Goal: Transaction & Acquisition: Purchase product/service

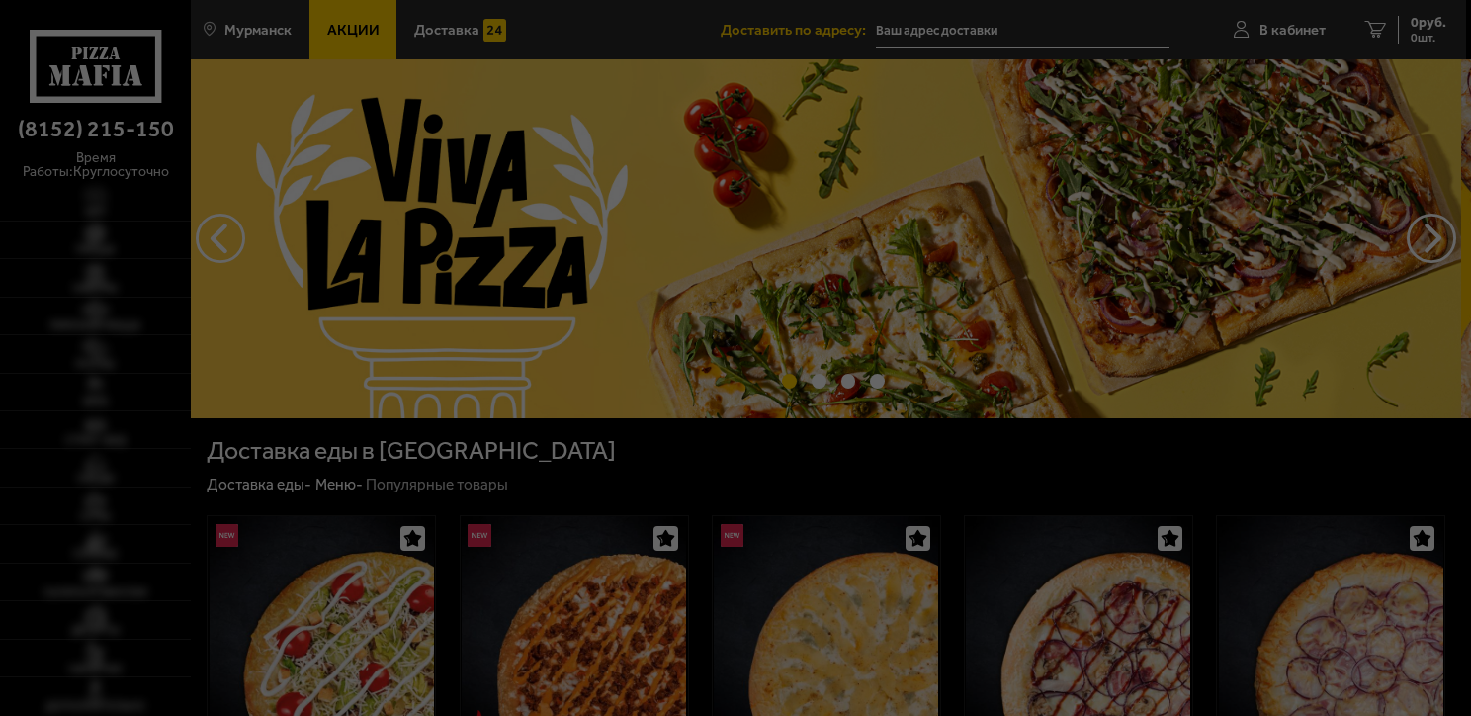
type input "[STREET_ADDRESS][PERSON_NAME]"
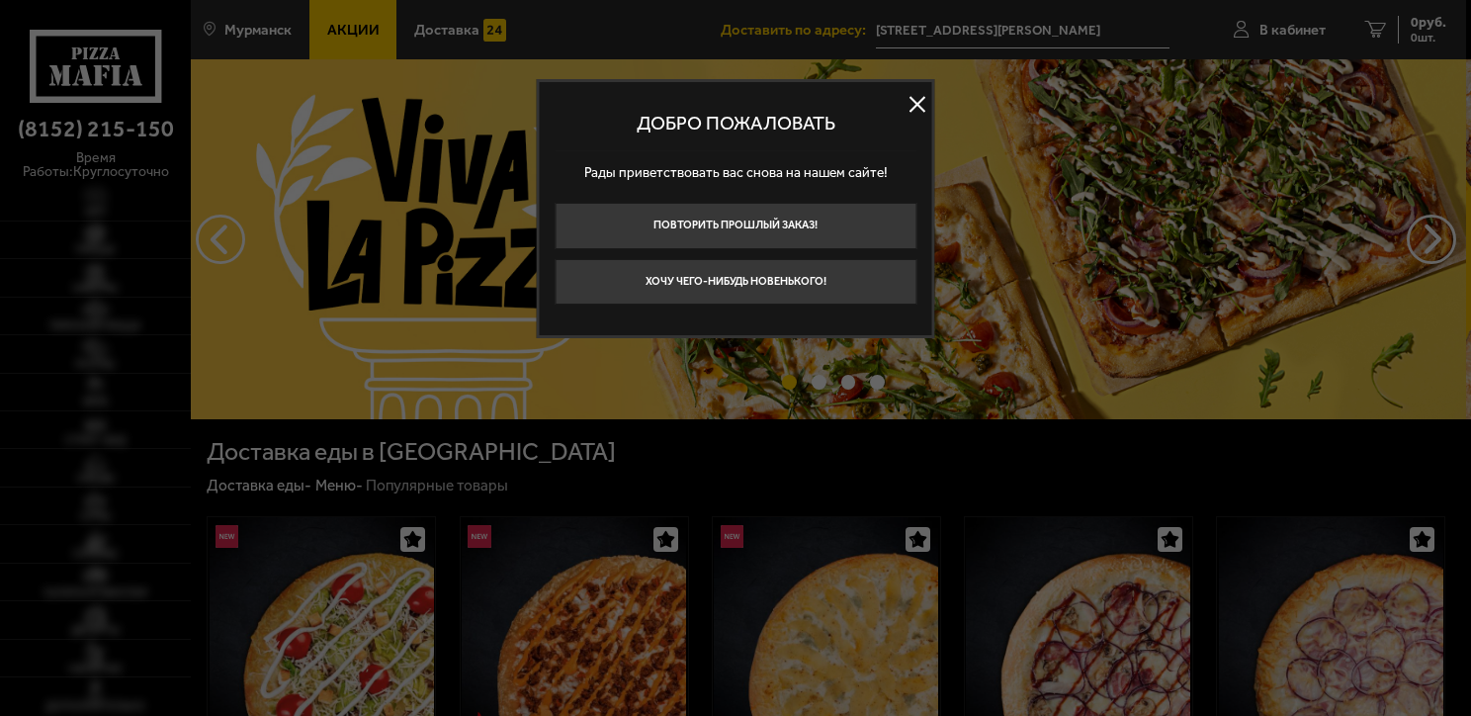
click at [908, 106] on button at bounding box center [918, 104] width 30 height 30
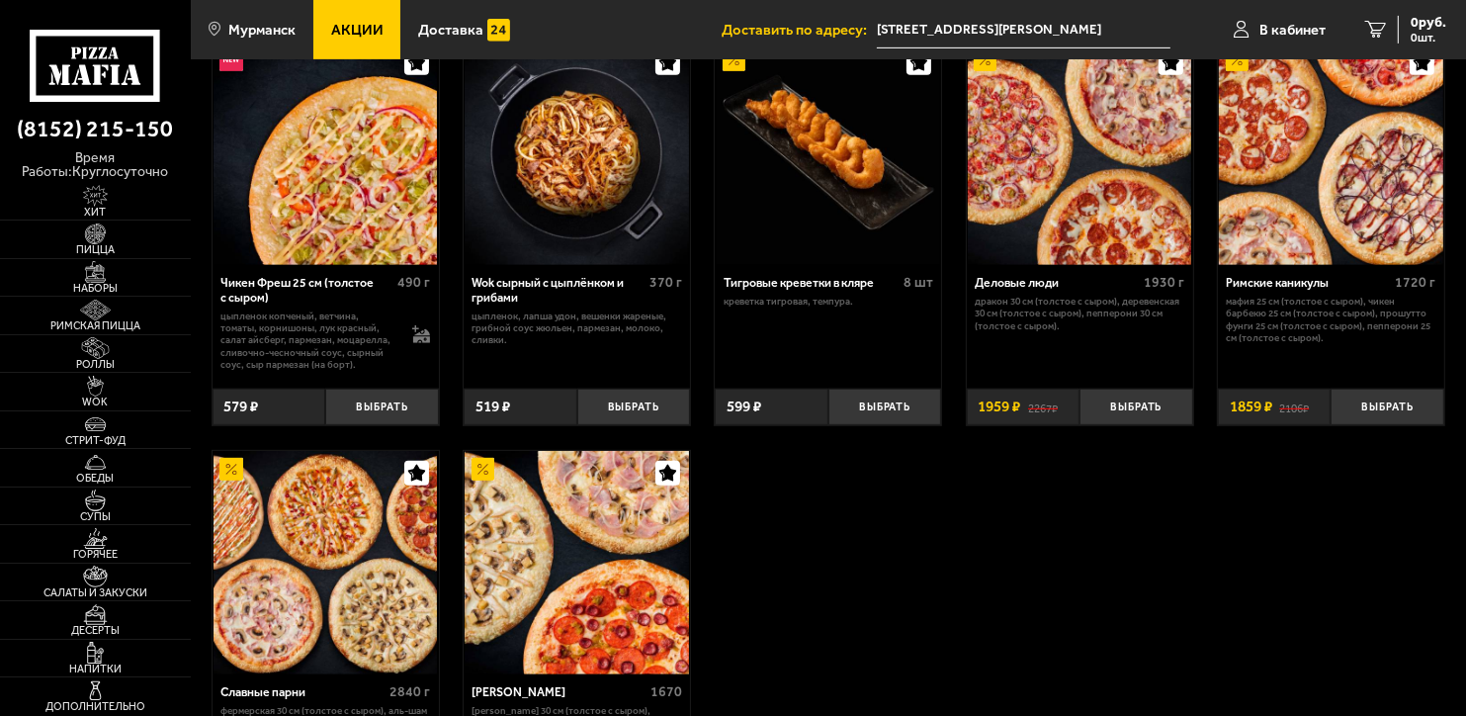
scroll to position [890, 0]
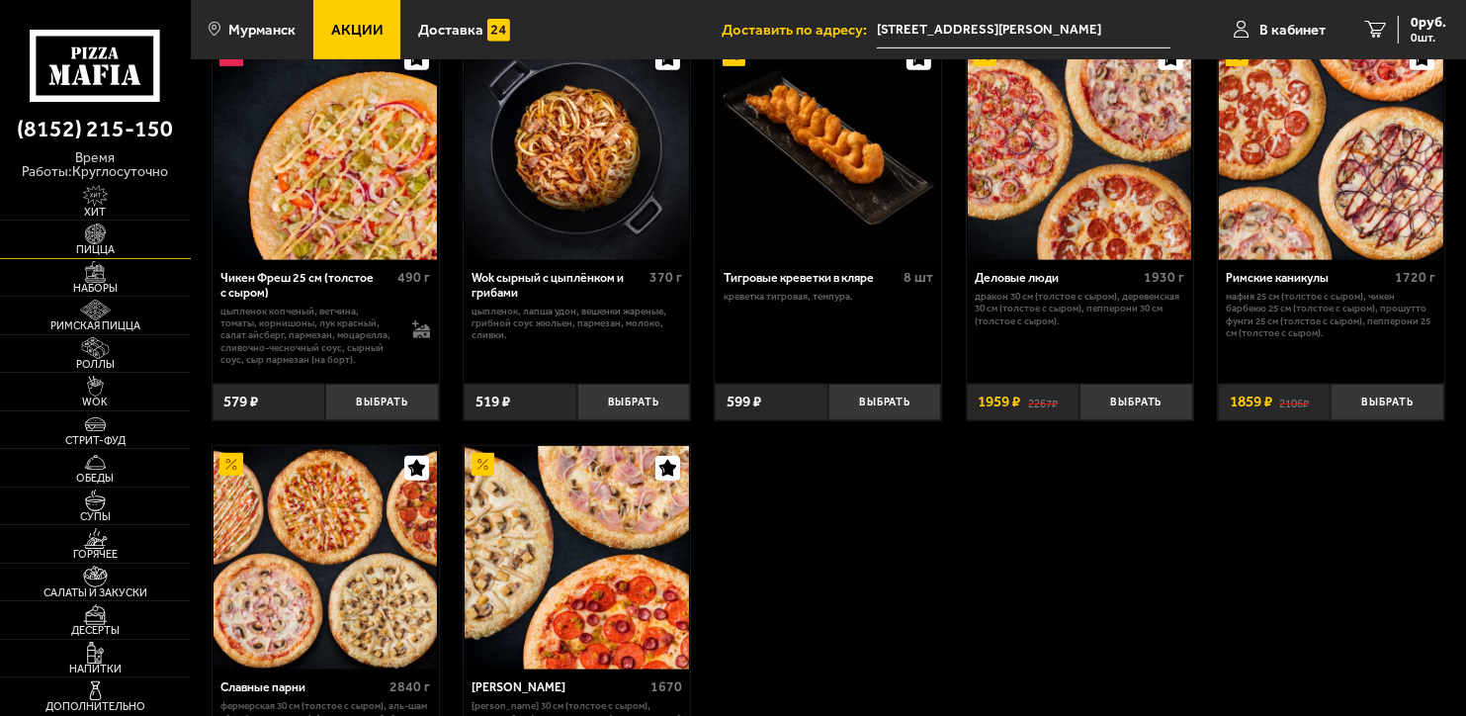
click at [146, 233] on link "Пицца" at bounding box center [95, 240] width 191 height 38
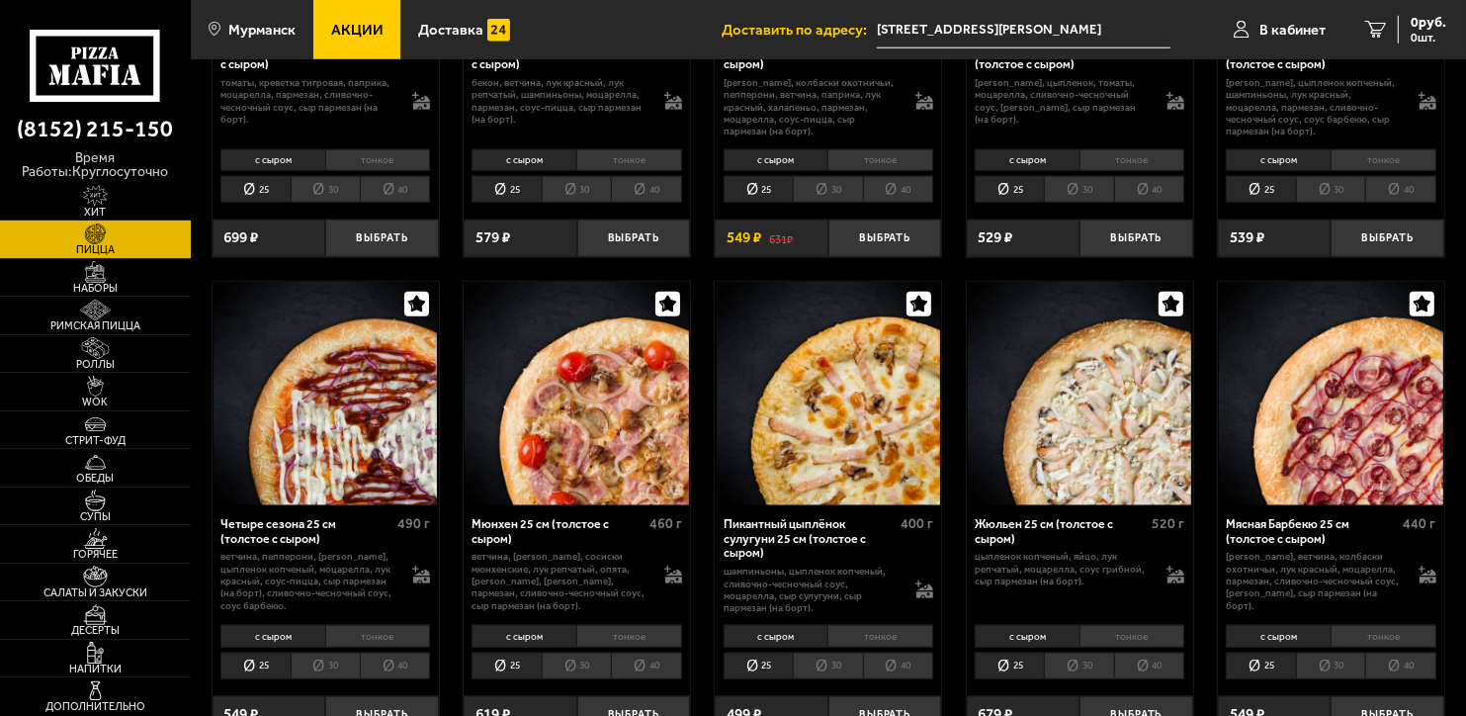
scroll to position [2076, 0]
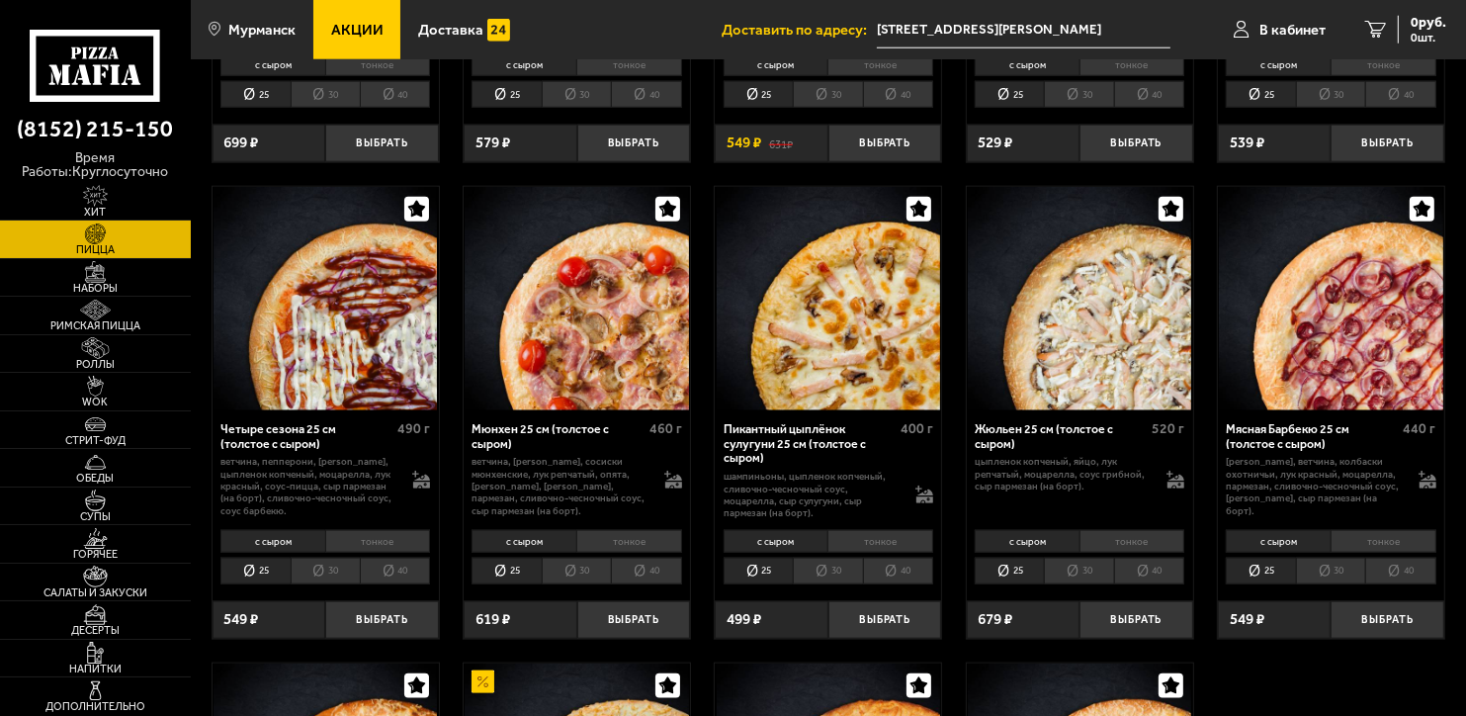
click at [906, 540] on li "тонкое" at bounding box center [881, 541] width 106 height 22
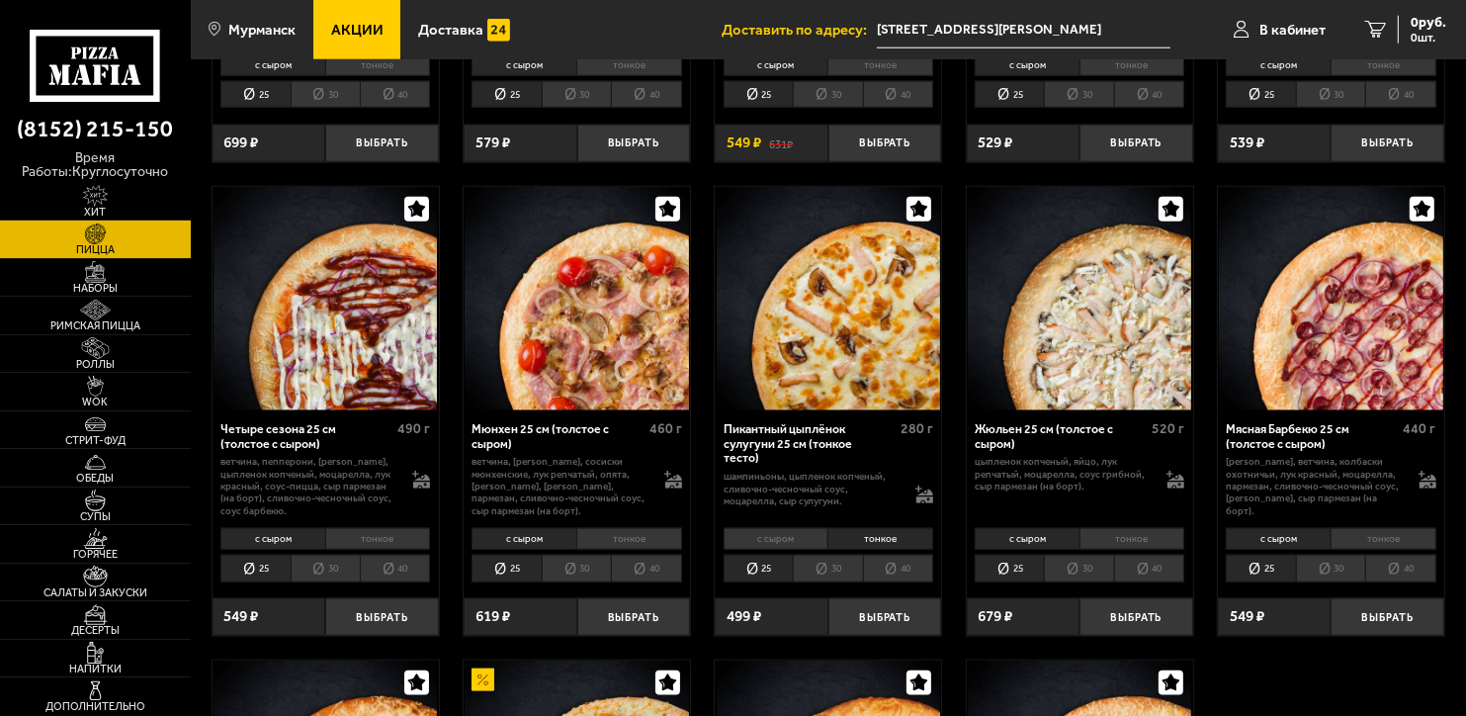
click at [919, 577] on li "40" at bounding box center [898, 568] width 70 height 27
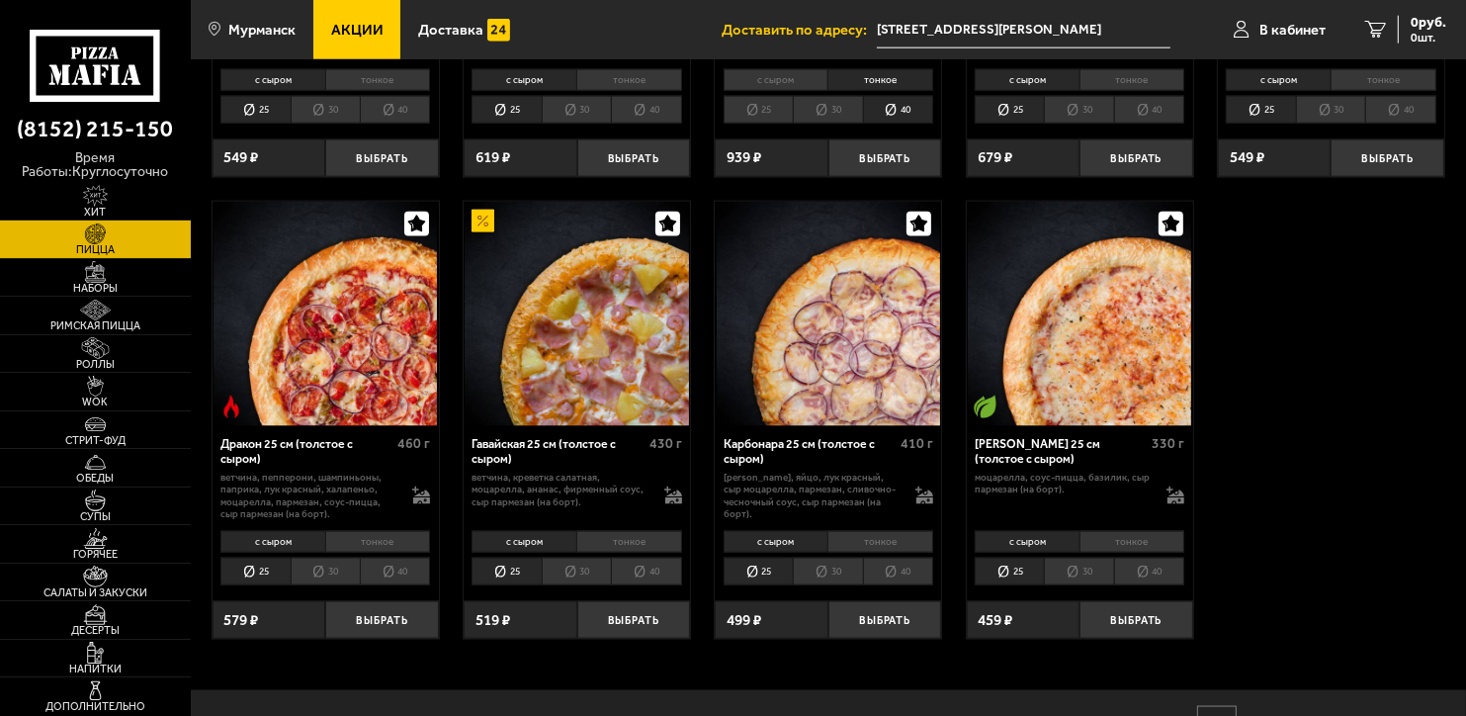
scroll to position [2539, 0]
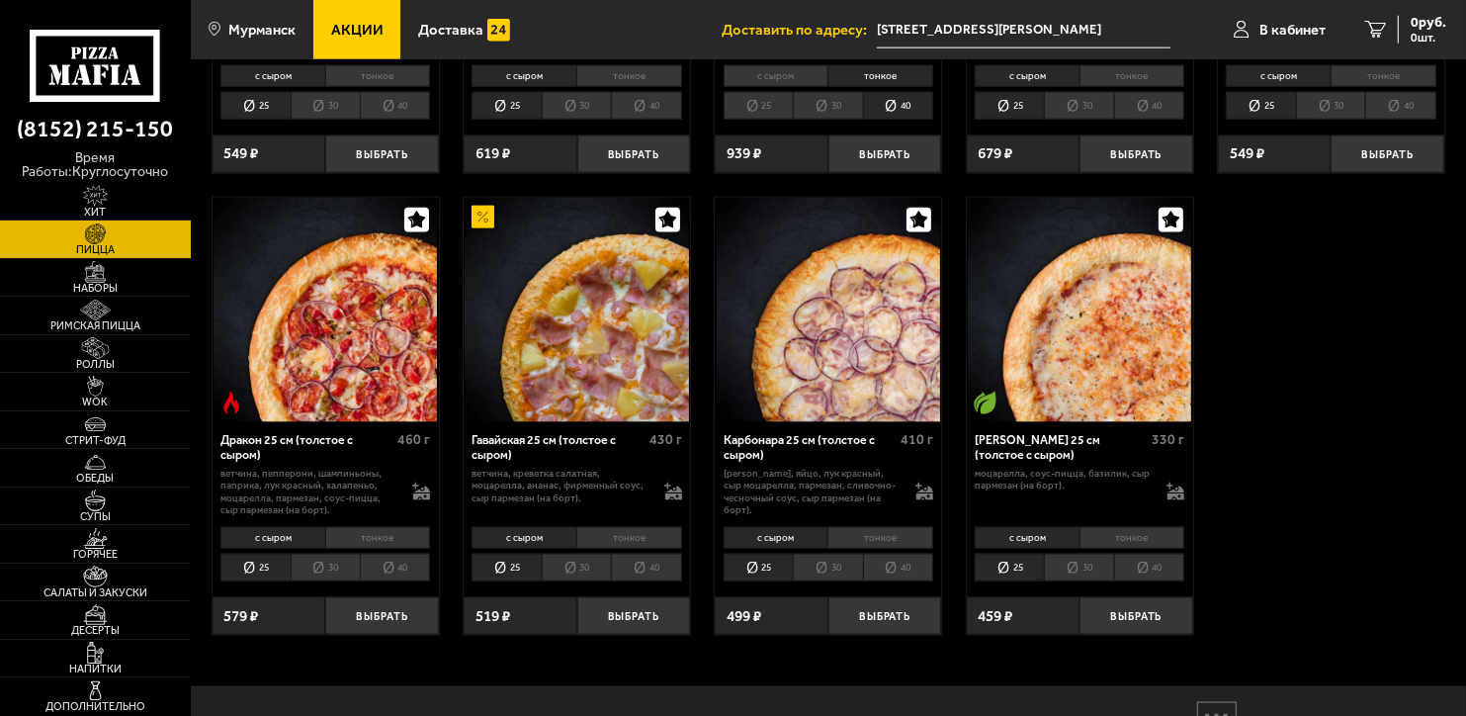
click at [611, 542] on li "тонкое" at bounding box center [629, 538] width 106 height 22
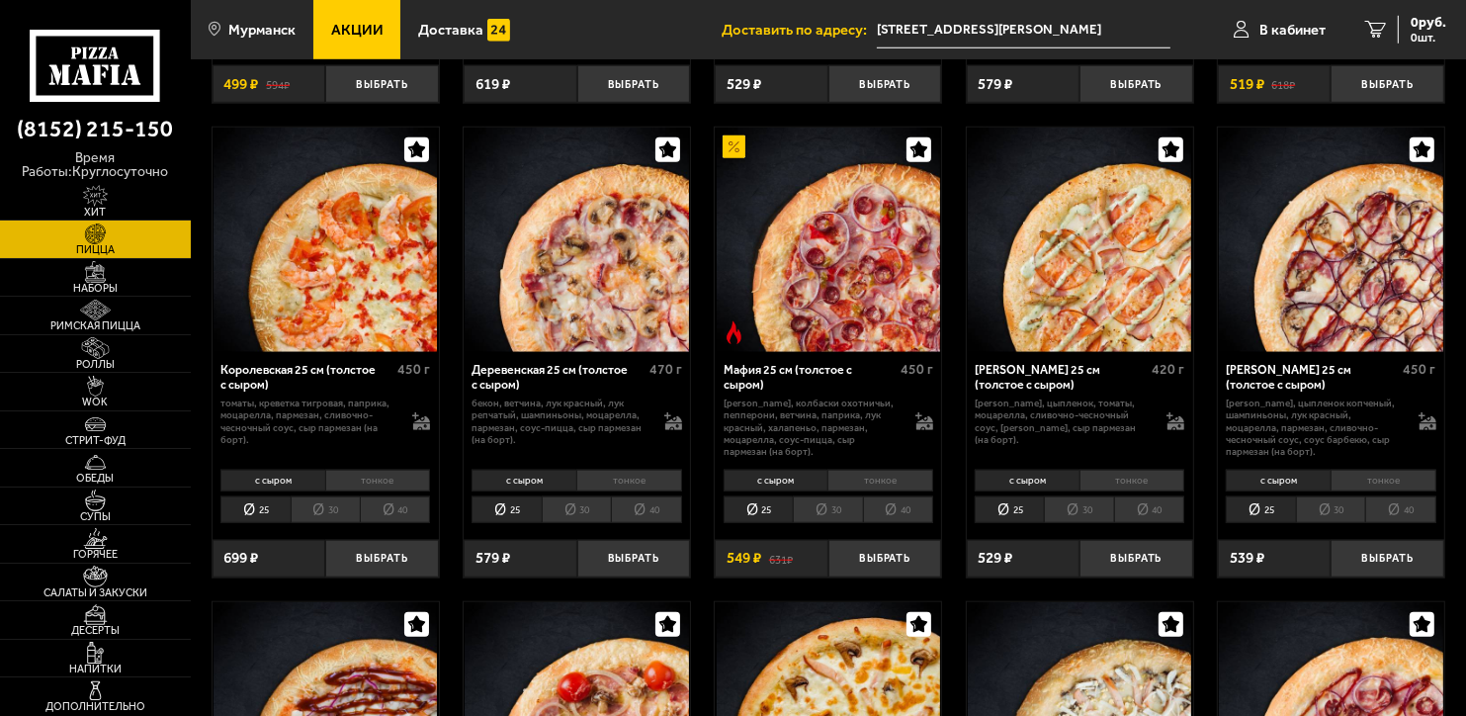
scroll to position [1978, 0]
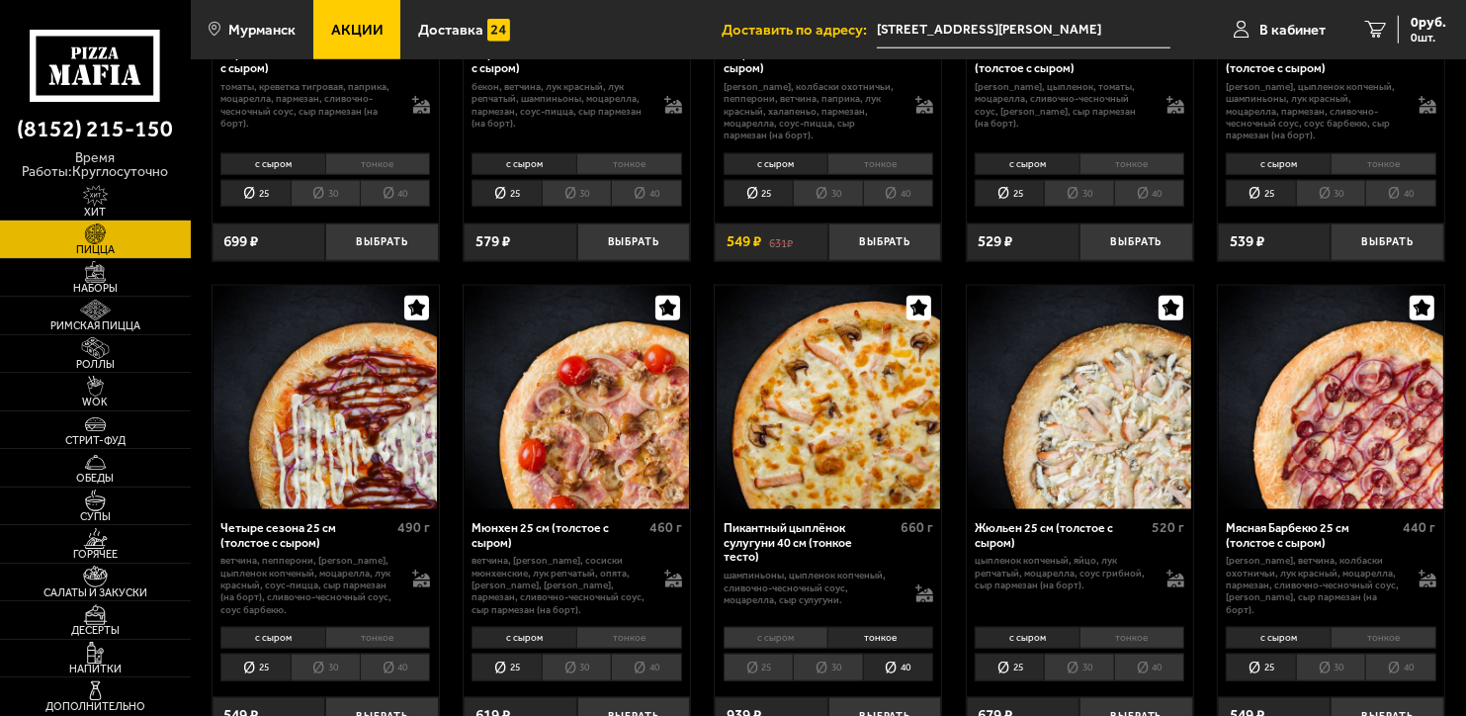
click at [663, 643] on li "тонкое" at bounding box center [629, 638] width 106 height 22
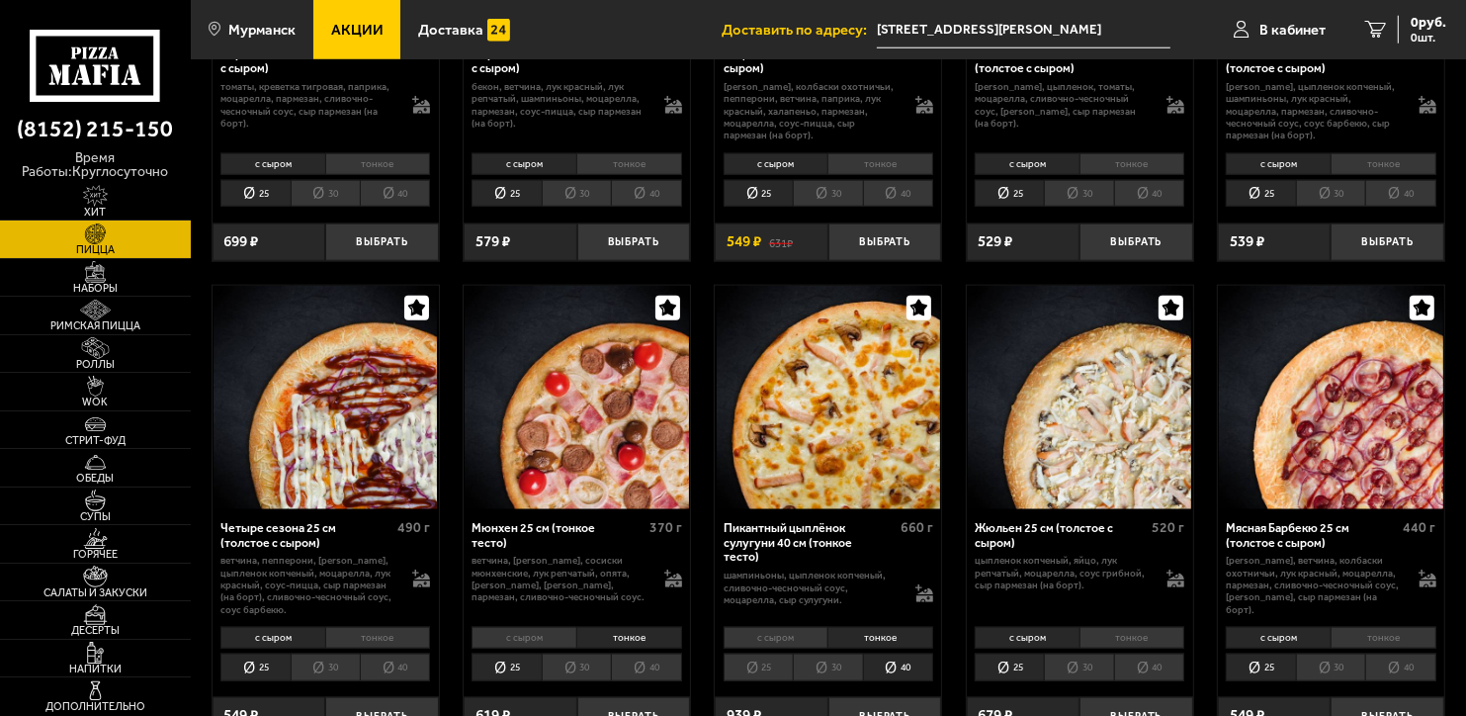
click at [651, 678] on li "40" at bounding box center [646, 667] width 70 height 27
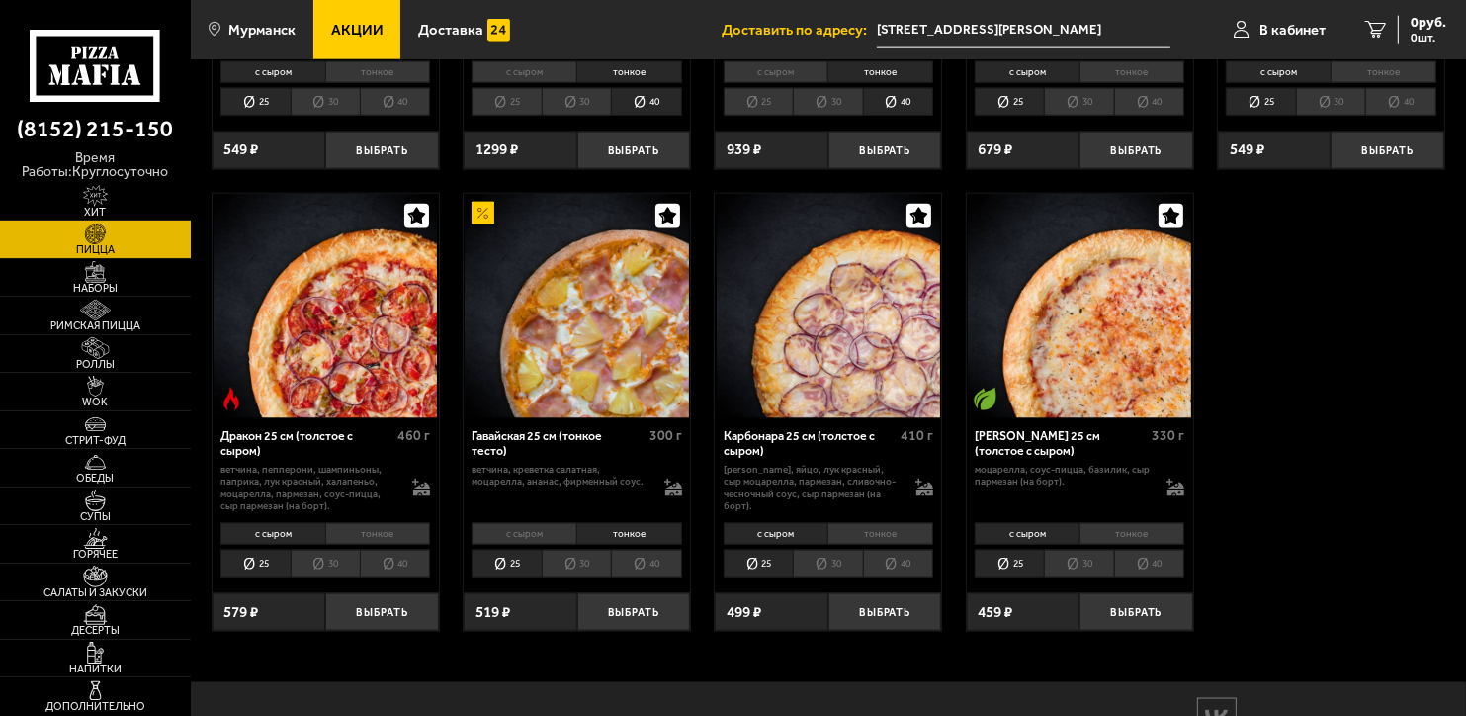
scroll to position [2638, 0]
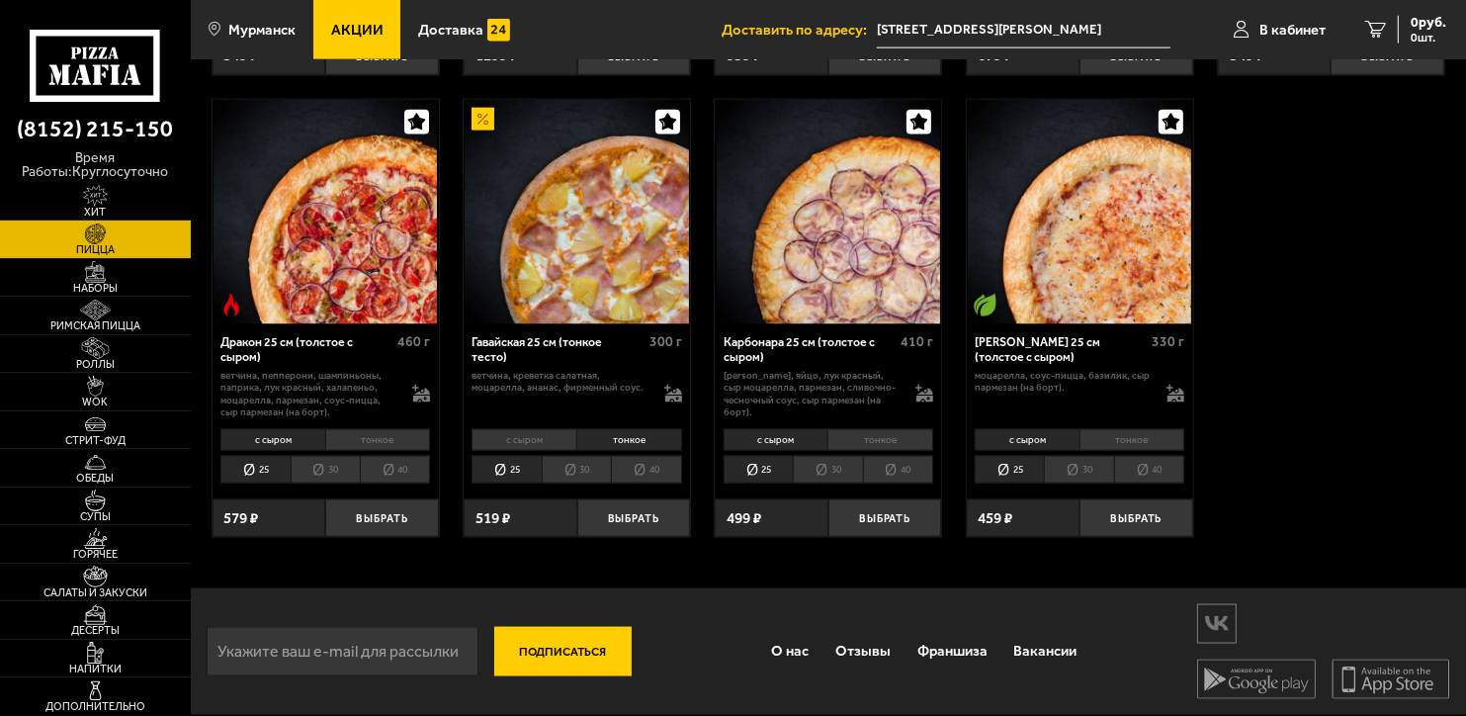
click at [594, 483] on li "30" at bounding box center [576, 469] width 69 height 27
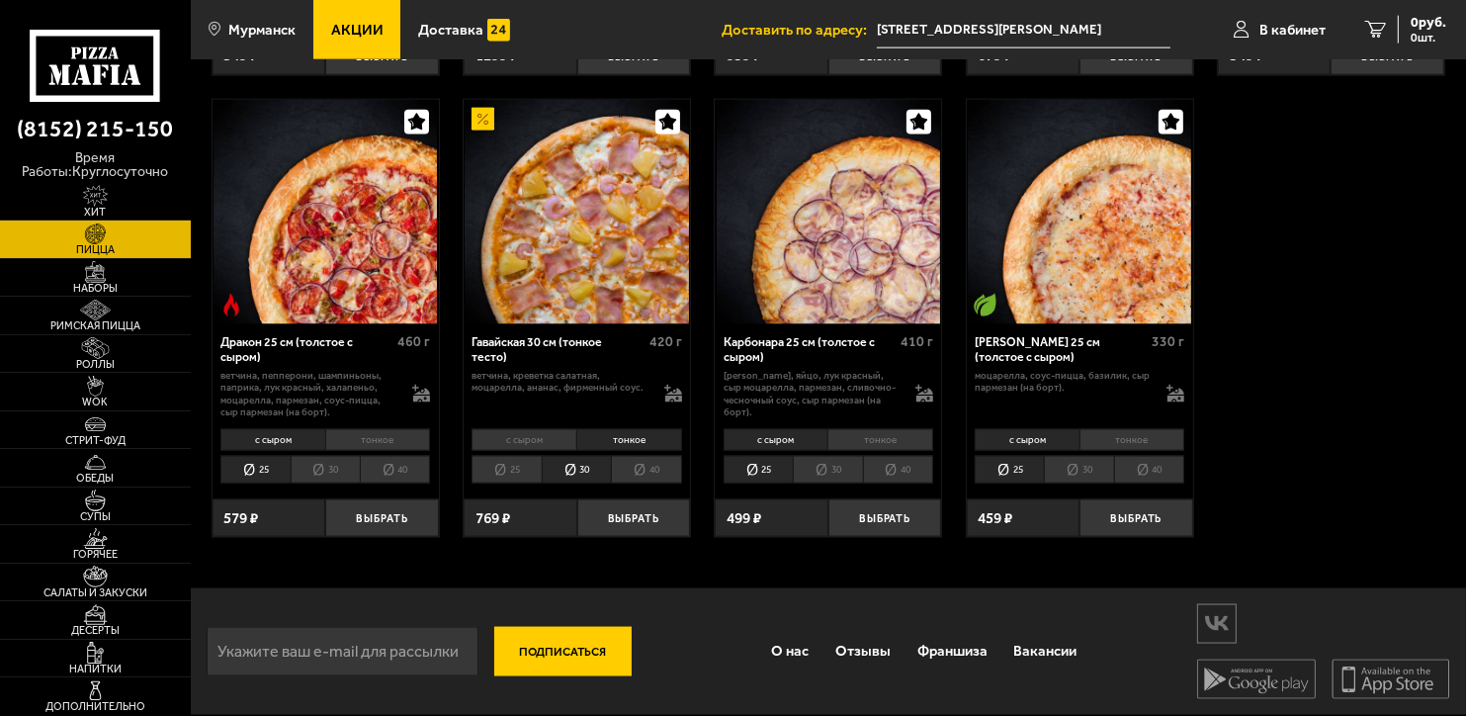
click at [531, 472] on li "25" at bounding box center [506, 469] width 69 height 27
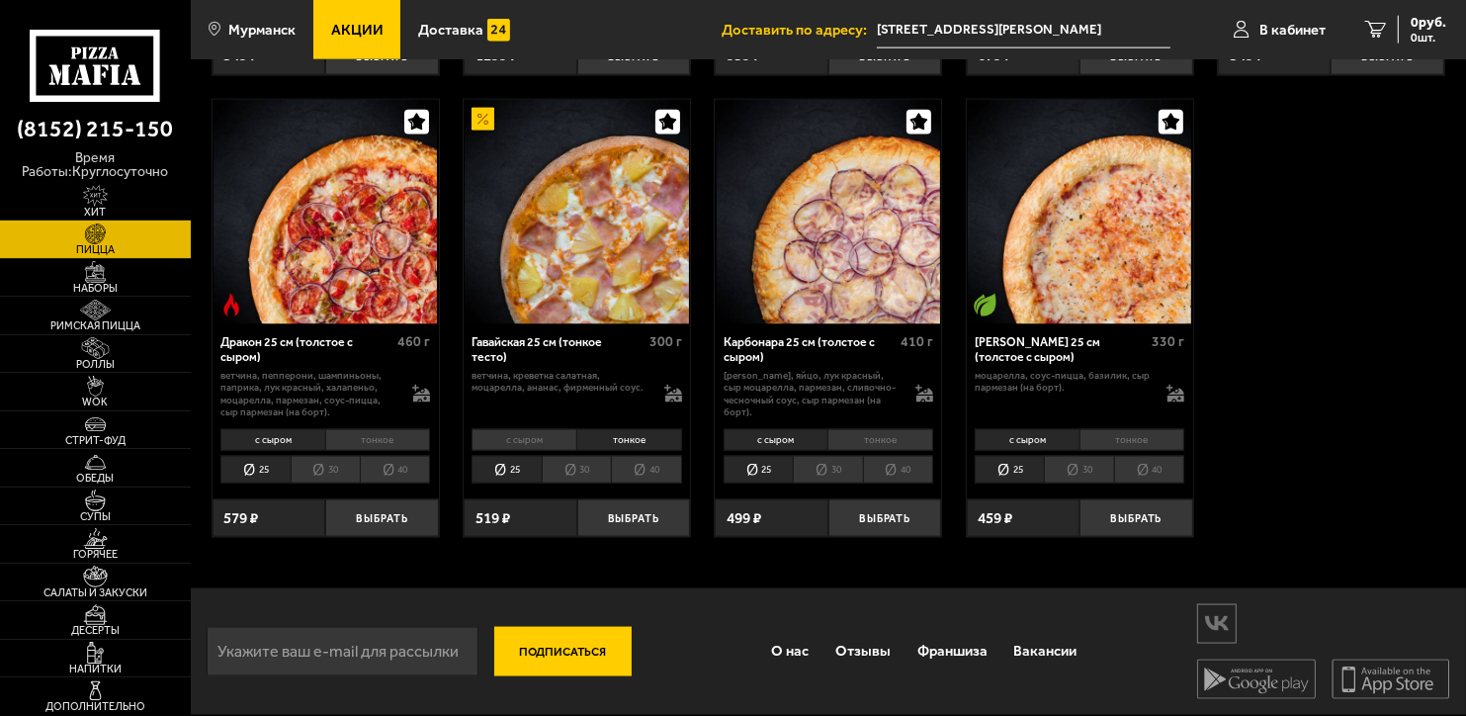
click at [571, 470] on li "30" at bounding box center [576, 469] width 69 height 27
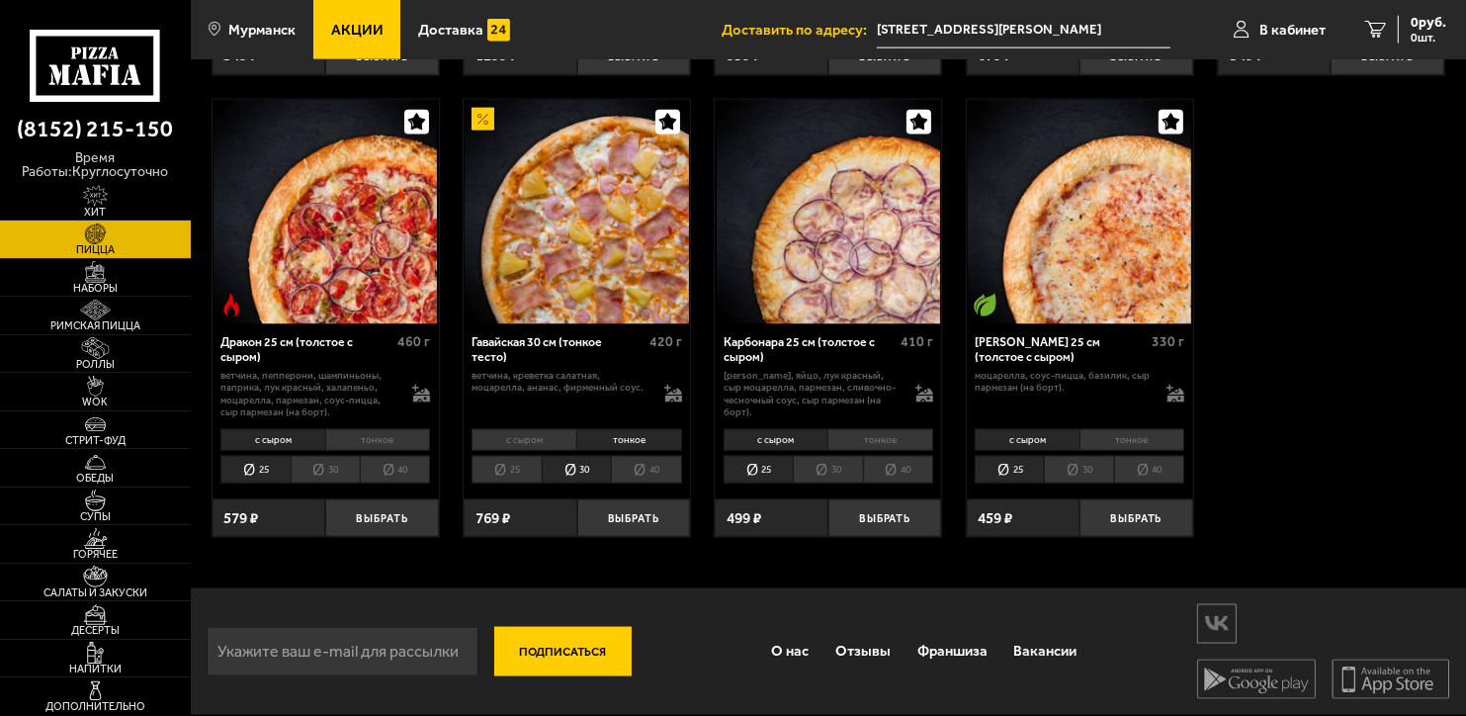
click at [514, 472] on li "25" at bounding box center [506, 469] width 69 height 27
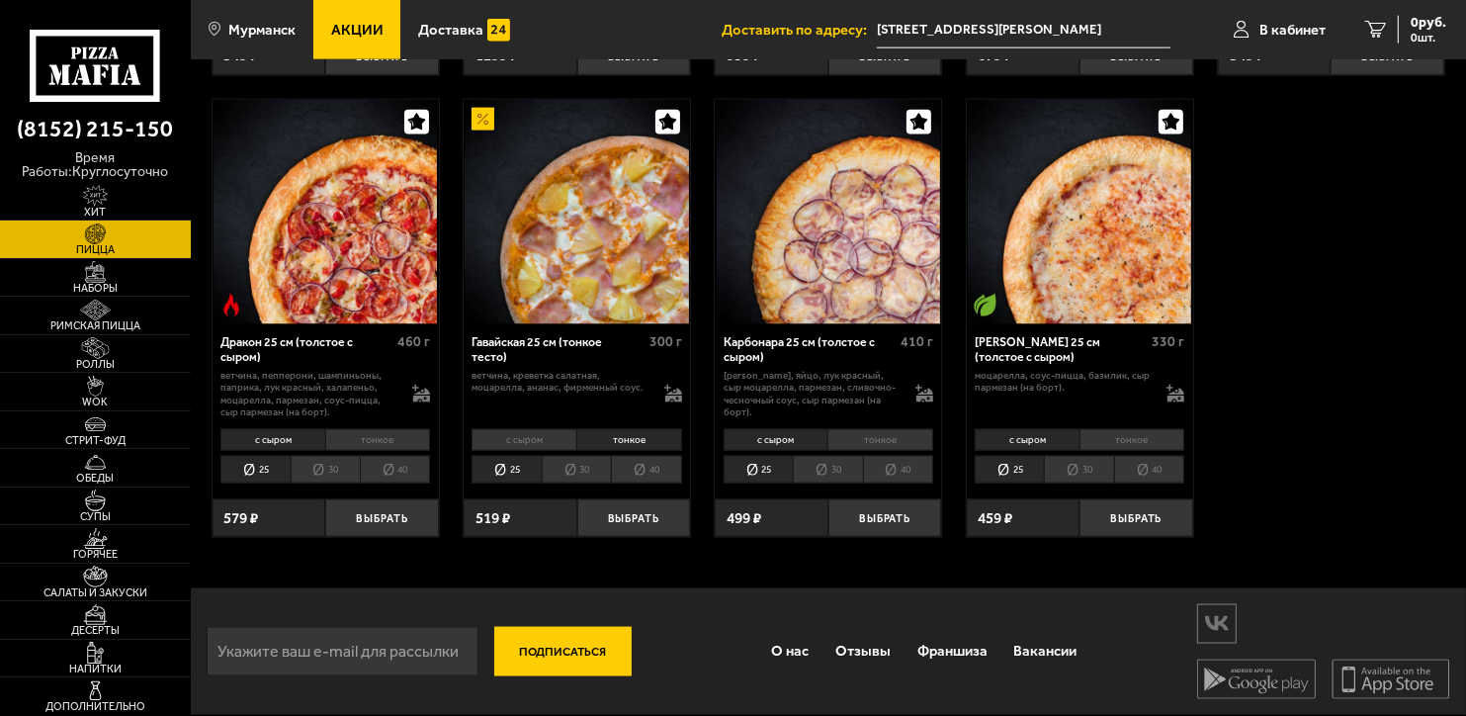
click at [664, 441] on li "тонкое" at bounding box center [629, 440] width 106 height 22
click at [540, 443] on li "с сыром" at bounding box center [524, 440] width 105 height 22
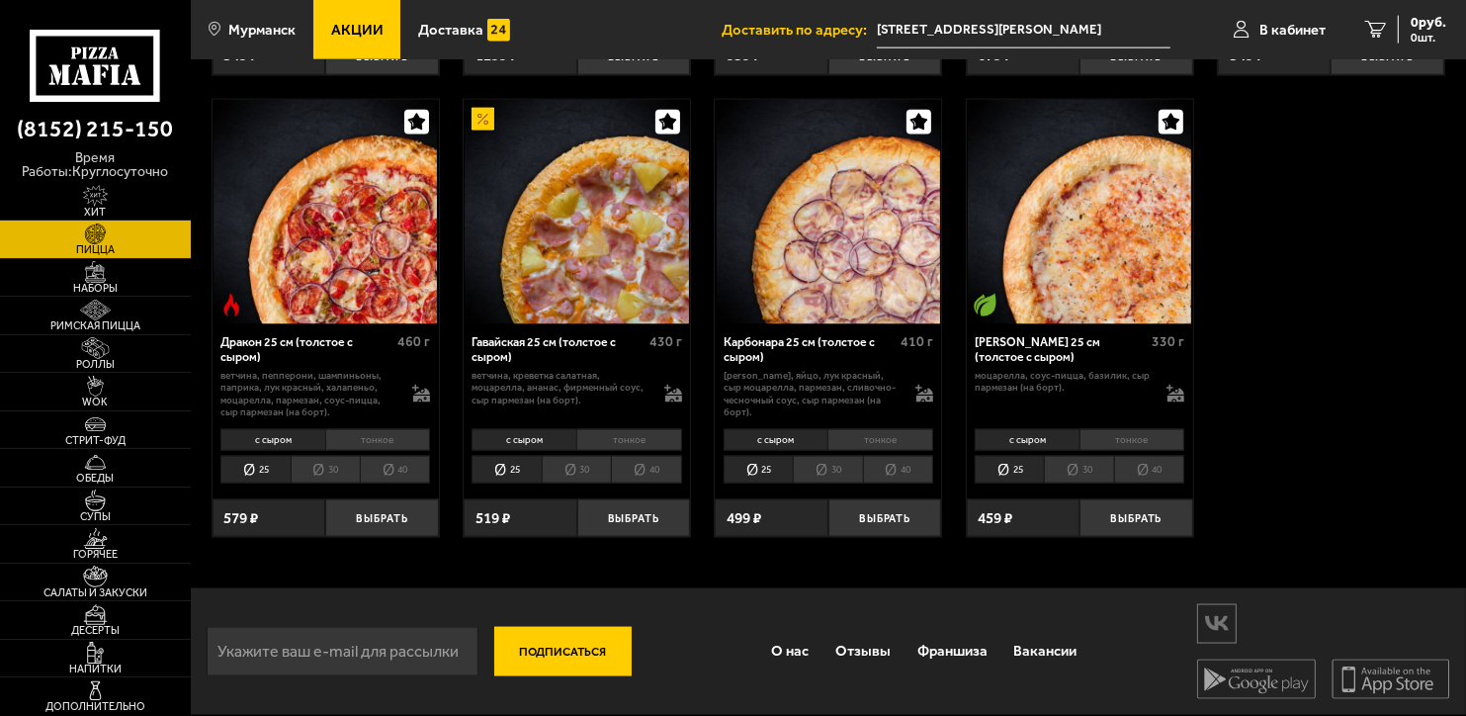
click at [633, 440] on li "тонкое" at bounding box center [629, 440] width 106 height 22
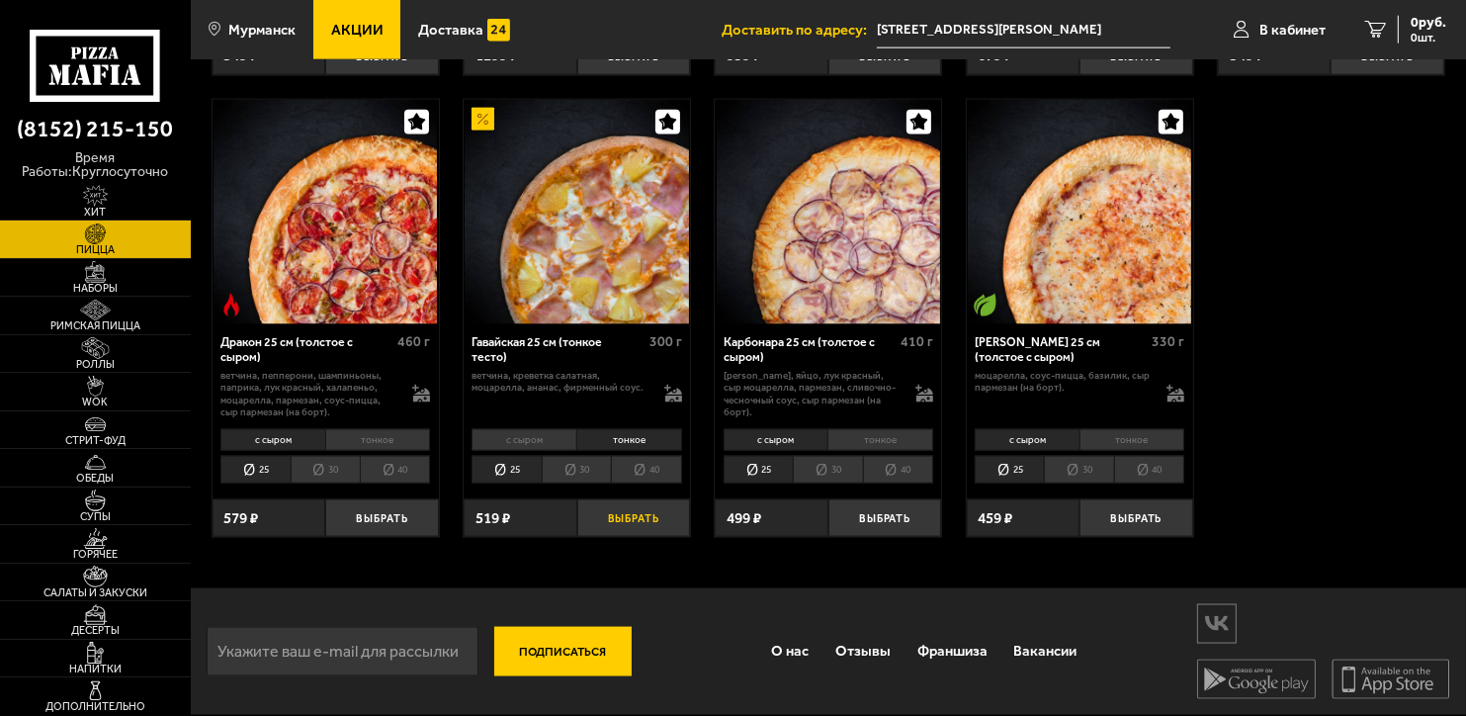
click at [669, 529] on button "Выбрать" at bounding box center [634, 518] width 114 height 38
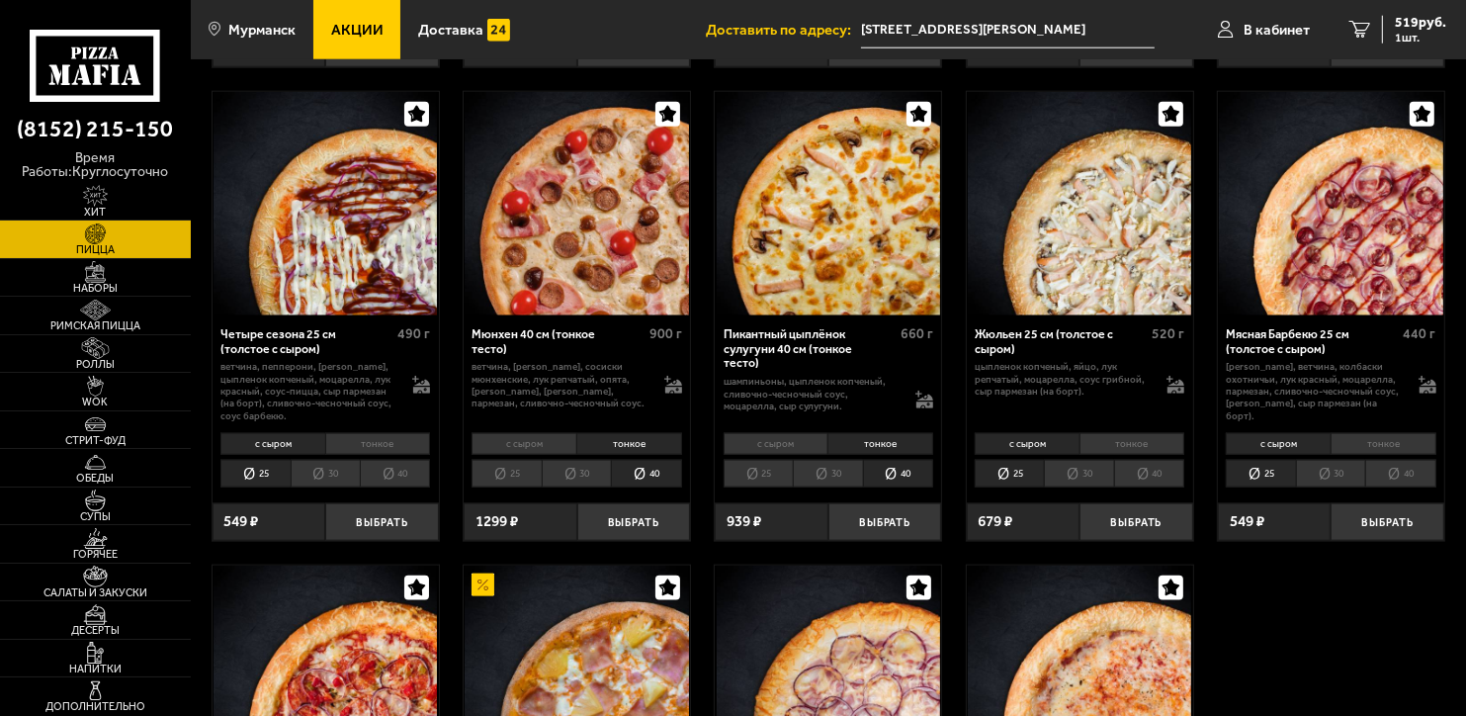
scroll to position [2175, 0]
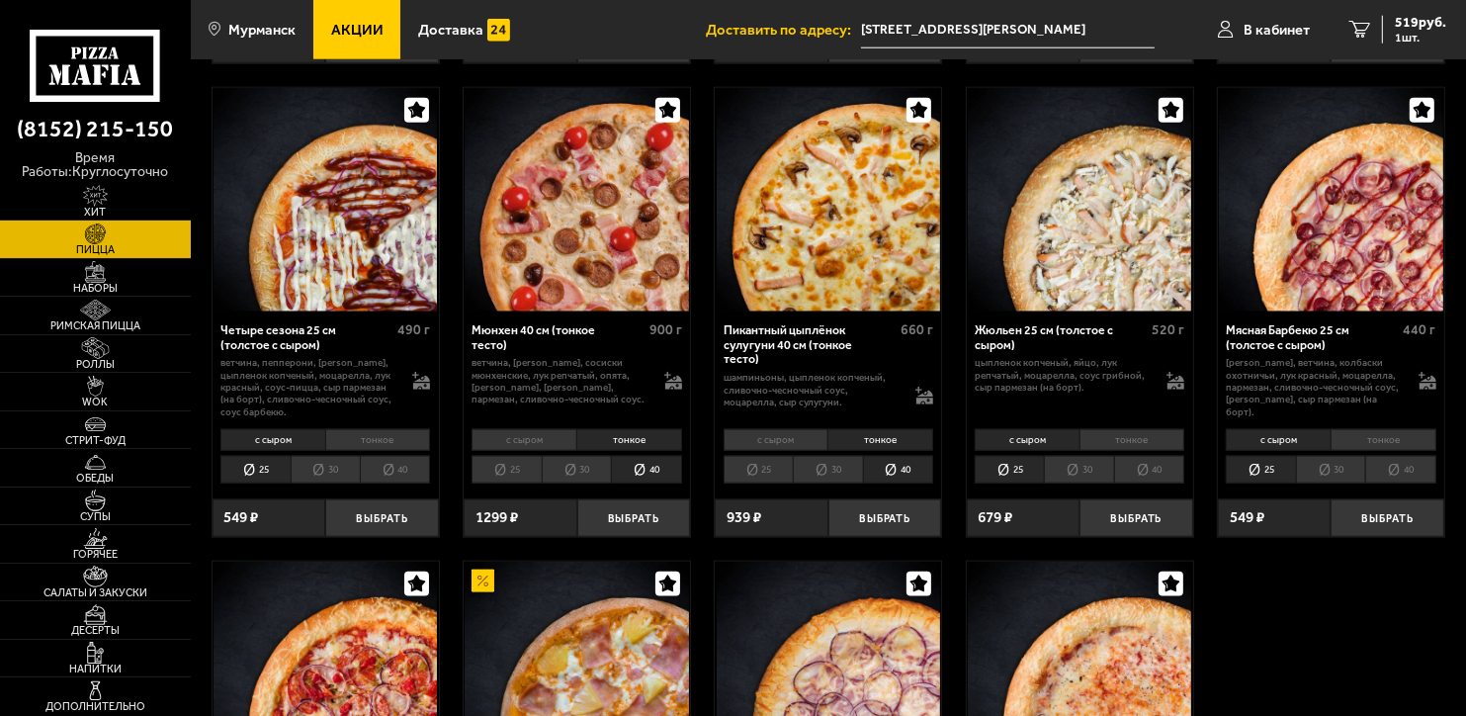
click at [1165, 478] on li "40" at bounding box center [1149, 469] width 70 height 27
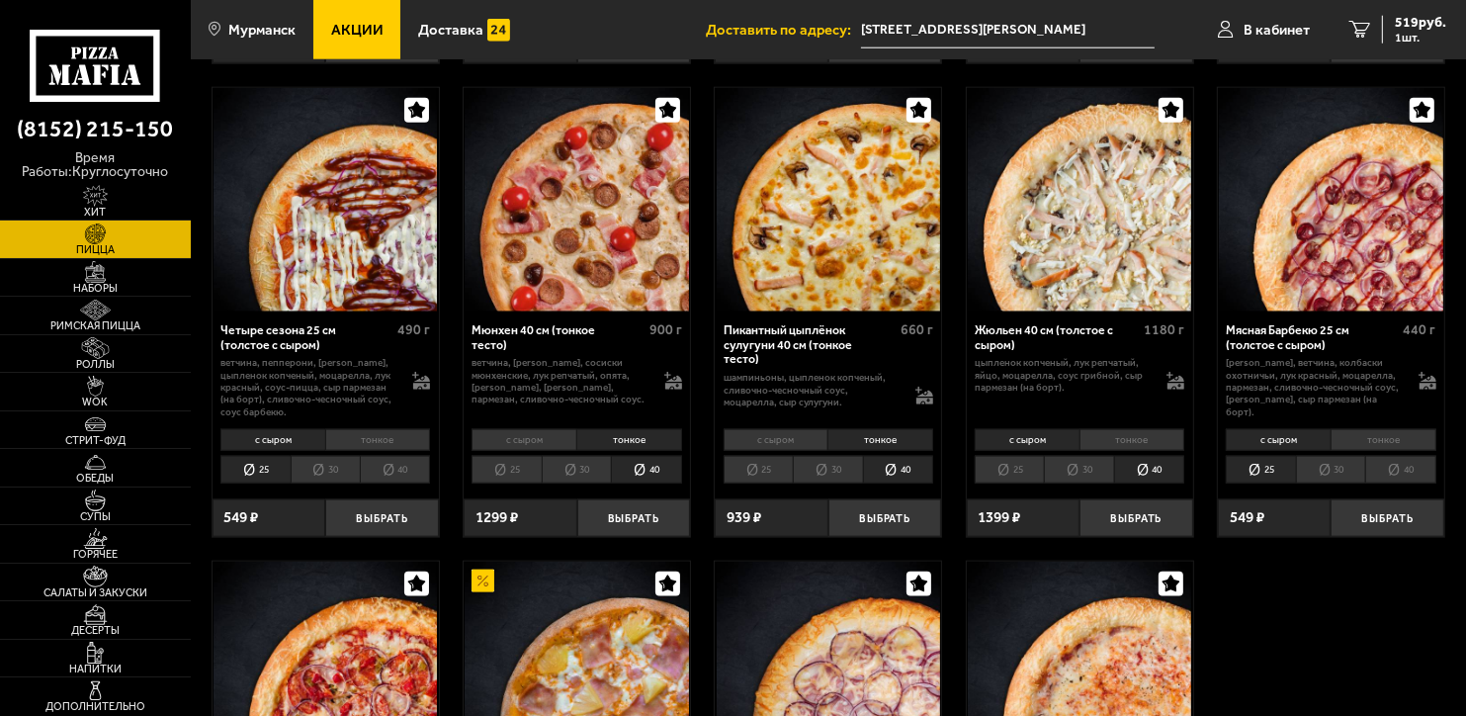
click at [1166, 440] on li "тонкое" at bounding box center [1133, 440] width 106 height 22
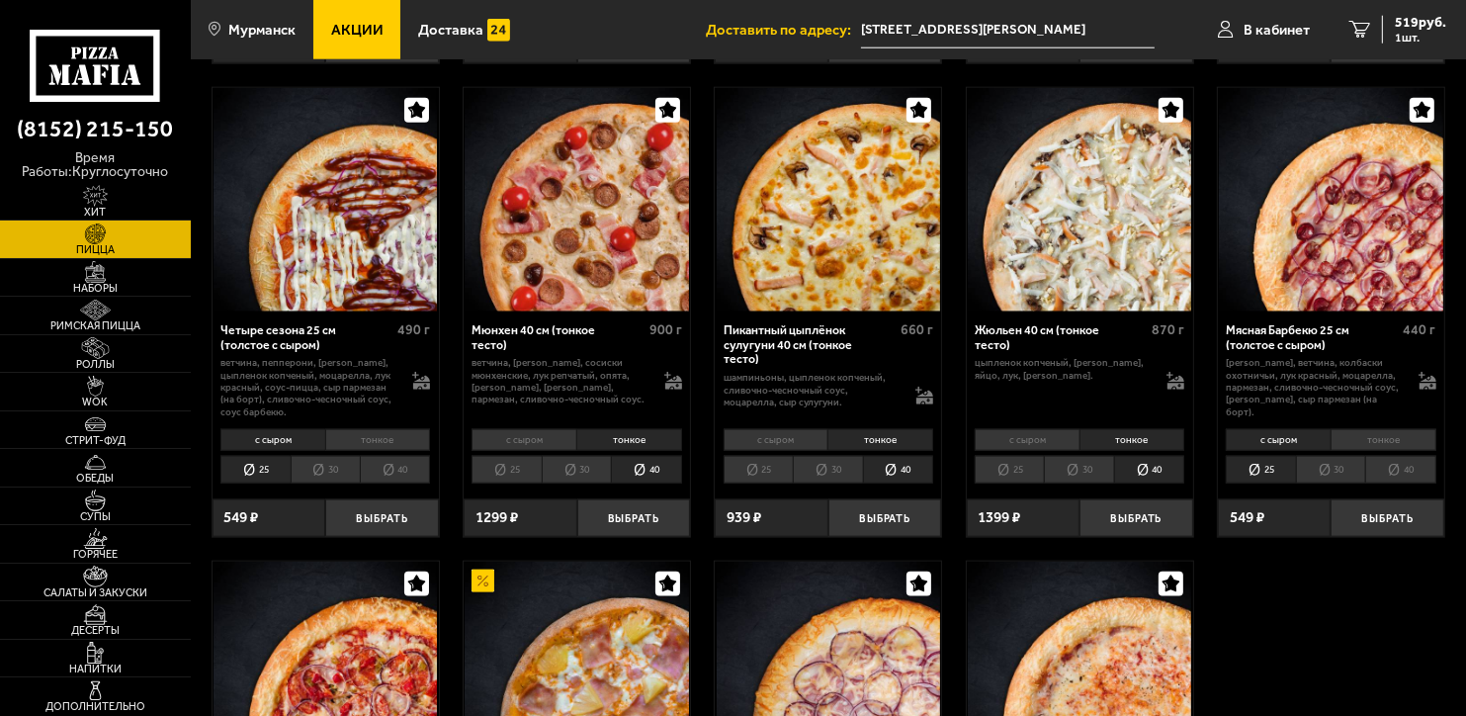
click at [907, 449] on li "тонкое" at bounding box center [881, 440] width 106 height 22
click at [763, 463] on li "25" at bounding box center [758, 469] width 69 height 27
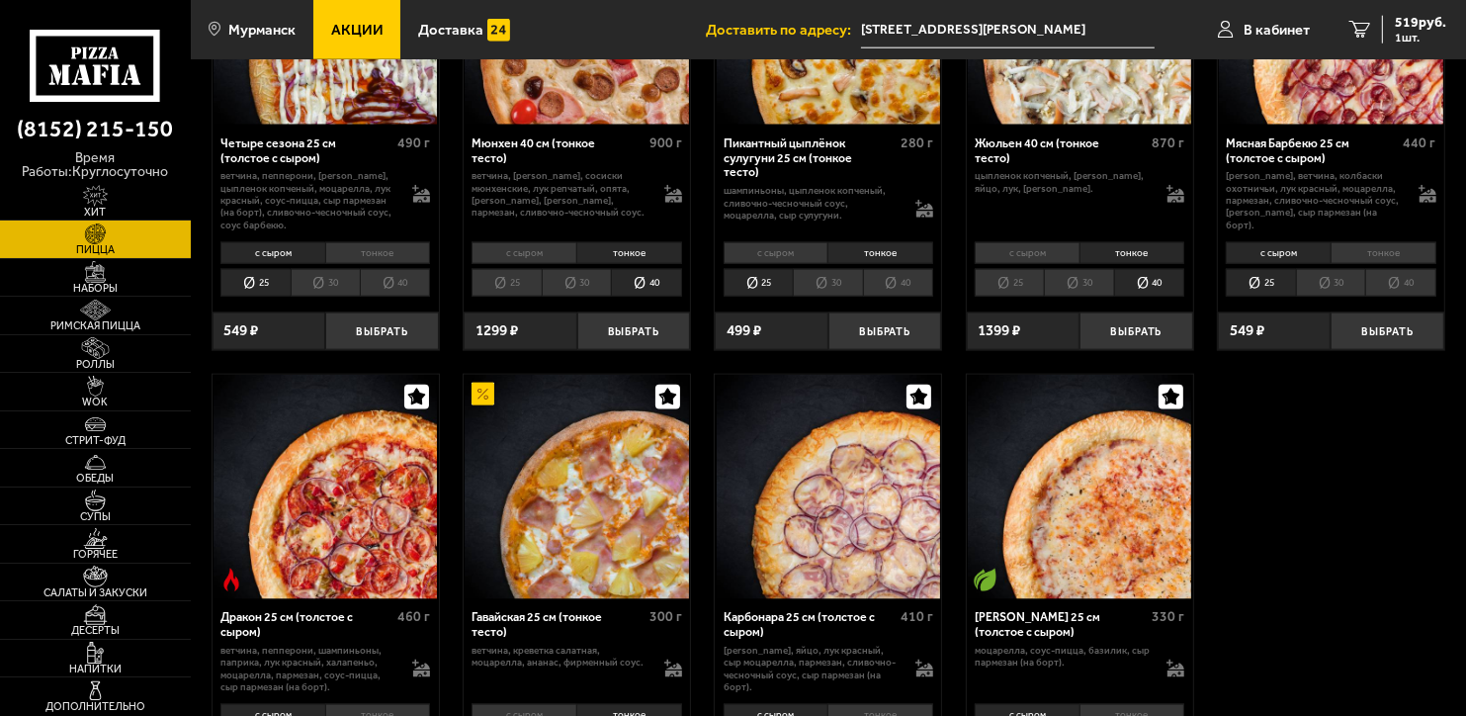
scroll to position [2638, 0]
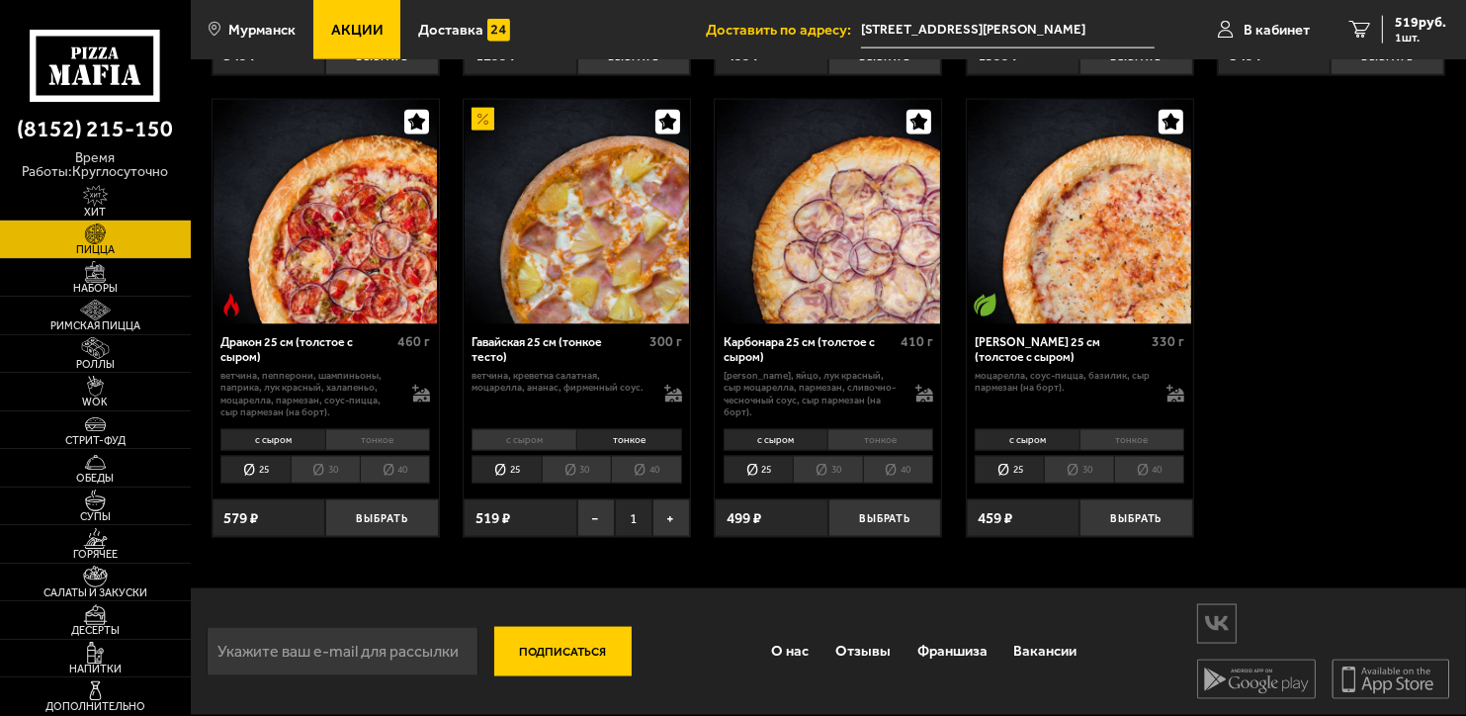
click at [897, 461] on li "40" at bounding box center [898, 469] width 70 height 27
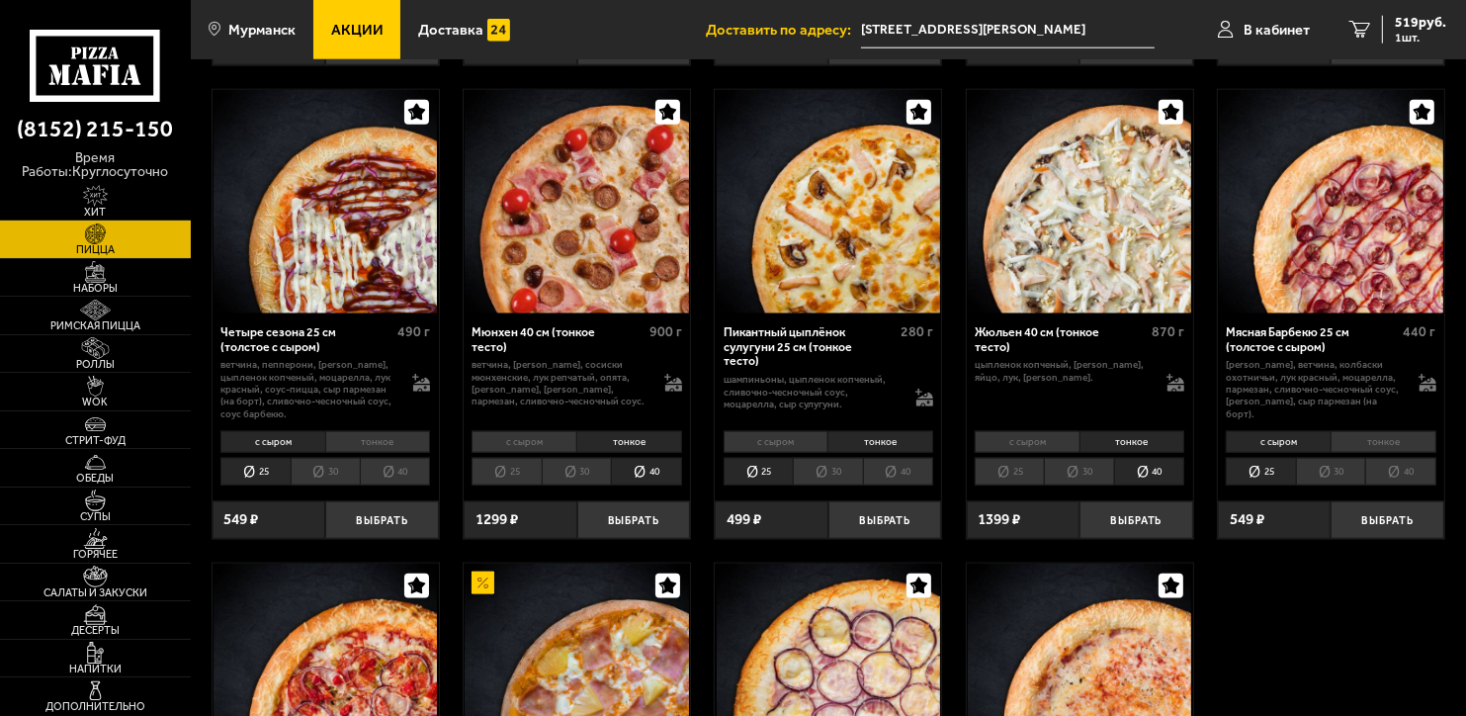
scroll to position [2175, 0]
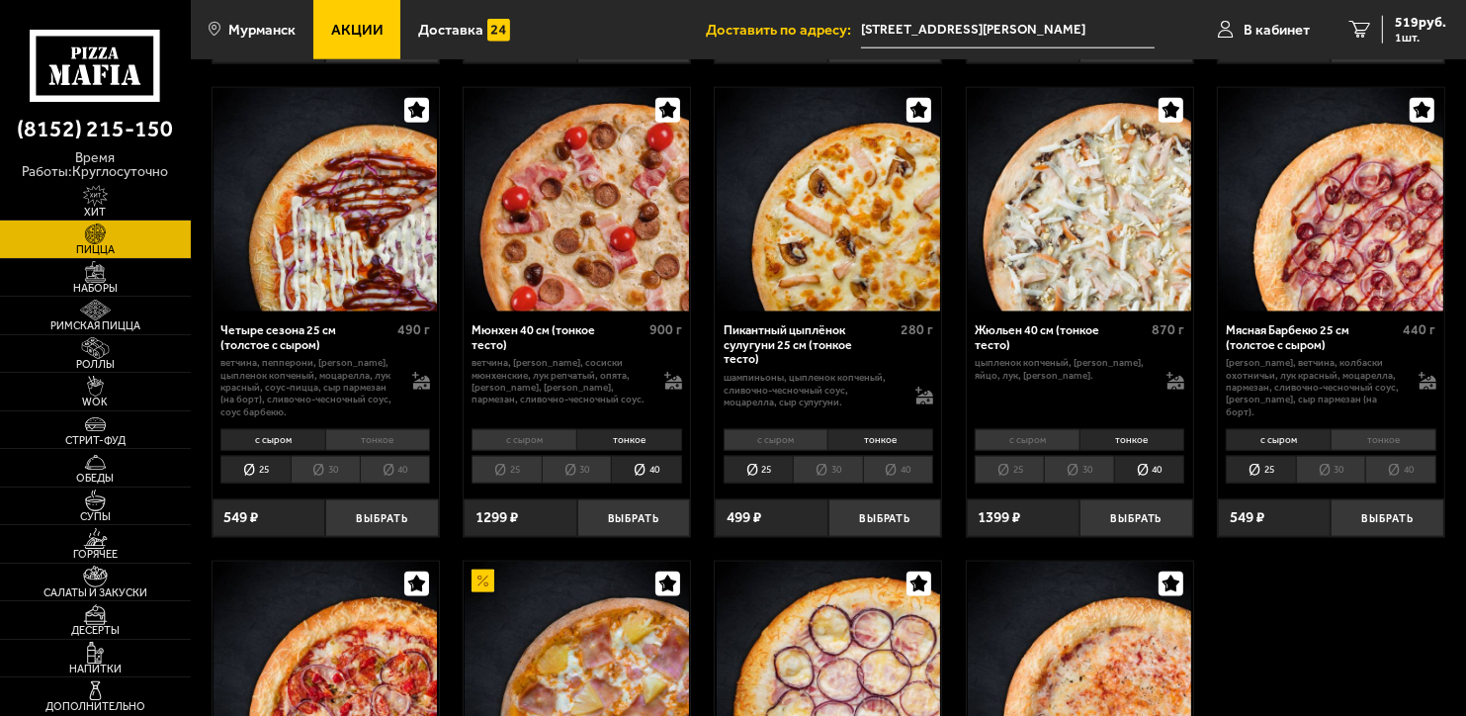
click at [902, 470] on li "40" at bounding box center [898, 469] width 70 height 27
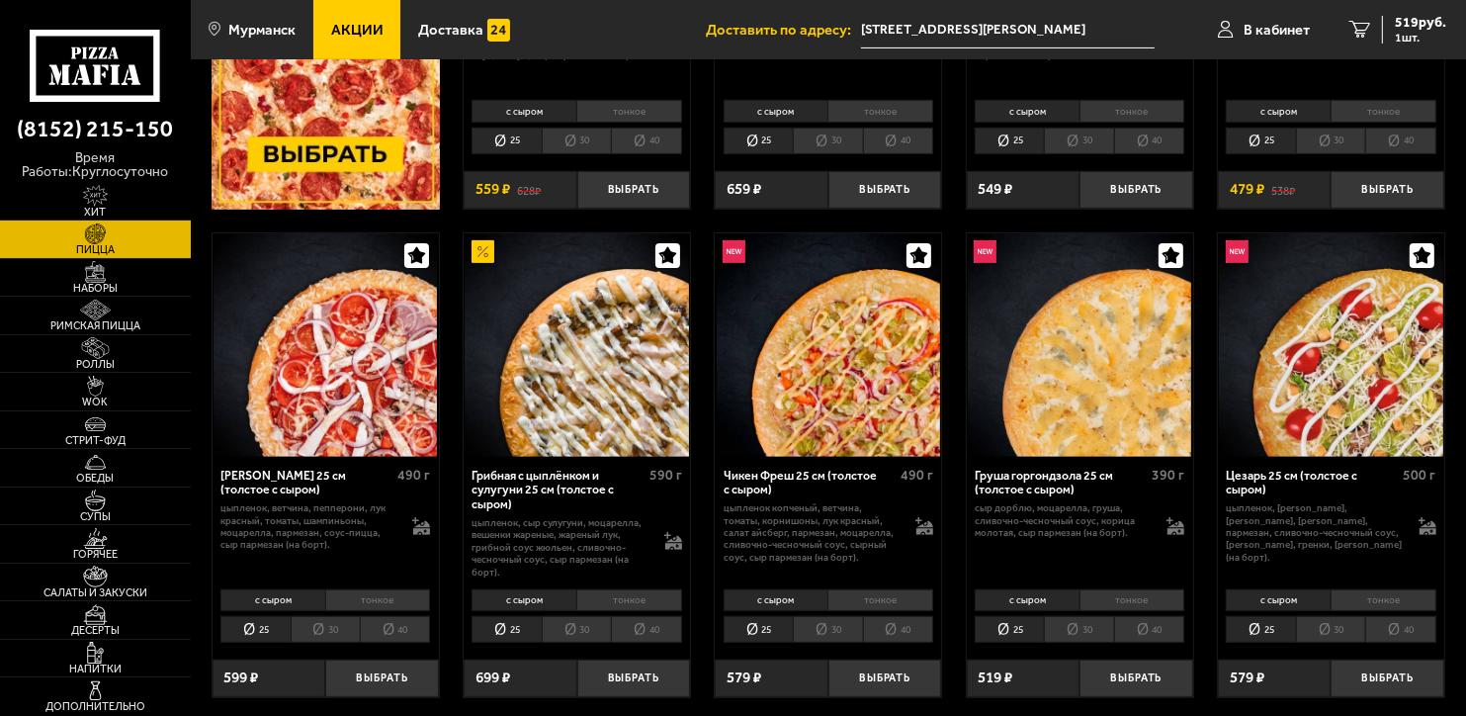
scroll to position [791, 0]
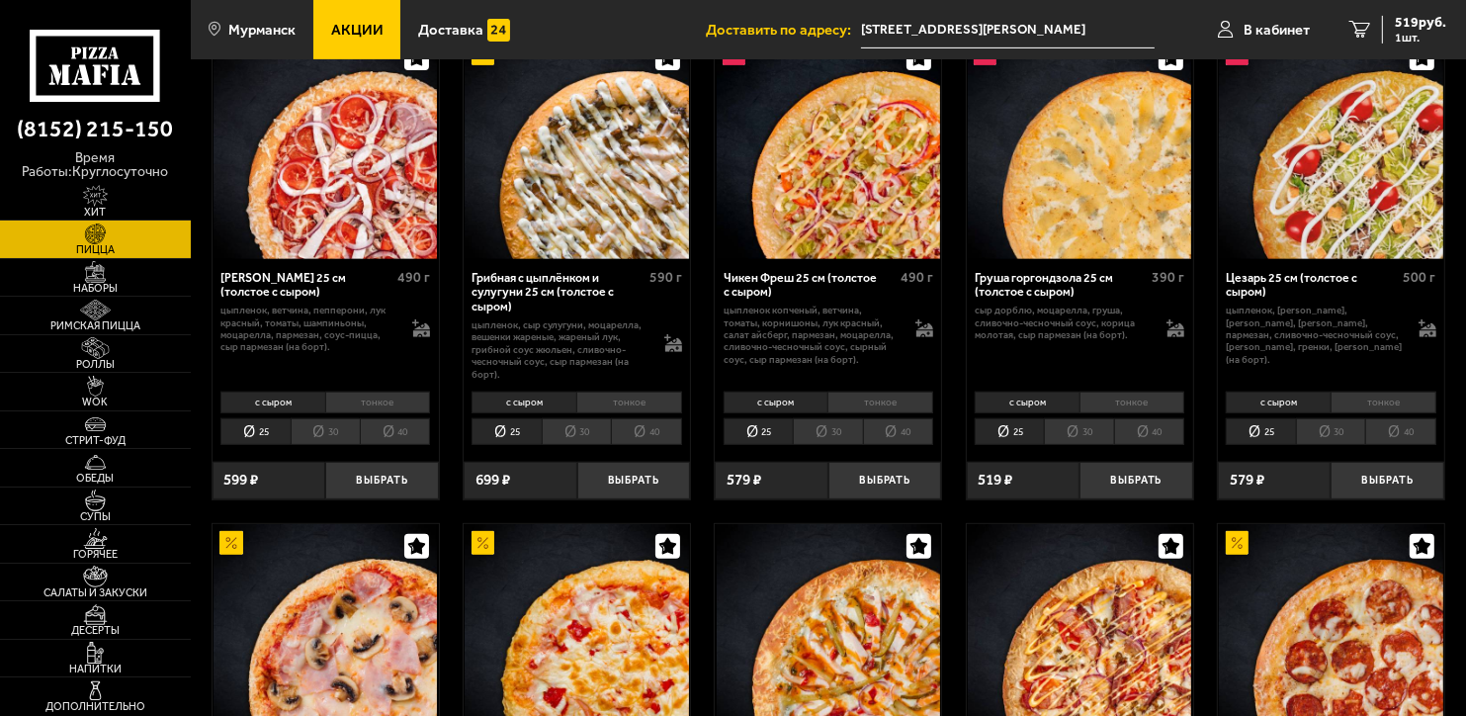
click at [1120, 399] on li "тонкое" at bounding box center [1133, 403] width 106 height 22
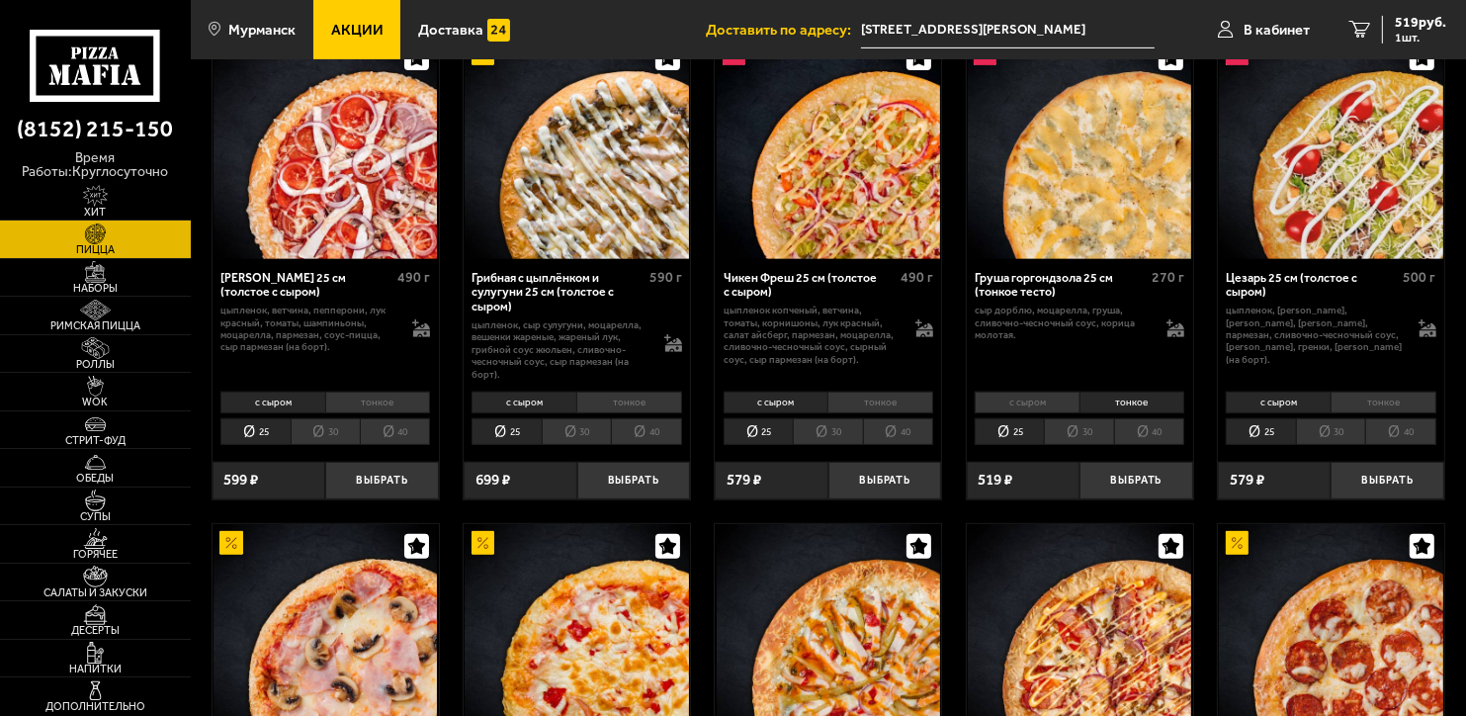
click at [1161, 431] on li "40" at bounding box center [1149, 431] width 70 height 27
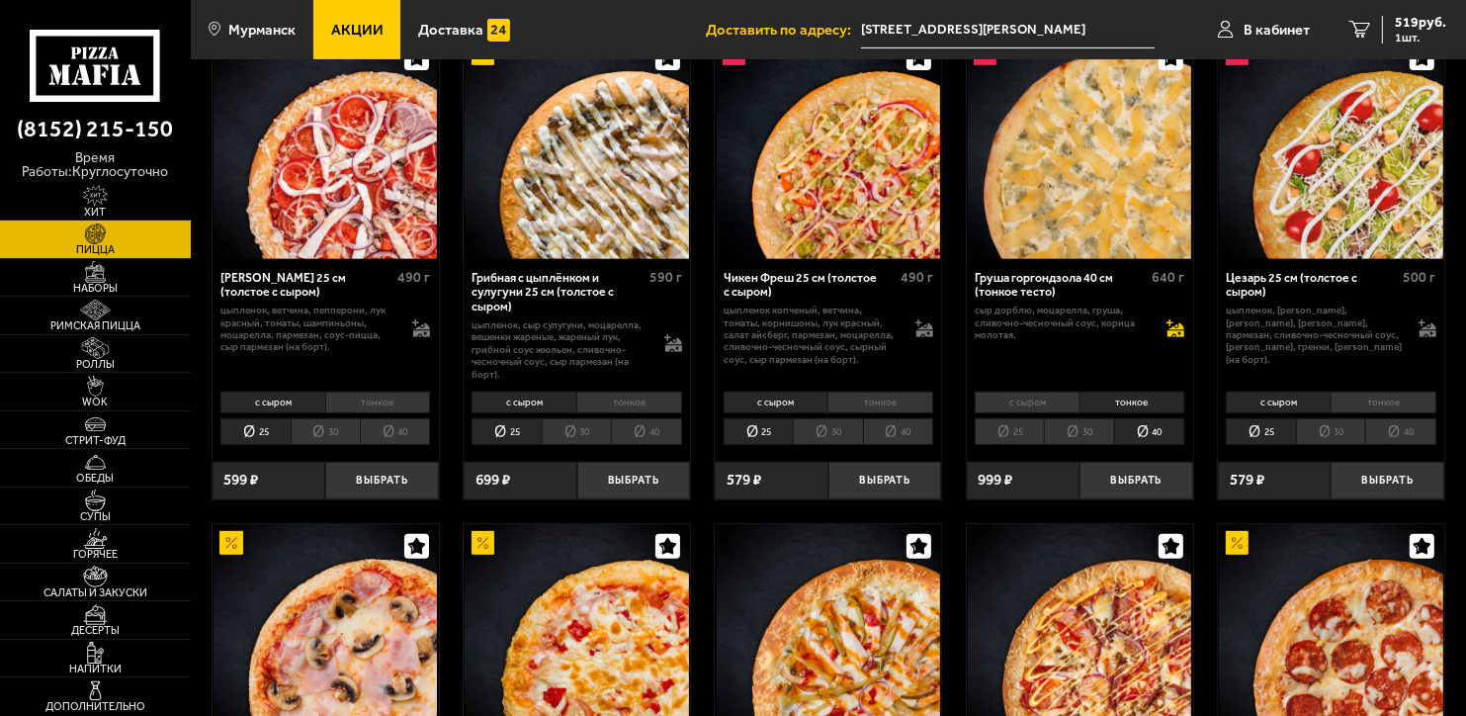
click at [1185, 336] on icon at bounding box center [1176, 334] width 17 height 7
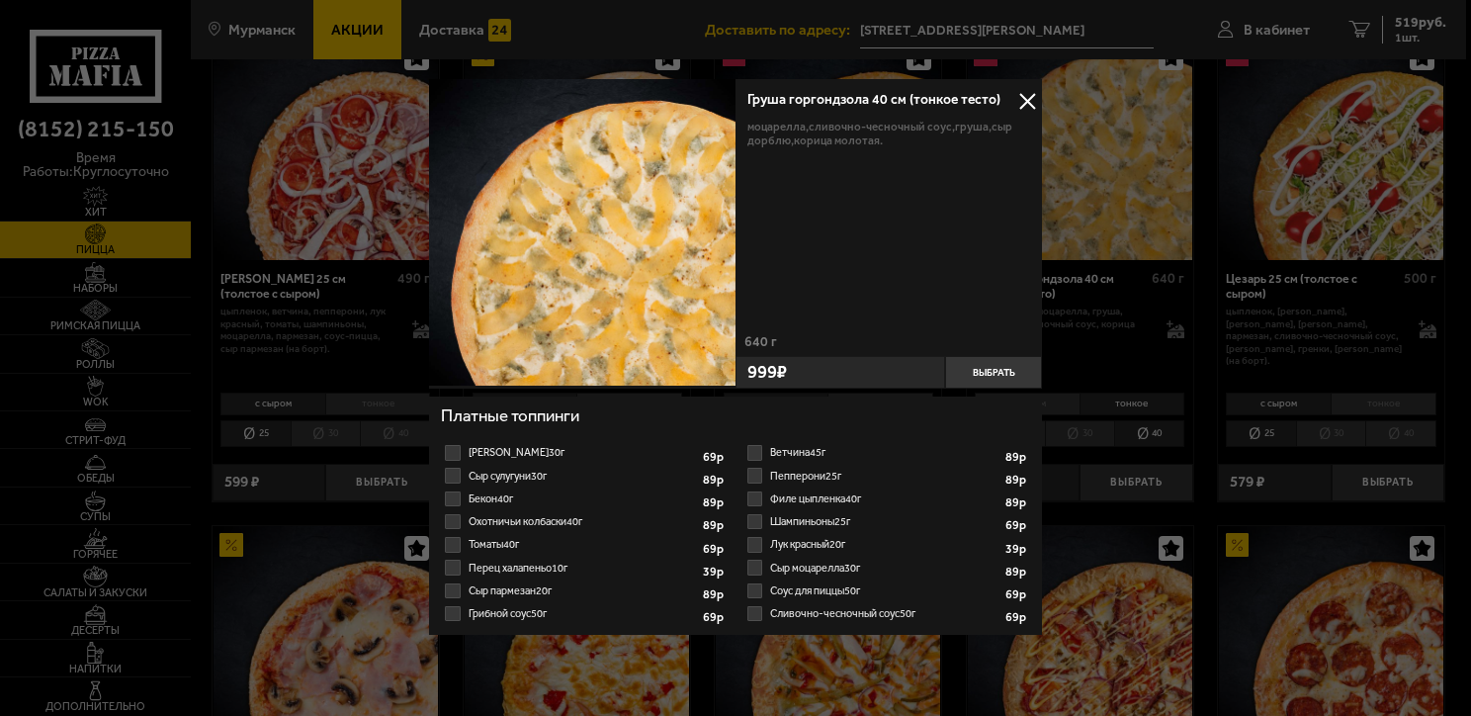
click at [1029, 93] on button at bounding box center [1028, 101] width 30 height 30
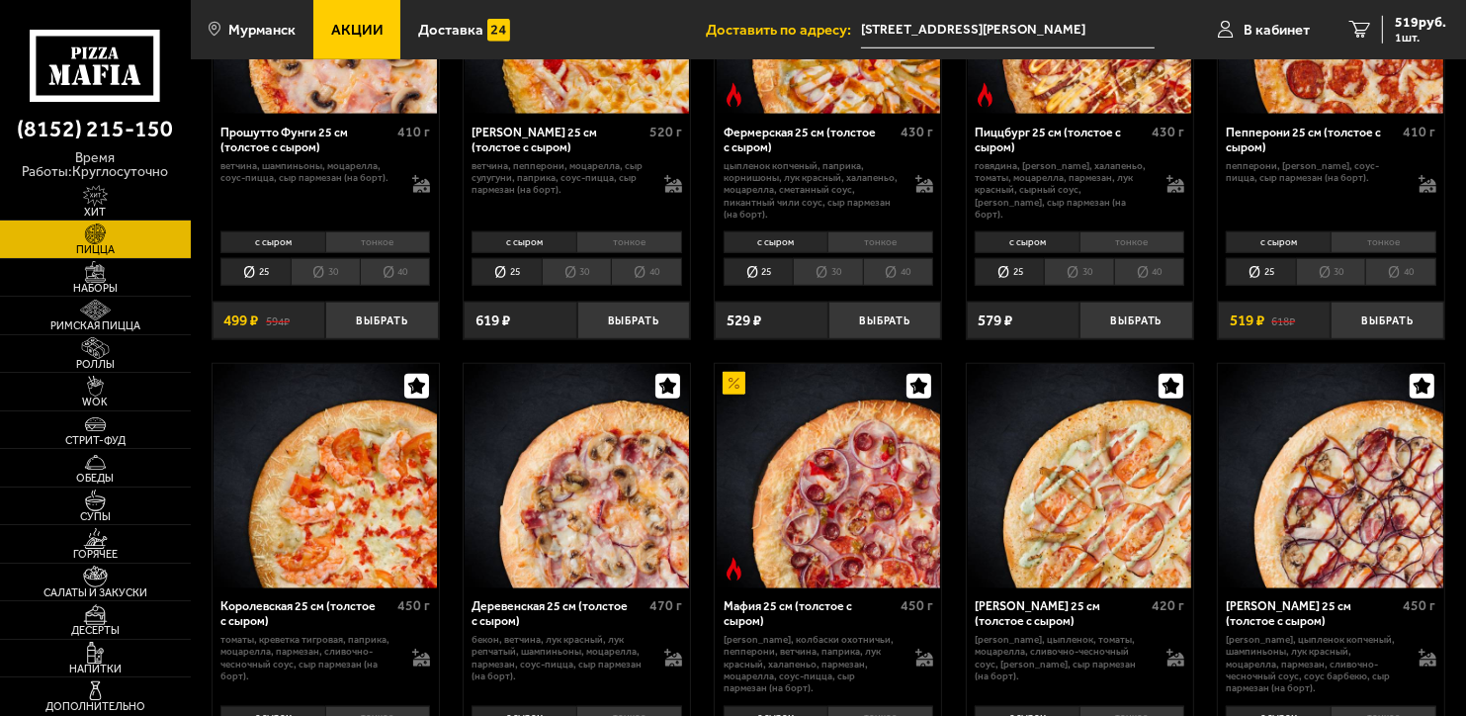
scroll to position [1582, 0]
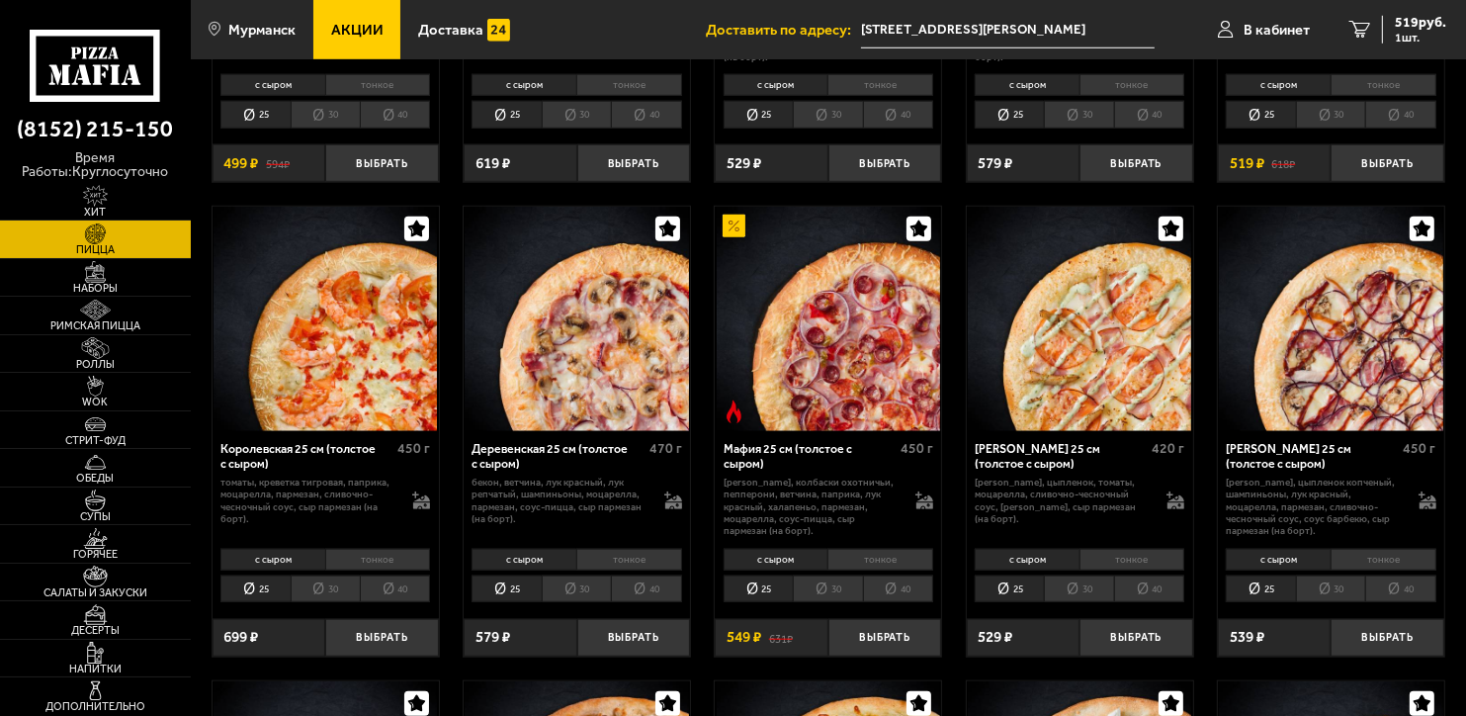
click at [396, 585] on li "40" at bounding box center [395, 588] width 70 height 27
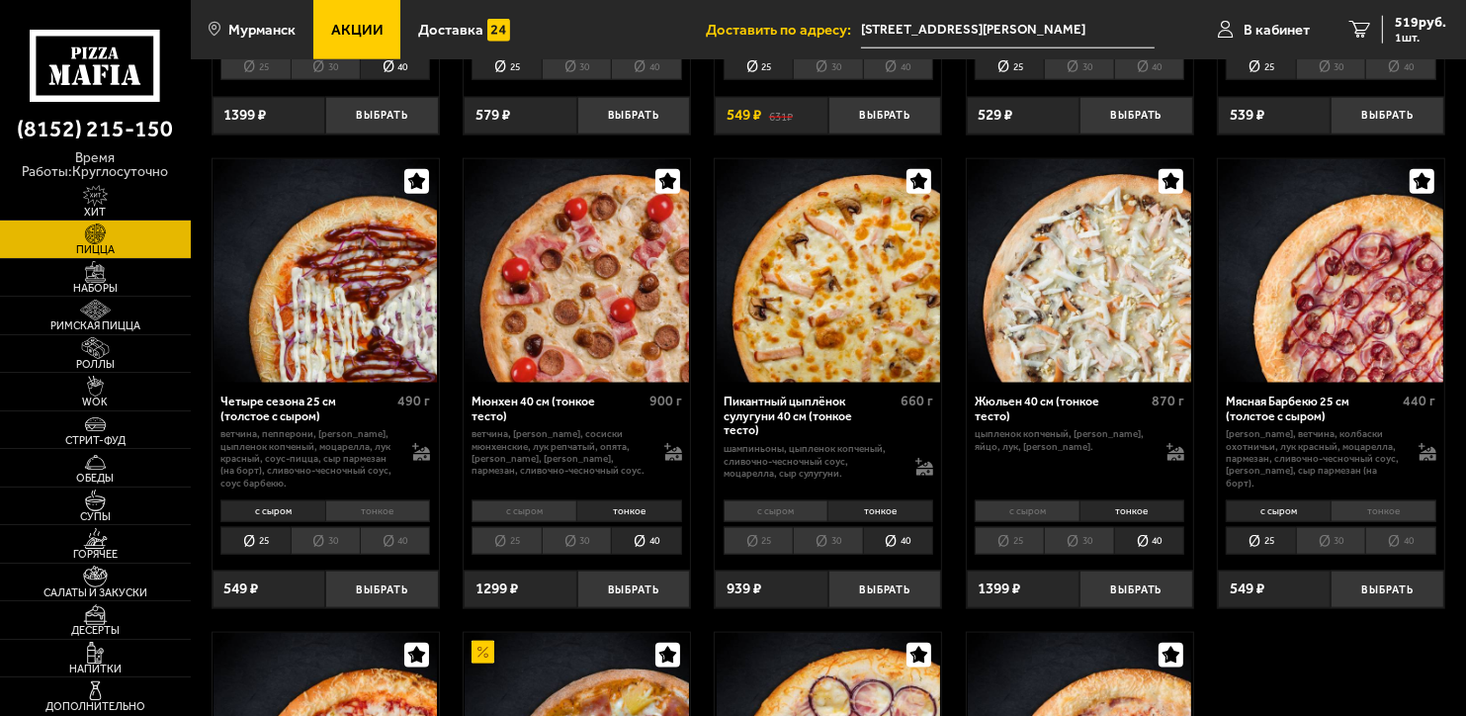
scroll to position [2076, 0]
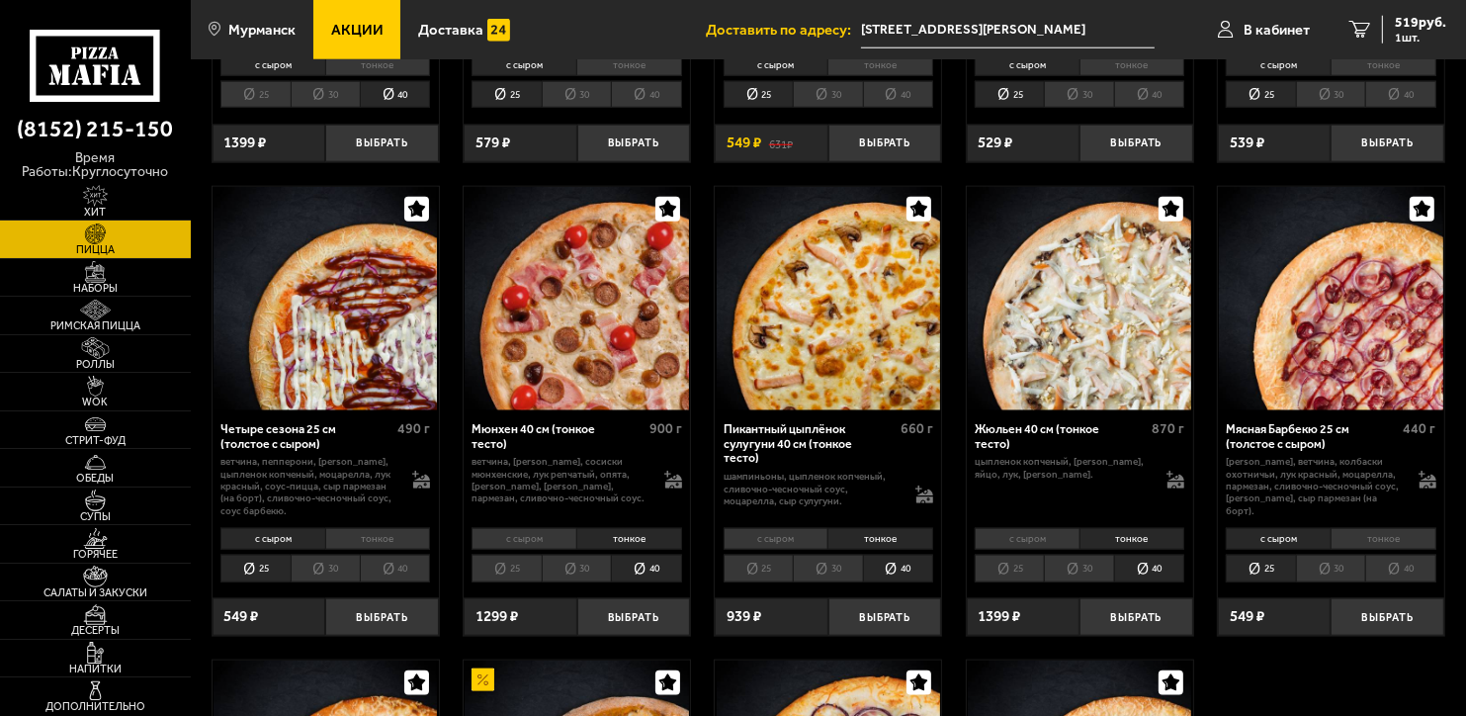
click at [901, 569] on li "40" at bounding box center [898, 568] width 70 height 27
click at [911, 544] on li "тонкое" at bounding box center [881, 539] width 106 height 22
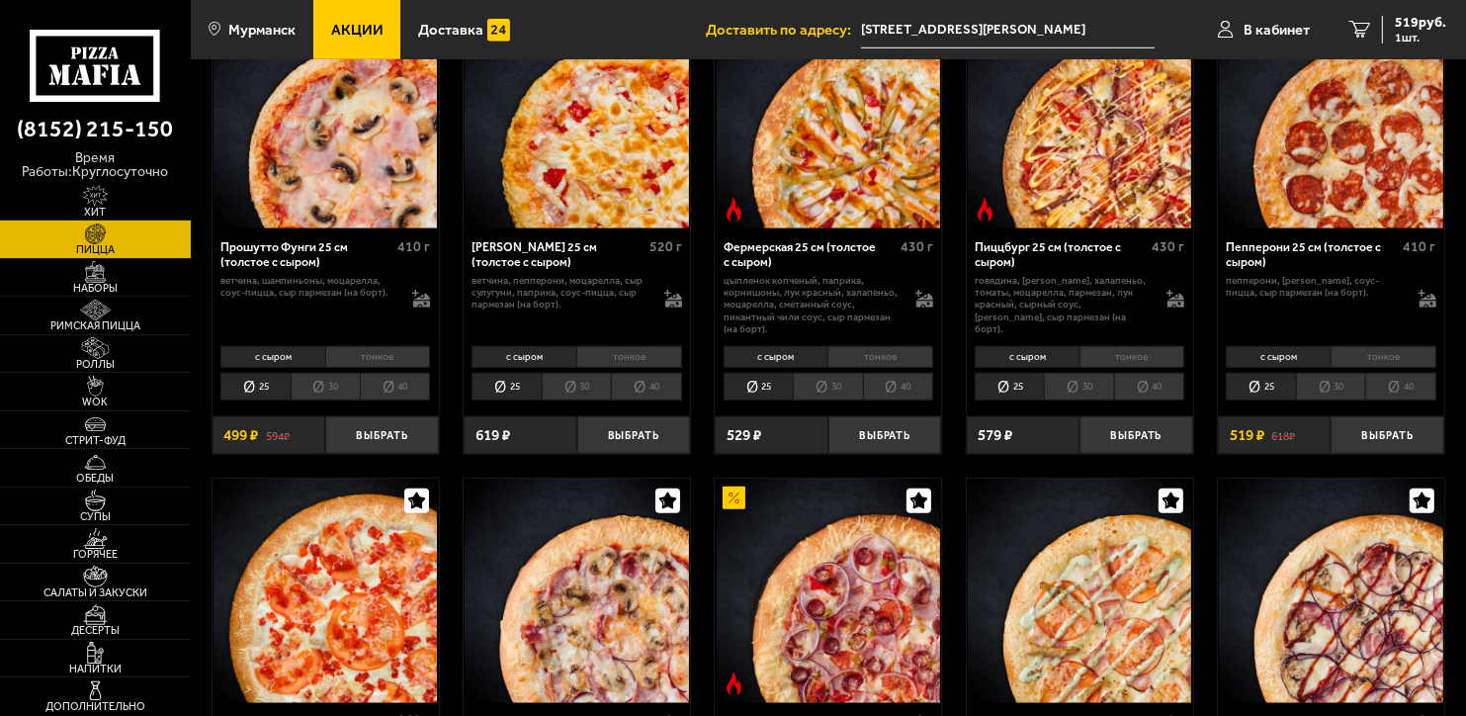
scroll to position [0, 0]
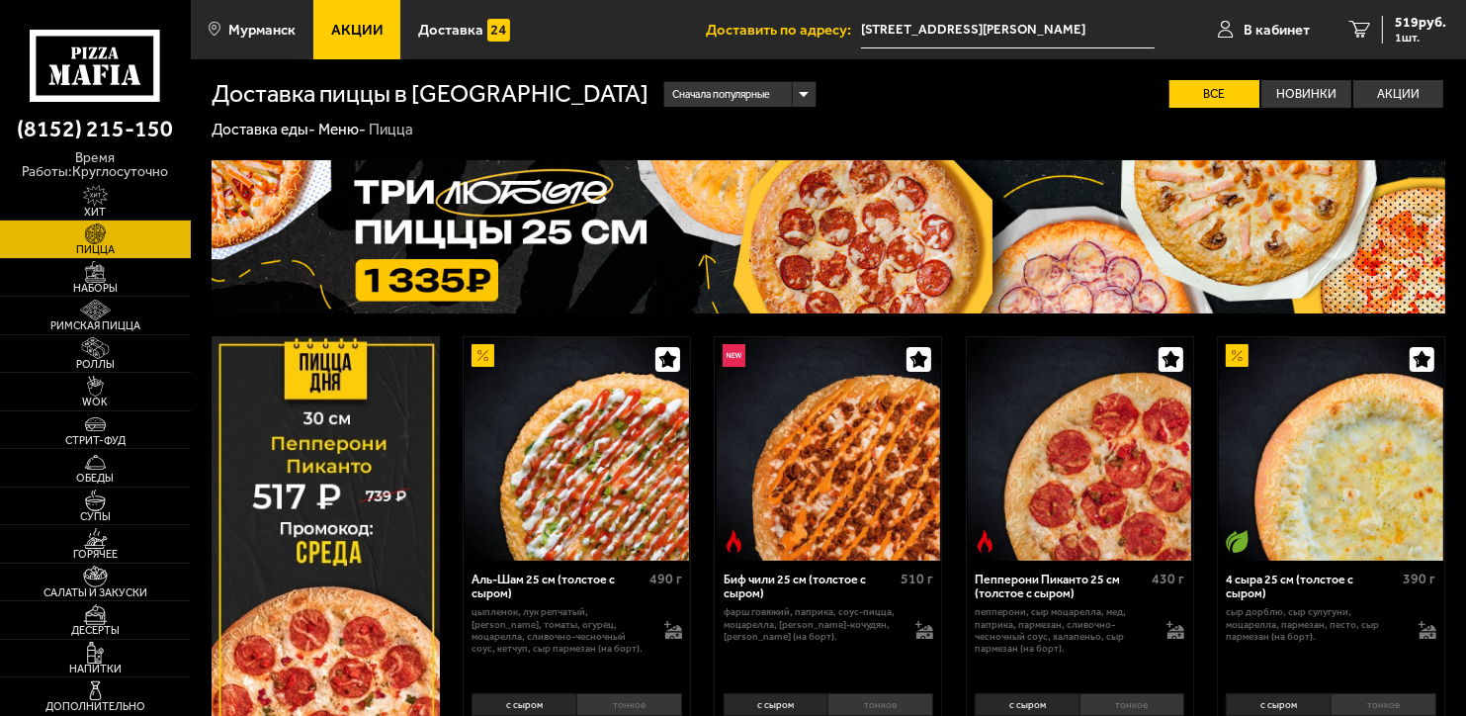
drag, startPoint x: 1305, startPoint y: 447, endPoint x: 1165, endPoint y: 68, distance: 403.9
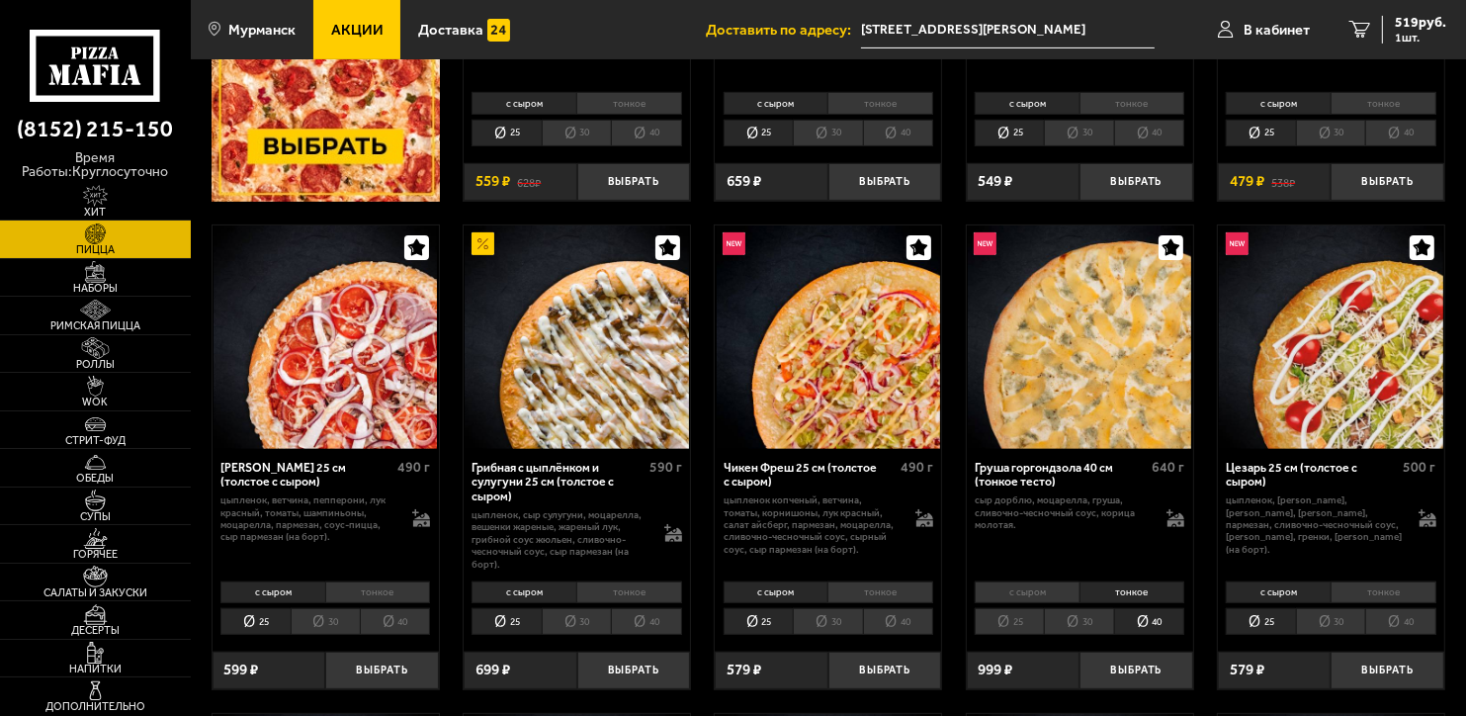
scroll to position [692, 0]
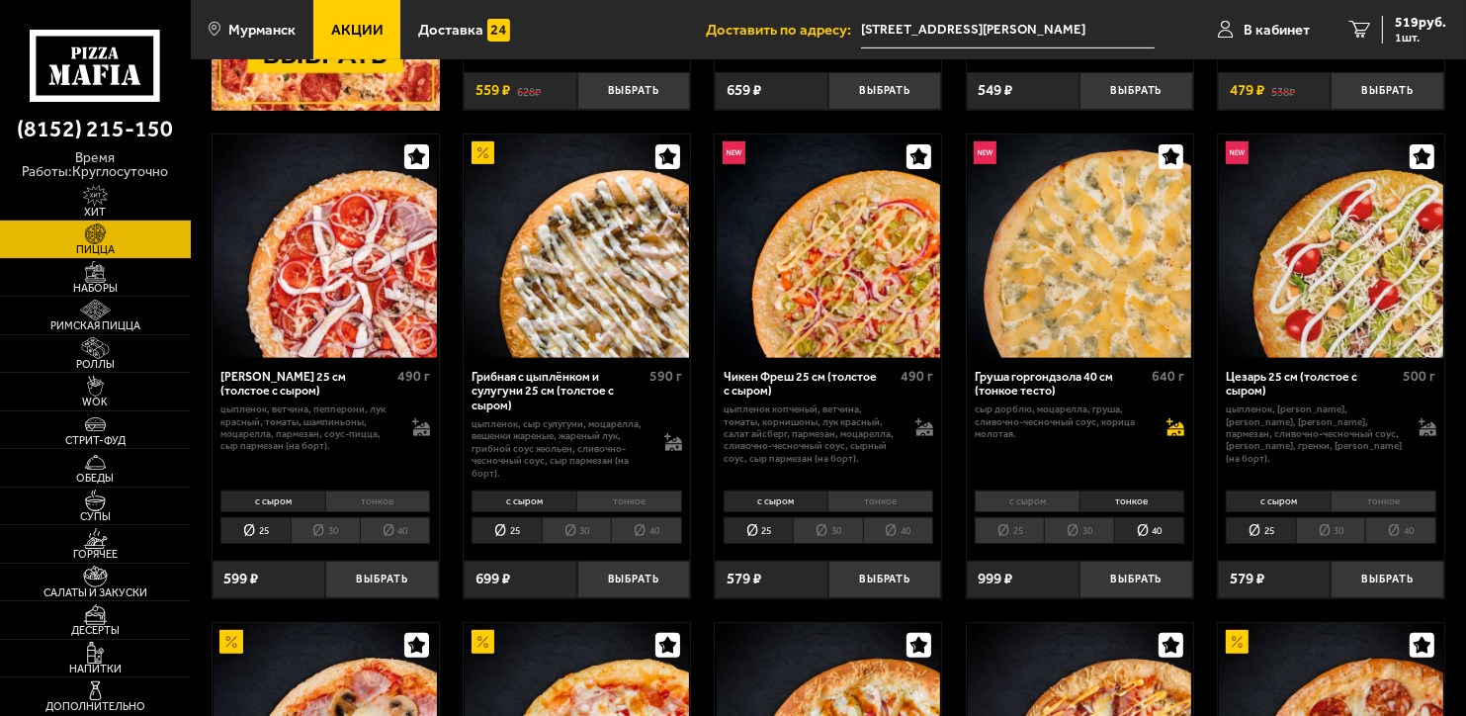
click at [1175, 432] on icon at bounding box center [1176, 433] width 17 height 7
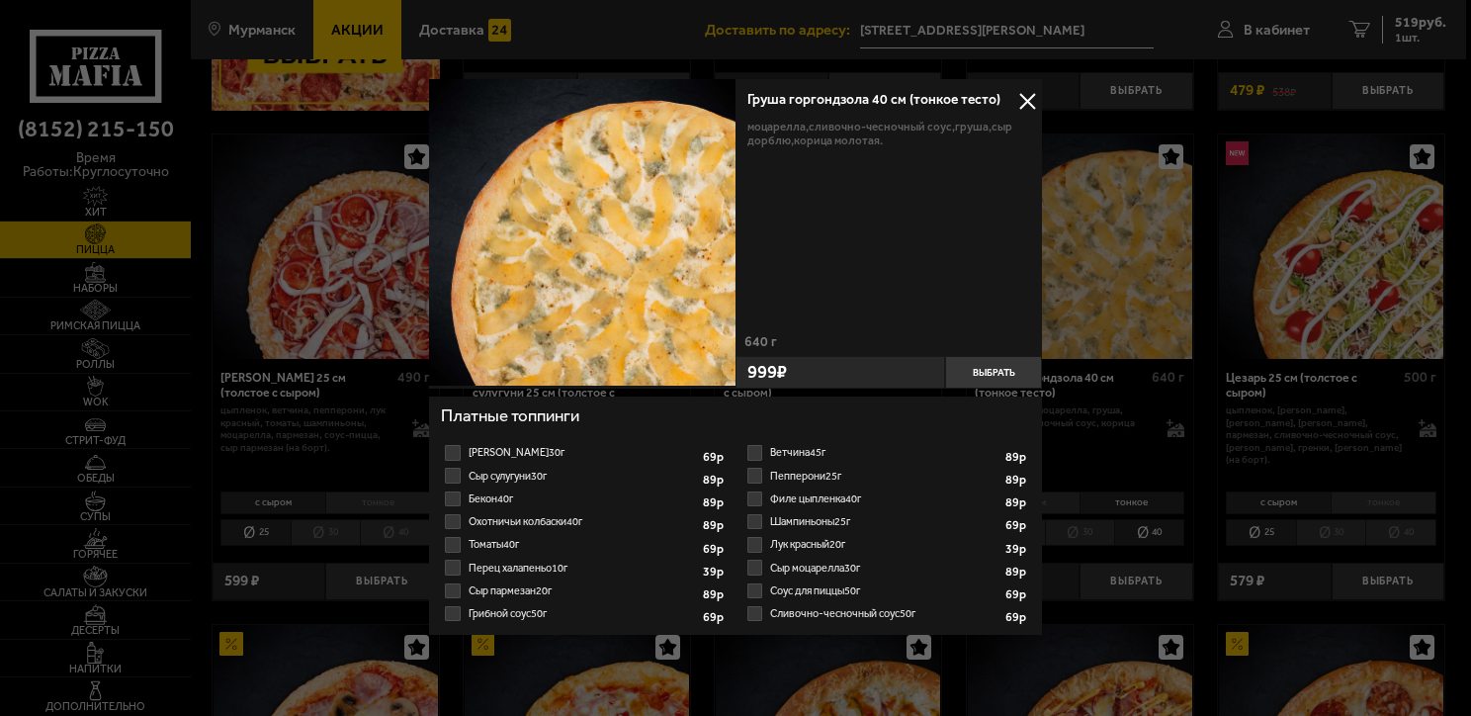
click at [750, 449] on label "Ветчина 45г 1" at bounding box center [887, 452] width 287 height 23
click at [0, 0] on input "Ветчина 45г 1" at bounding box center [0, 0] width 0 height 0
click at [755, 451] on label "Ветчина 45г 1" at bounding box center [887, 452] width 287 height 23
click at [0, 0] on input "Ветчина 45г 1" at bounding box center [0, 0] width 0 height 0
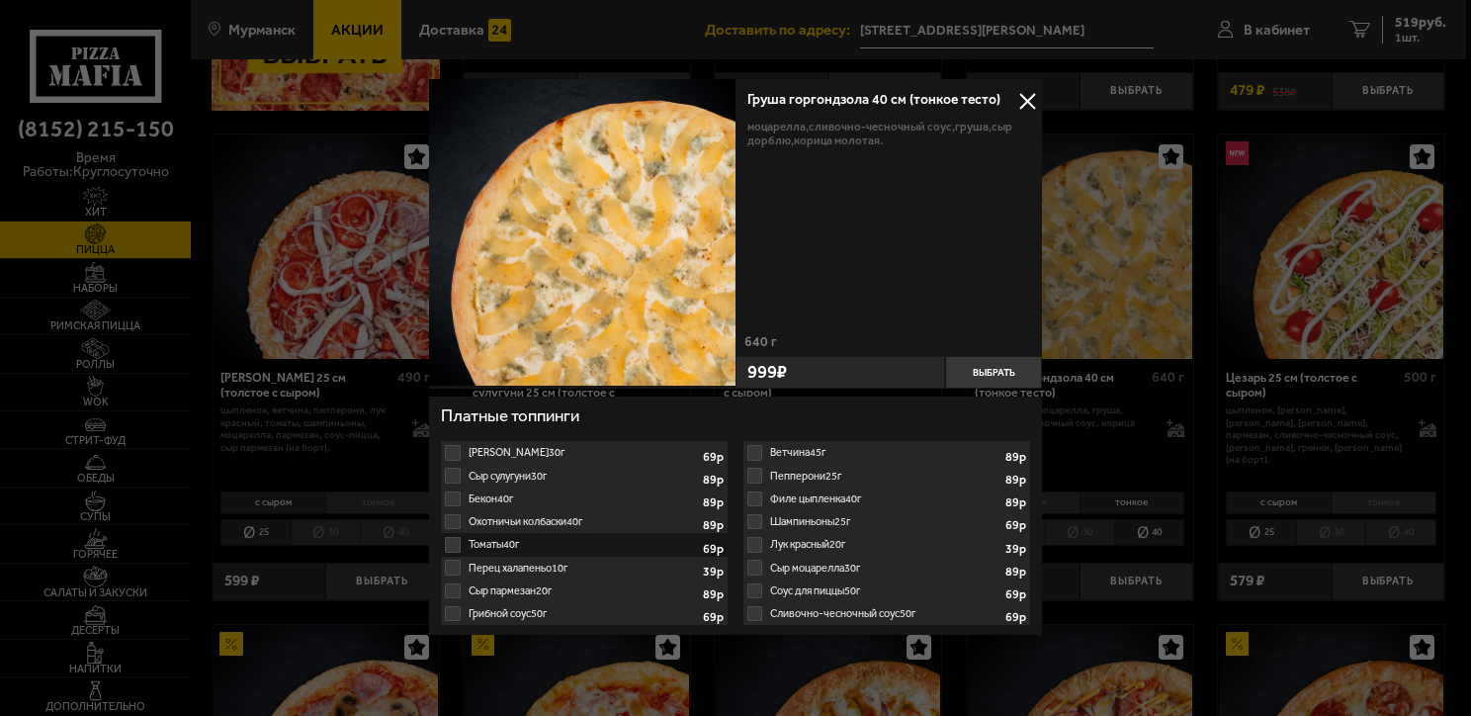
click at [755, 451] on label "Ветчина 45г 1" at bounding box center [887, 452] width 287 height 23
click at [754, 450] on label "Ветчина 45г 1" at bounding box center [887, 452] width 287 height 23
click at [458, 546] on label "Томаты 40г 1" at bounding box center [584, 544] width 287 height 23
click at [0, 0] on input "Томаты 40г 1" at bounding box center [0, 0] width 0 height 0
click at [448, 546] on label "Томаты 40г 1" at bounding box center [584, 544] width 287 height 23
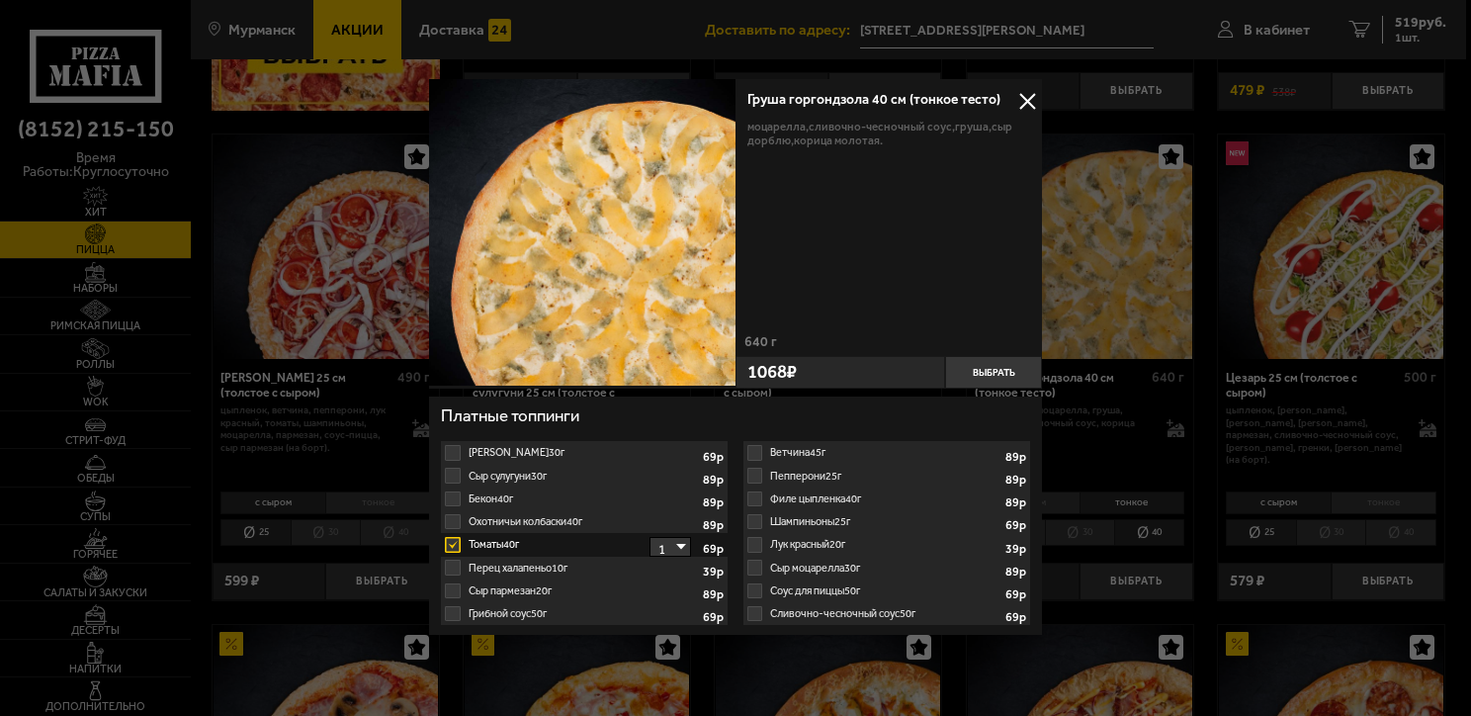
click at [0, 0] on input "Томаты 40г 1" at bounding box center [0, 0] width 0 height 0
click at [755, 451] on label "Ветчина 45г 1" at bounding box center [887, 452] width 287 height 23
click at [1031, 103] on button at bounding box center [1028, 101] width 30 height 30
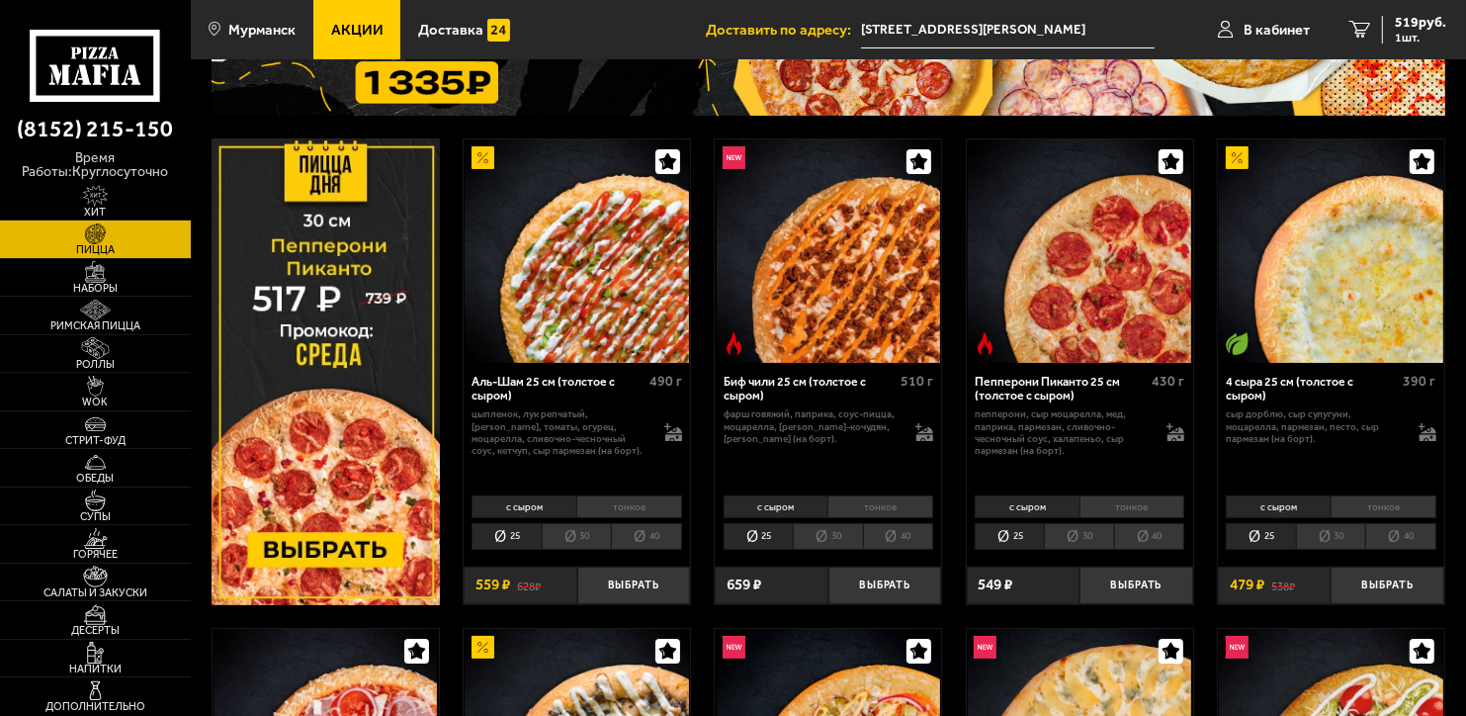
scroll to position [198, 0]
click at [1415, 529] on li "40" at bounding box center [1401, 536] width 70 height 27
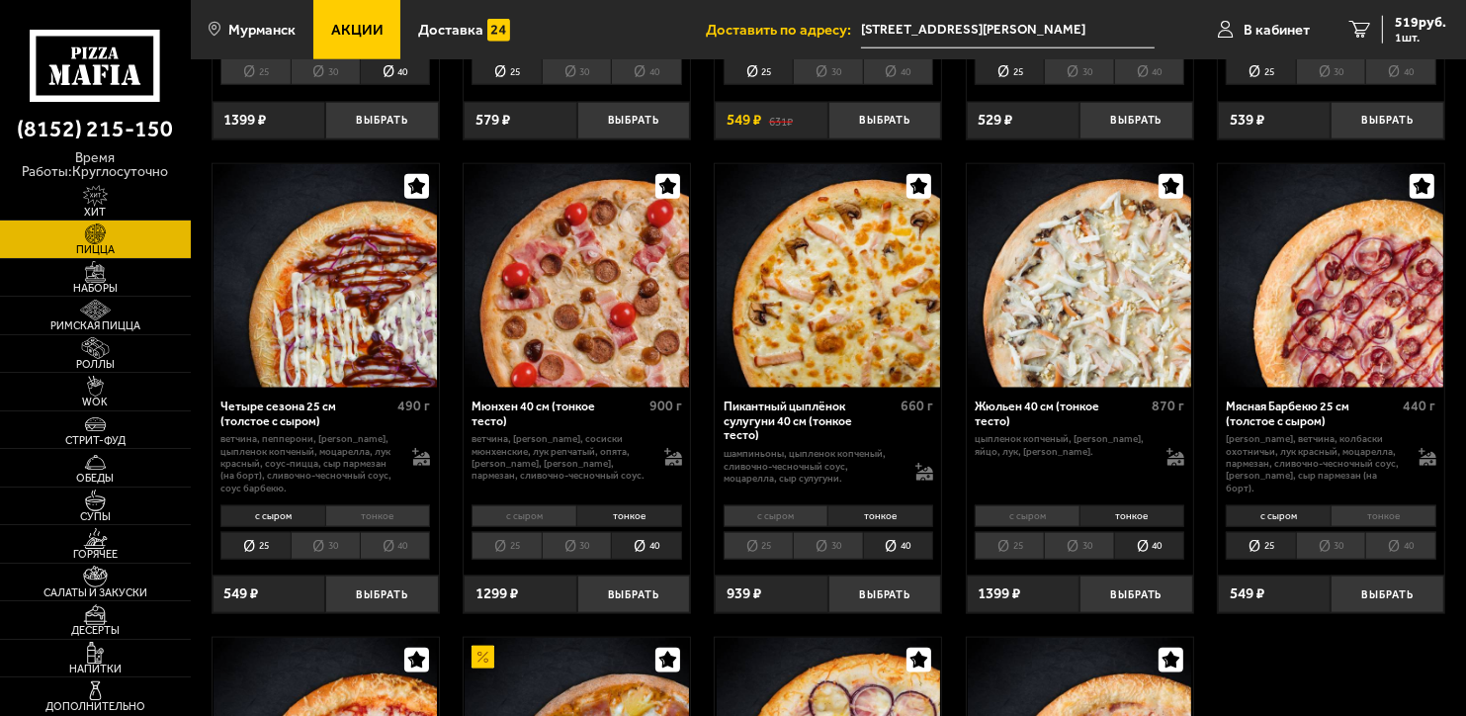
scroll to position [2175, 0]
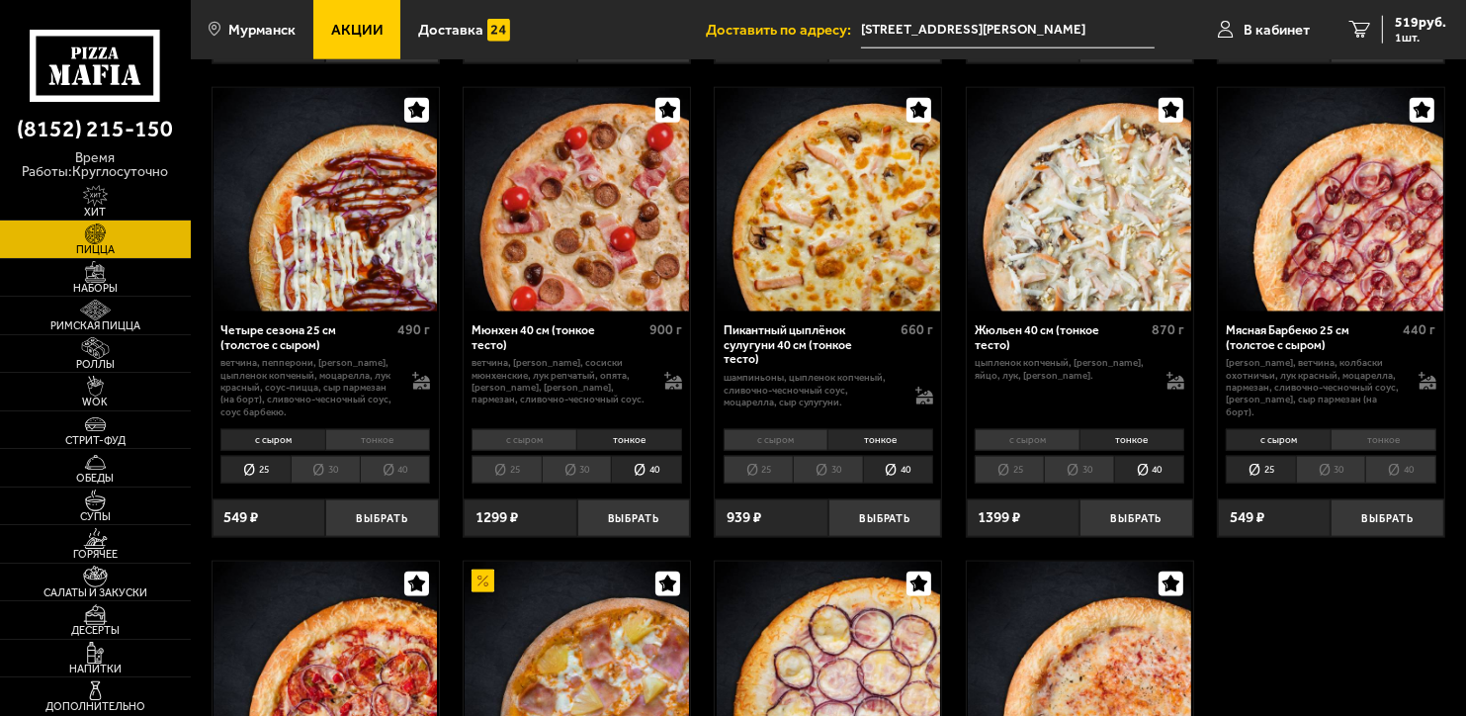
click at [925, 408] on div "шампиньоны, цыпленок копченый, сливочно-чесночный соус, моцарелла, сыр сулугуни." at bounding box center [829, 390] width 210 height 37
click at [926, 400] on icon at bounding box center [925, 401] width 17 height 7
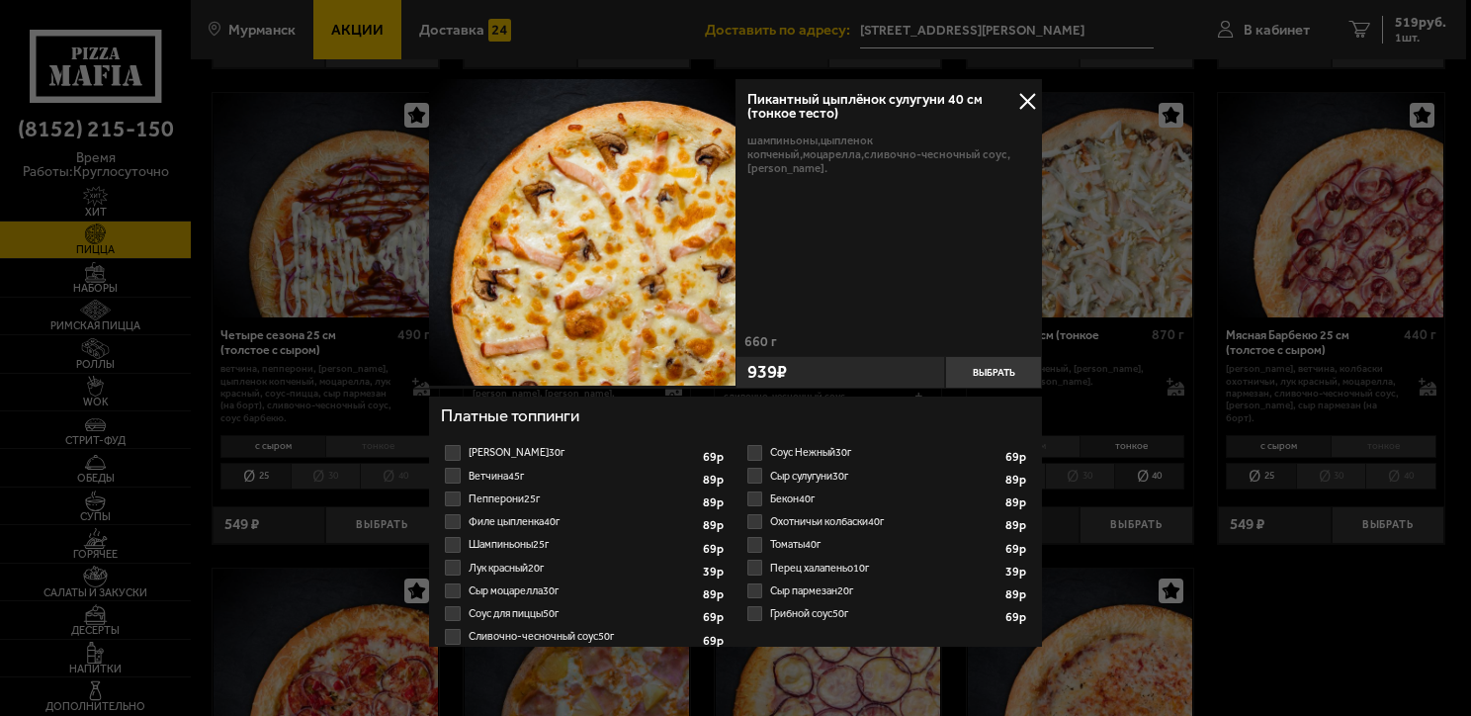
click at [1028, 103] on button at bounding box center [1028, 101] width 30 height 30
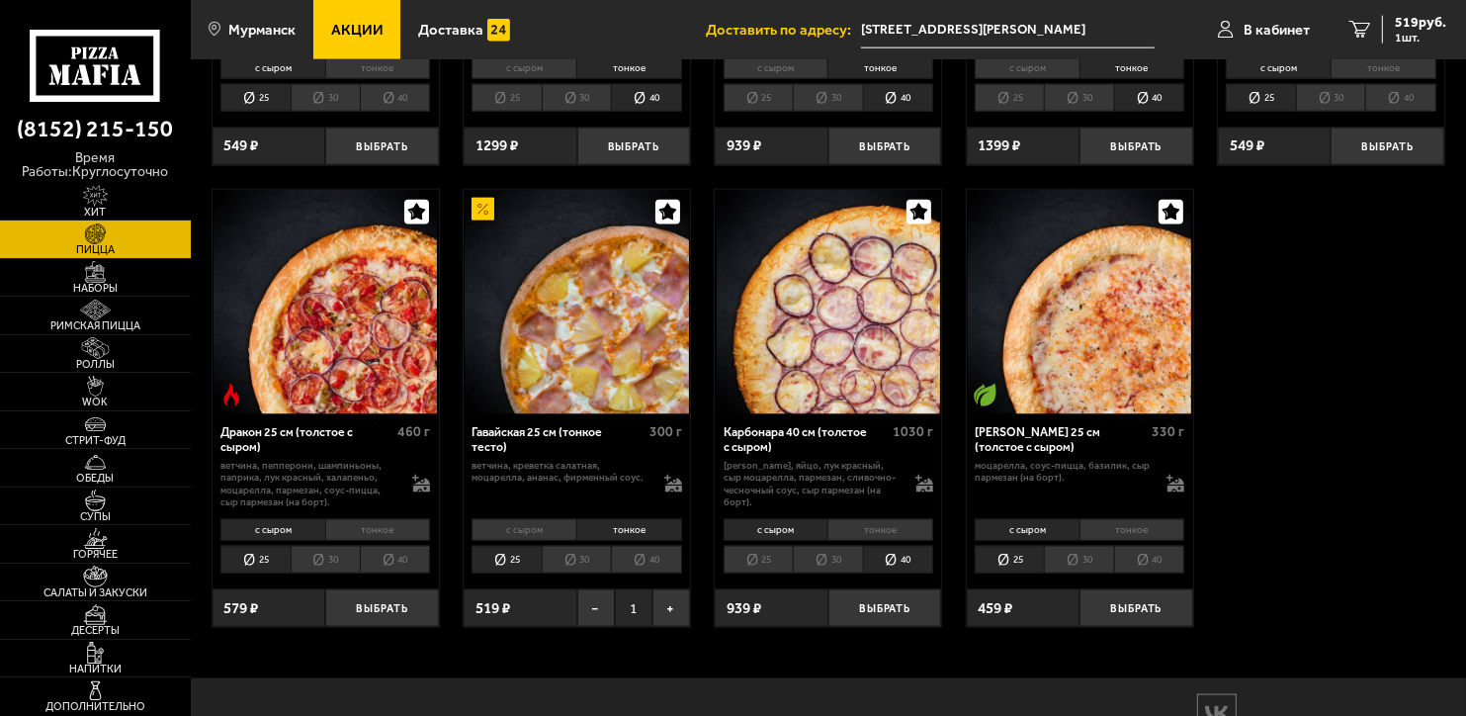
scroll to position [2571, 0]
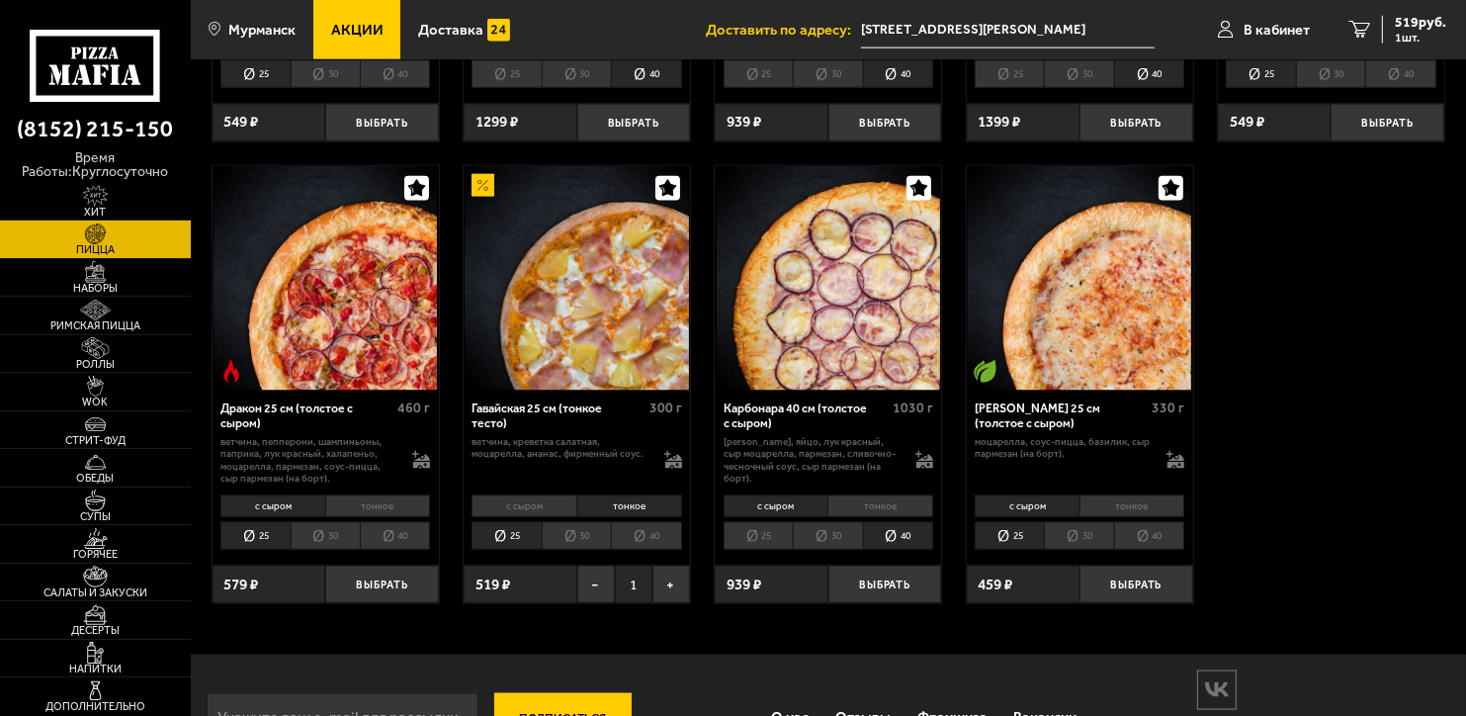
click at [1143, 513] on li "тонкое" at bounding box center [1133, 506] width 106 height 22
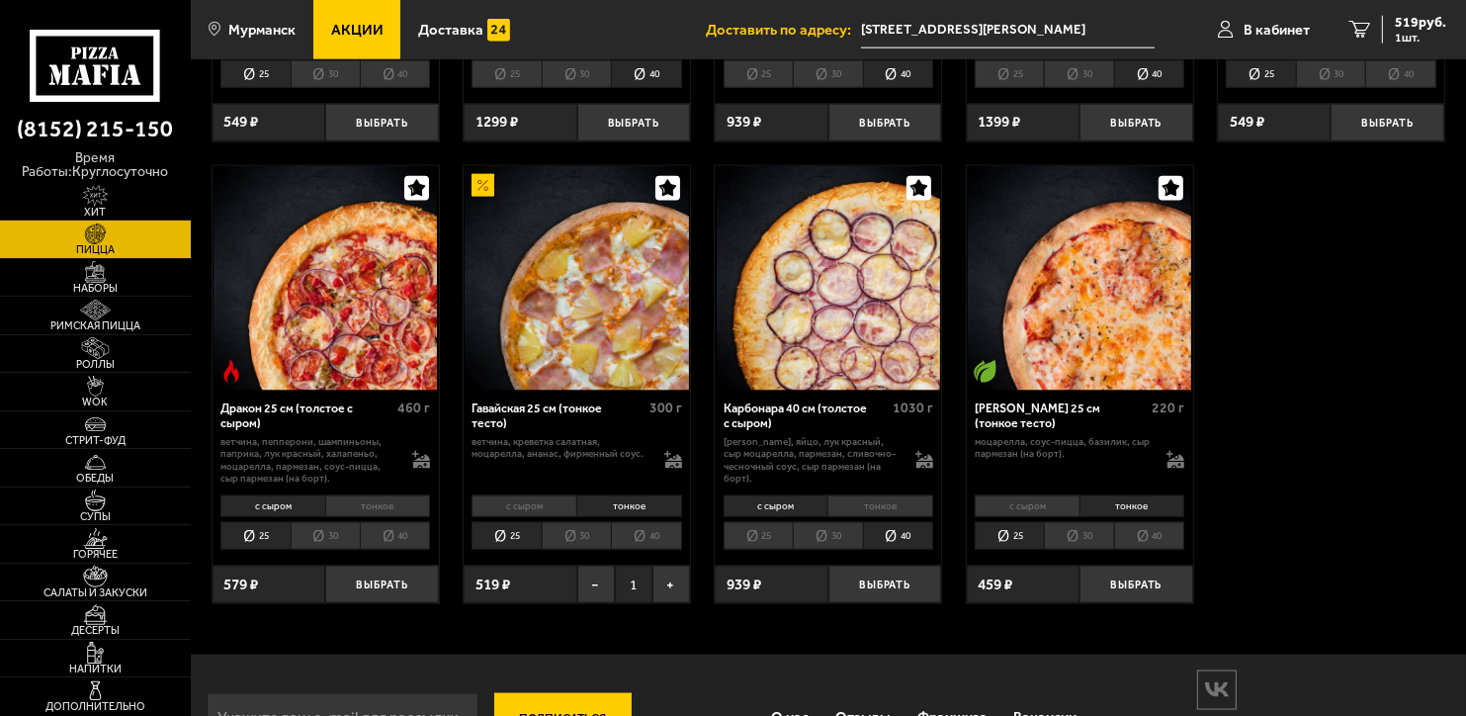
click at [905, 514] on li "тонкое" at bounding box center [881, 506] width 106 height 22
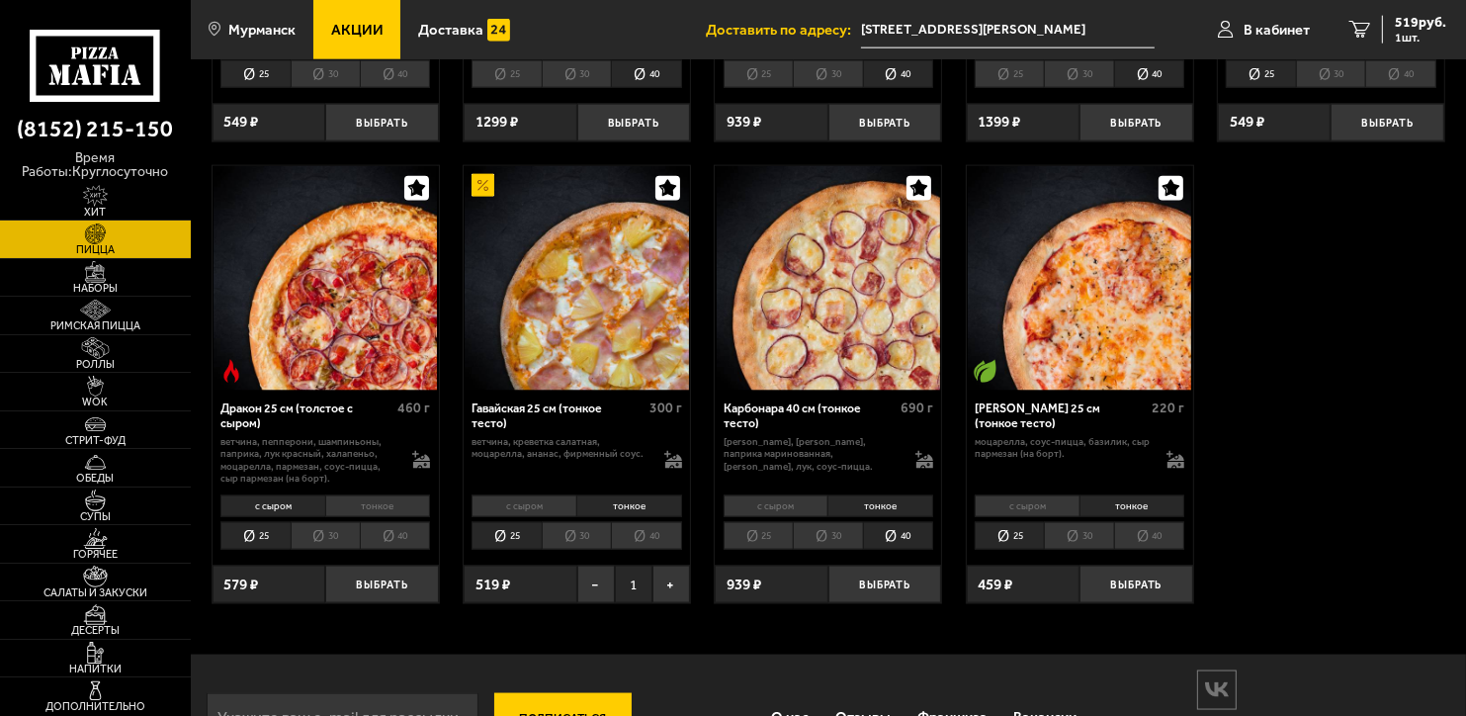
click at [904, 534] on li "40" at bounding box center [898, 535] width 70 height 27
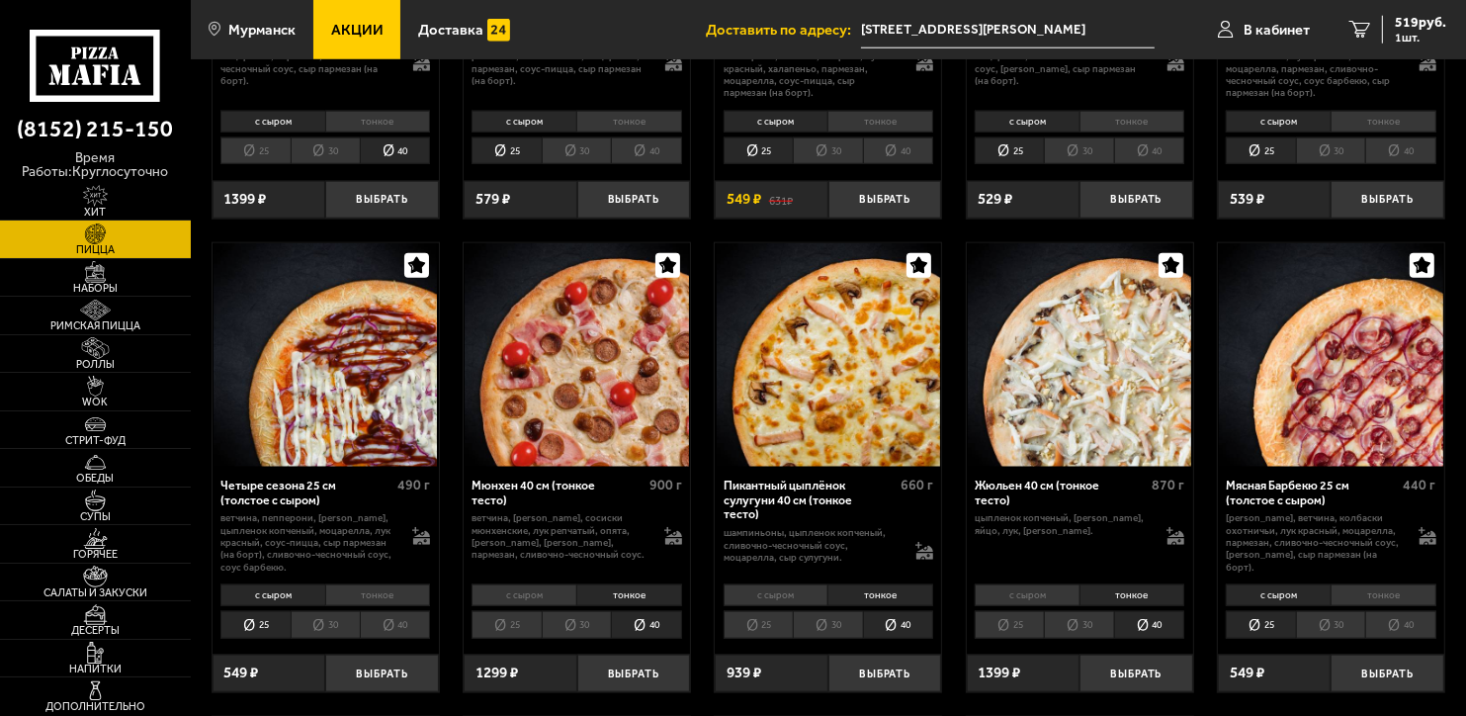
scroll to position [2045, 0]
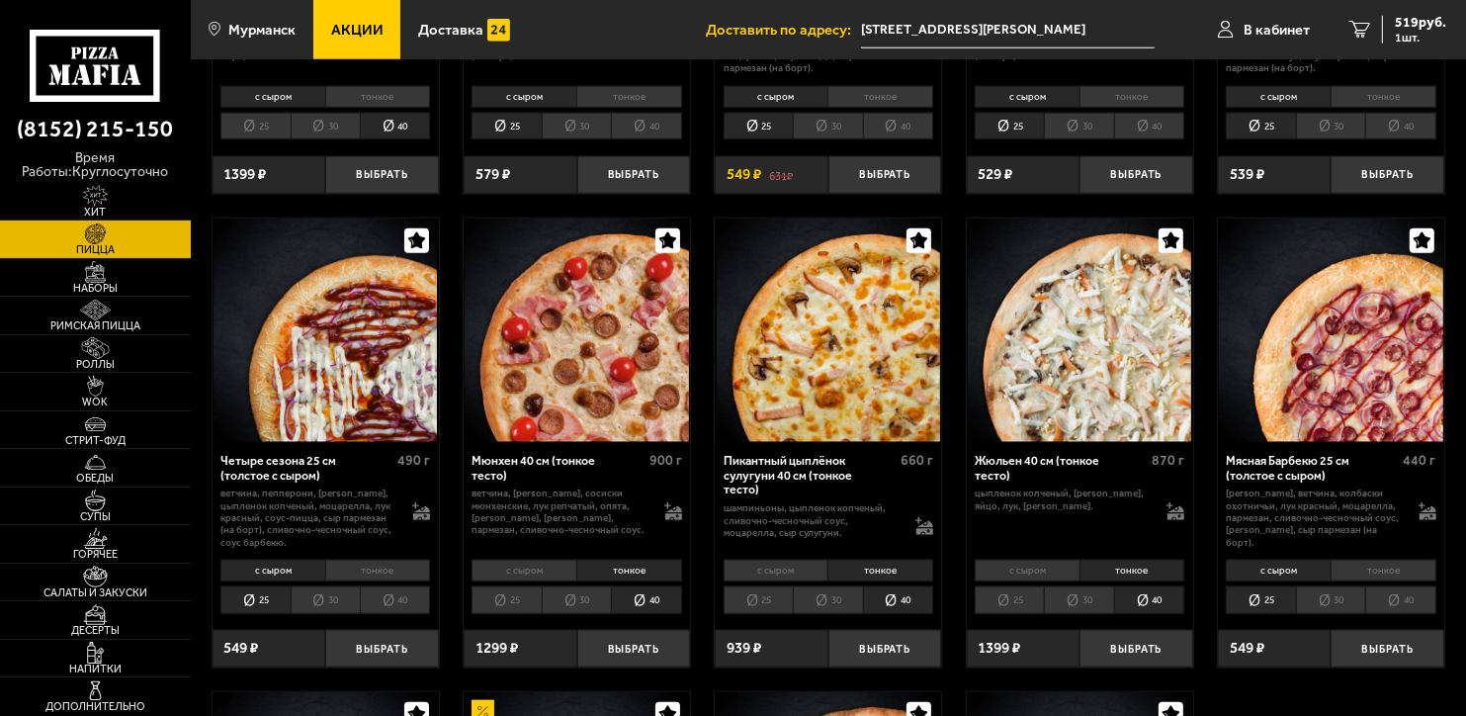
click at [929, 536] on div at bounding box center [925, 520] width 18 height 36
click at [931, 524] on icon at bounding box center [925, 526] width 18 height 18
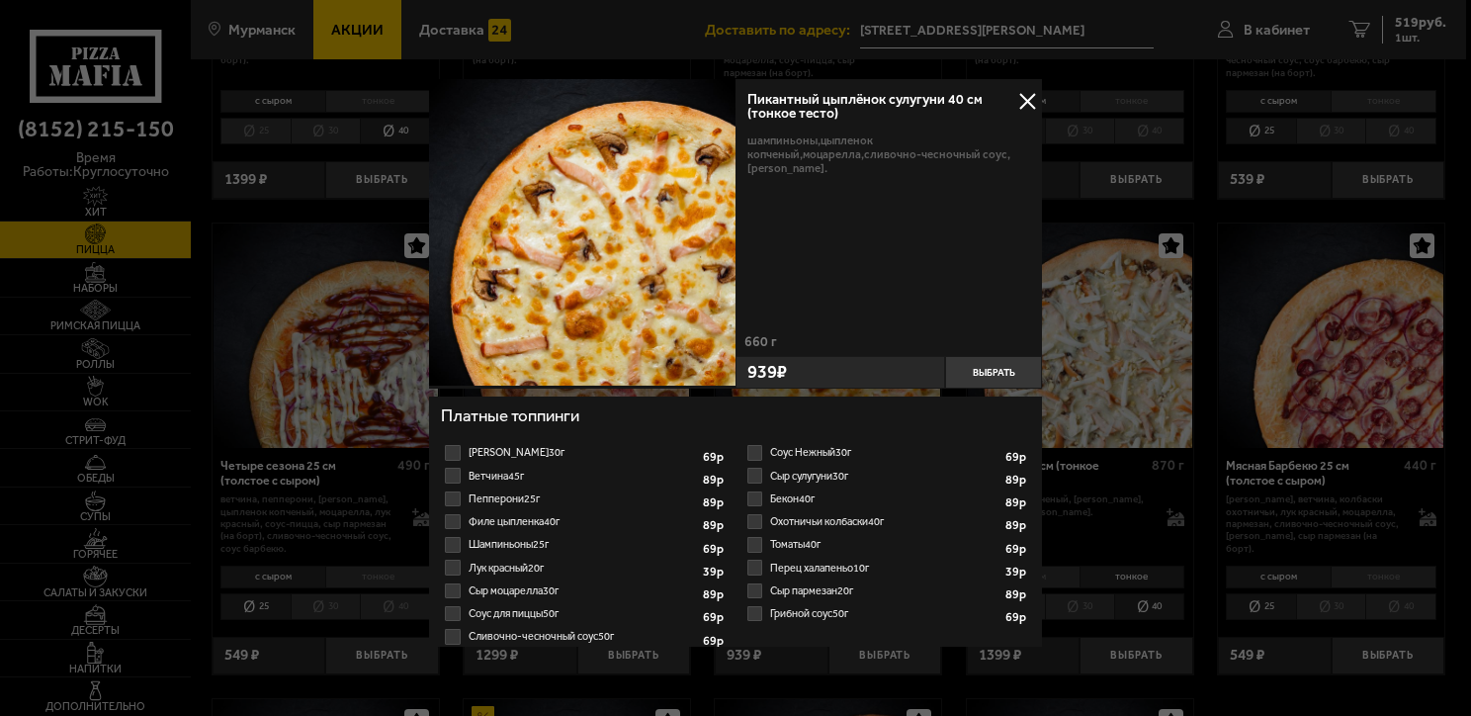
click at [759, 549] on label "Томаты 40г 1" at bounding box center [887, 544] width 287 height 23
click at [0, 0] on input "Томаты 40г 1" at bounding box center [0, 0] width 0 height 0
click at [1029, 99] on button at bounding box center [1028, 101] width 30 height 30
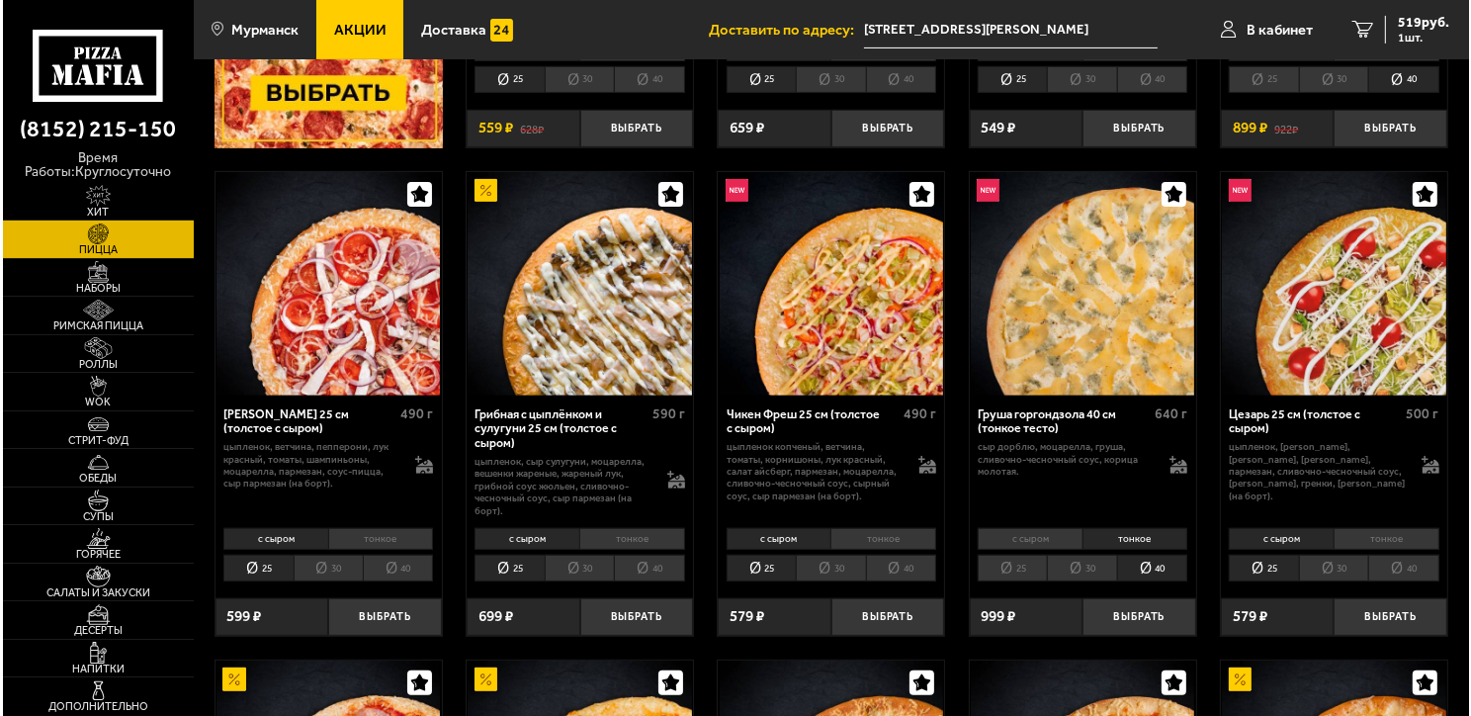
scroll to position [661, 0]
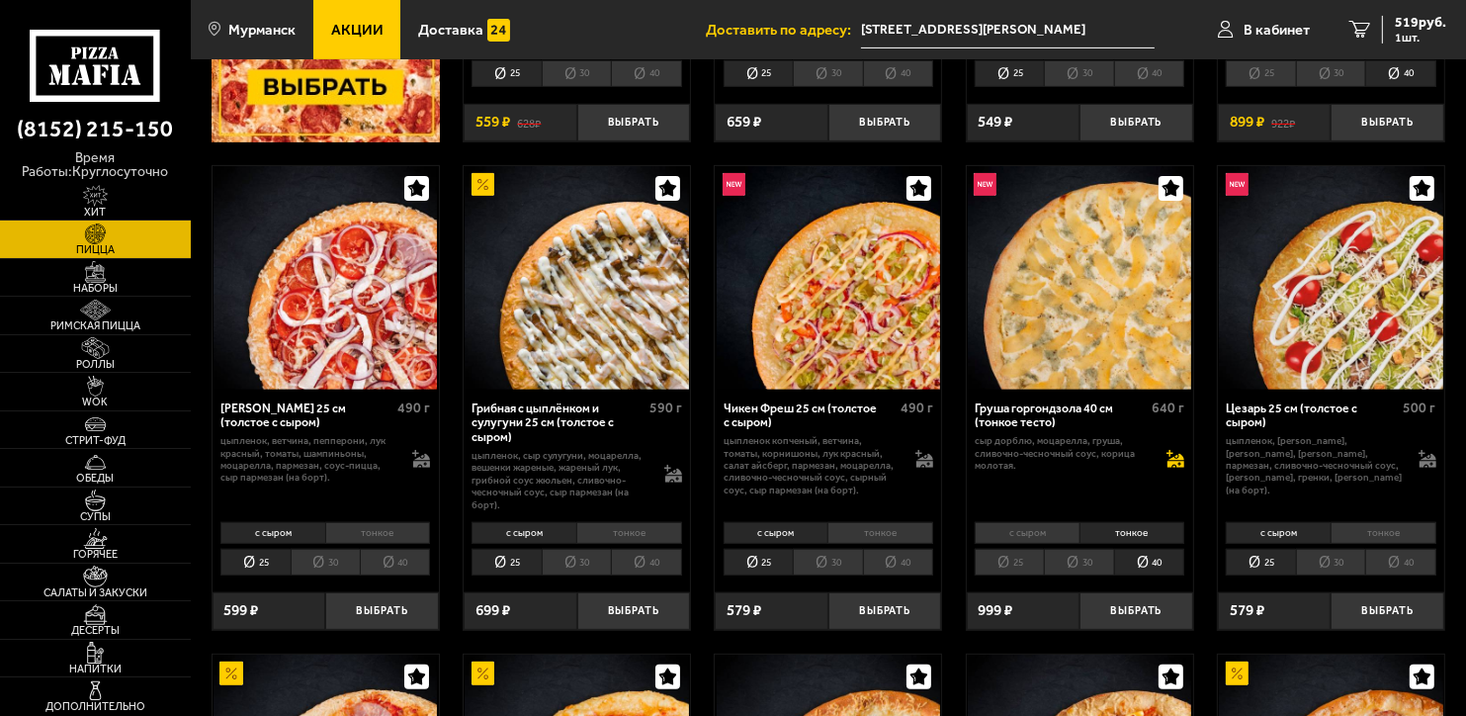
click at [1171, 455] on icon at bounding box center [1176, 459] width 18 height 18
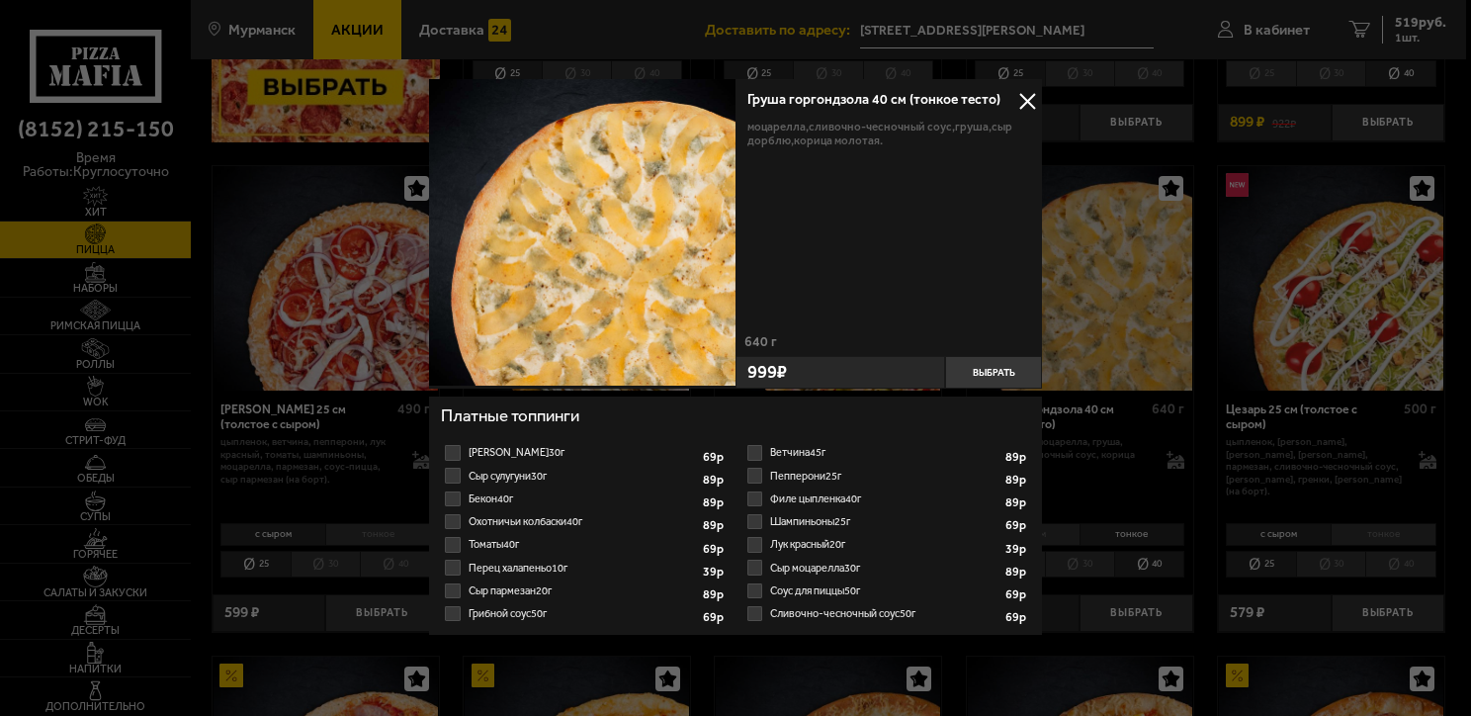
click at [755, 458] on label "Ветчина 45г 1" at bounding box center [887, 452] width 287 height 23
click at [0, 0] on input "Ветчина 45г 1" at bounding box center [0, 0] width 0 height 0
click at [750, 458] on label "Ветчина 45г 1" at bounding box center [887, 452] width 287 height 23
click at [0, 0] on input "Ветчина 45г 1" at bounding box center [0, 0] width 0 height 0
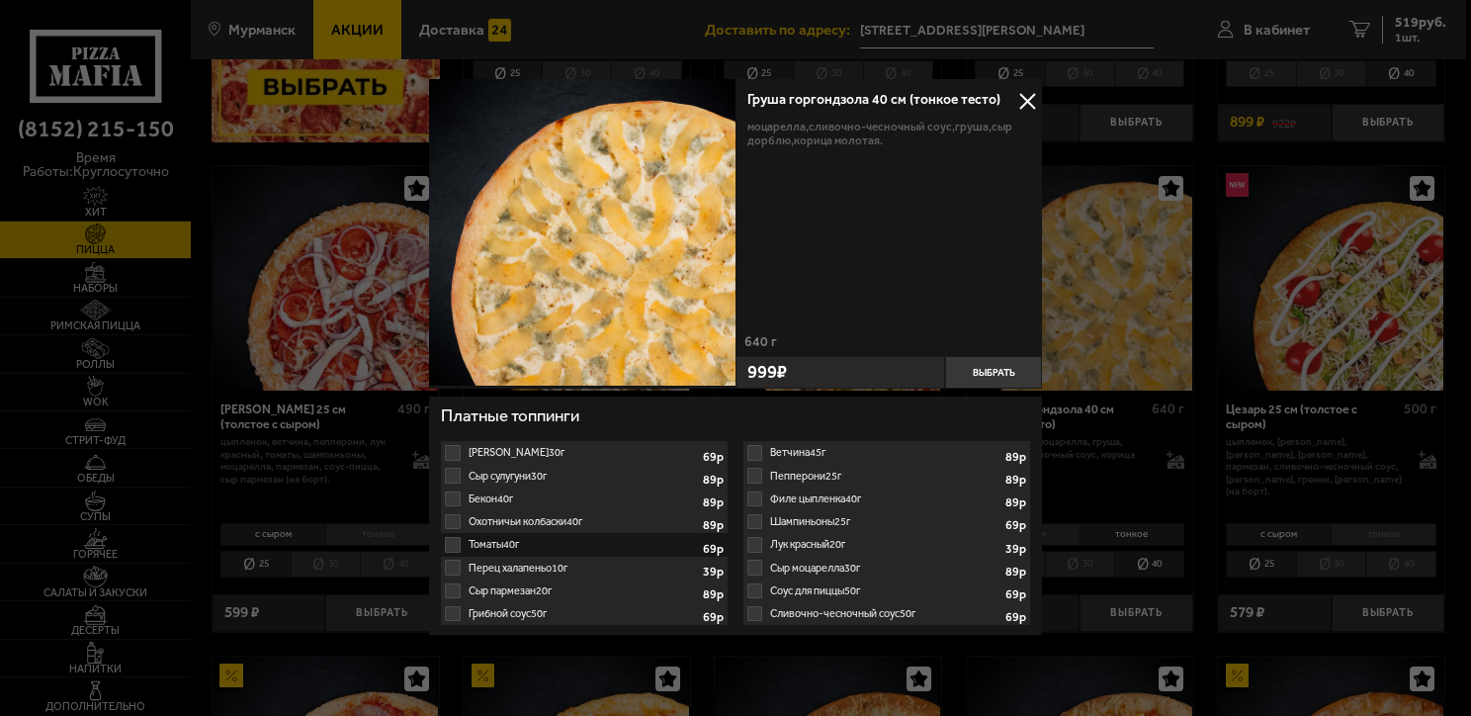
click at [748, 450] on label "Ветчина 45г 1" at bounding box center [887, 452] width 287 height 23
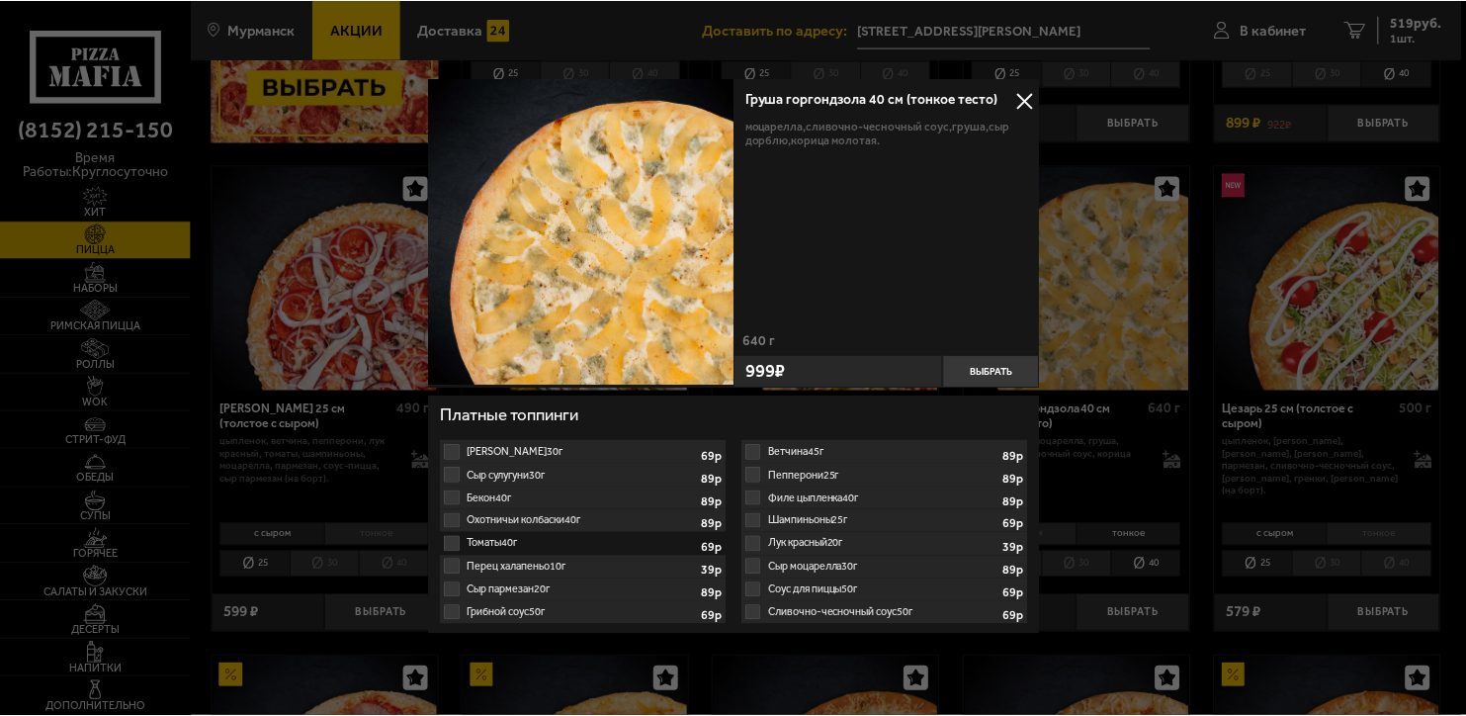
scroll to position [0, 0]
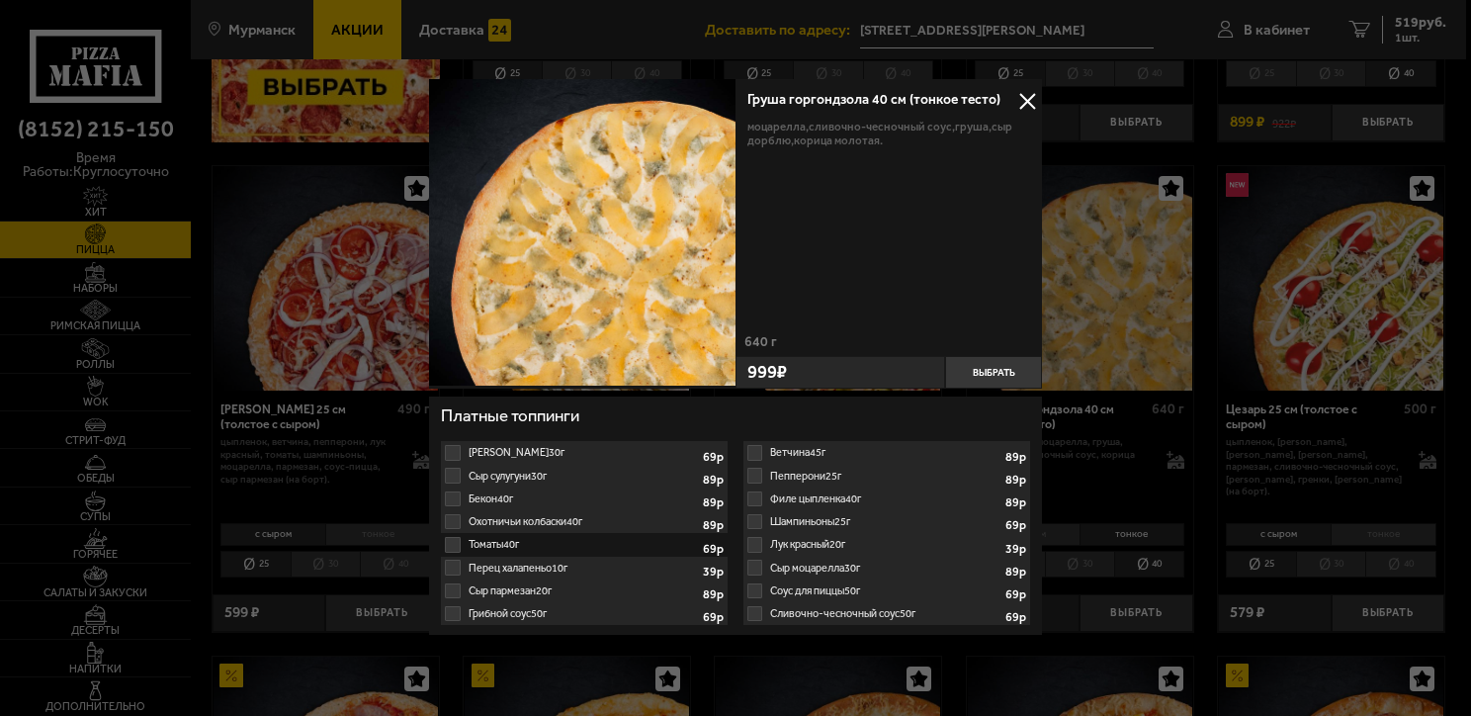
click at [457, 534] on label "Томаты 40г 1" at bounding box center [584, 544] width 287 height 23
click at [0, 0] on input "Томаты 40г 1" at bounding box center [0, 0] width 0 height 0
click at [452, 542] on label "Томаты 40г 1" at bounding box center [584, 544] width 287 height 23
click at [0, 0] on input "Томаты 40г 1" at bounding box center [0, 0] width 0 height 0
click at [1027, 100] on button at bounding box center [1028, 101] width 30 height 30
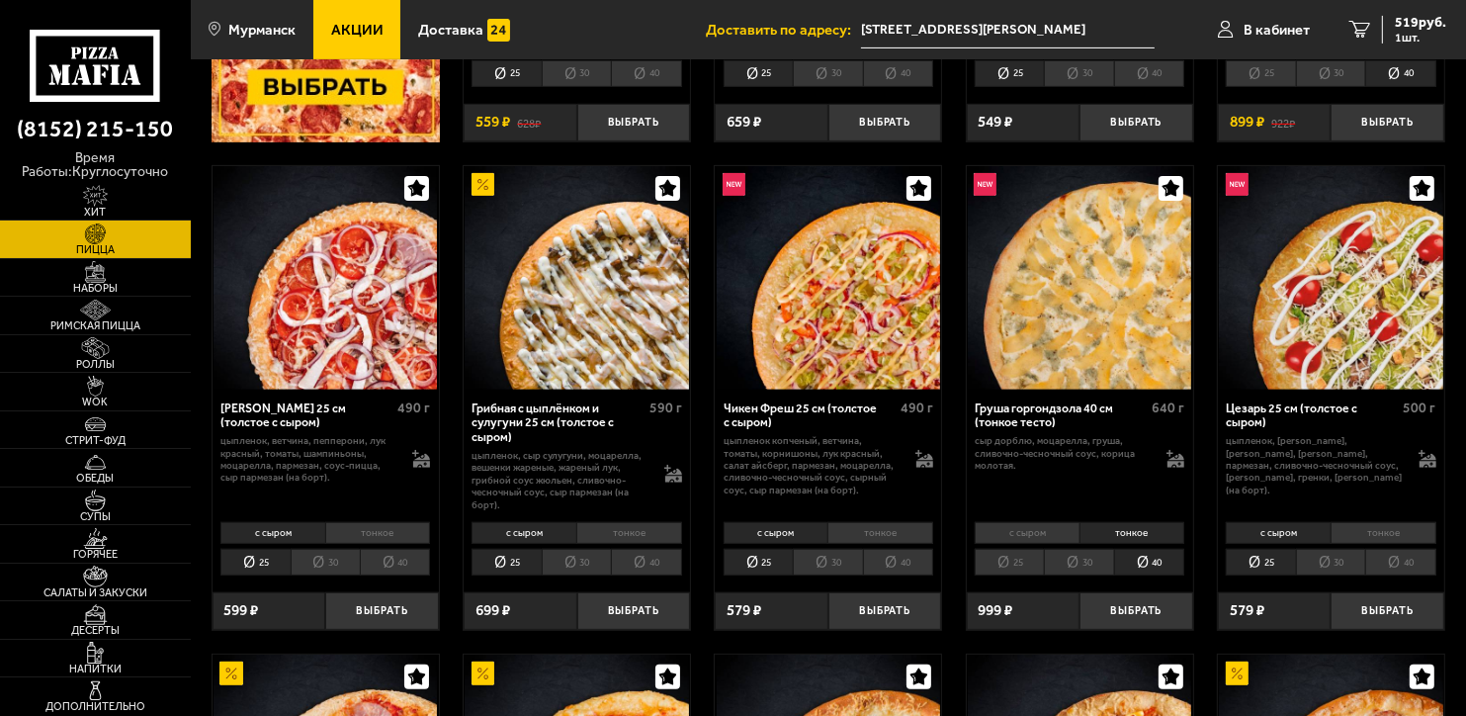
click at [1155, 555] on li "40" at bounding box center [1149, 562] width 70 height 27
click at [1153, 540] on li "тонкое" at bounding box center [1133, 533] width 106 height 22
click at [1175, 465] on icon at bounding box center [1176, 459] width 18 height 18
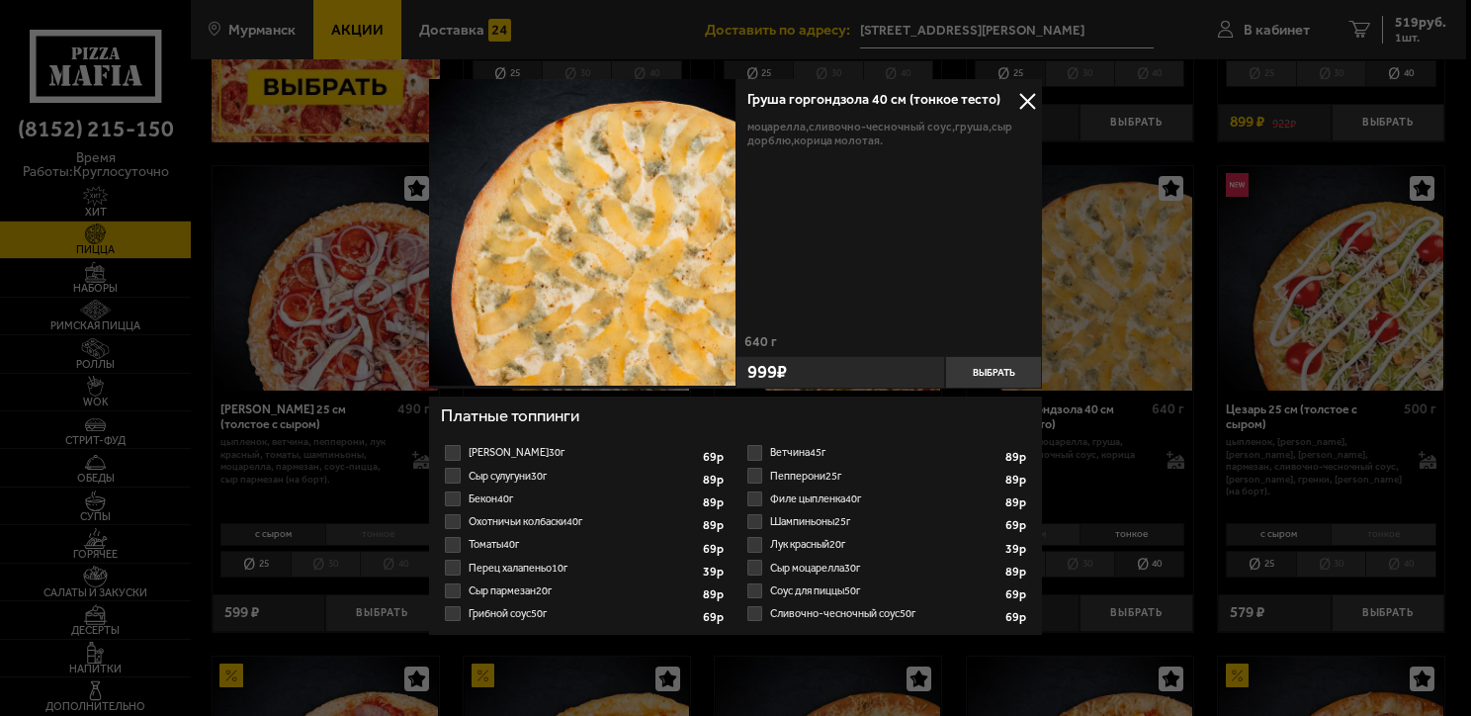
click at [748, 475] on label "Пепперони 25г 1" at bounding box center [887, 476] width 287 height 23
click at [0, 0] on input "Пепперони 25г 1" at bounding box center [0, 0] width 0 height 0
click at [748, 493] on label "Филе цыпленка 40г 1" at bounding box center [887, 498] width 287 height 23
click at [0, 0] on input "Филе цыпленка 40г 1" at bounding box center [0, 0] width 0 height 0
click at [751, 522] on label "Шампиньоны 25г 1" at bounding box center [887, 521] width 287 height 23
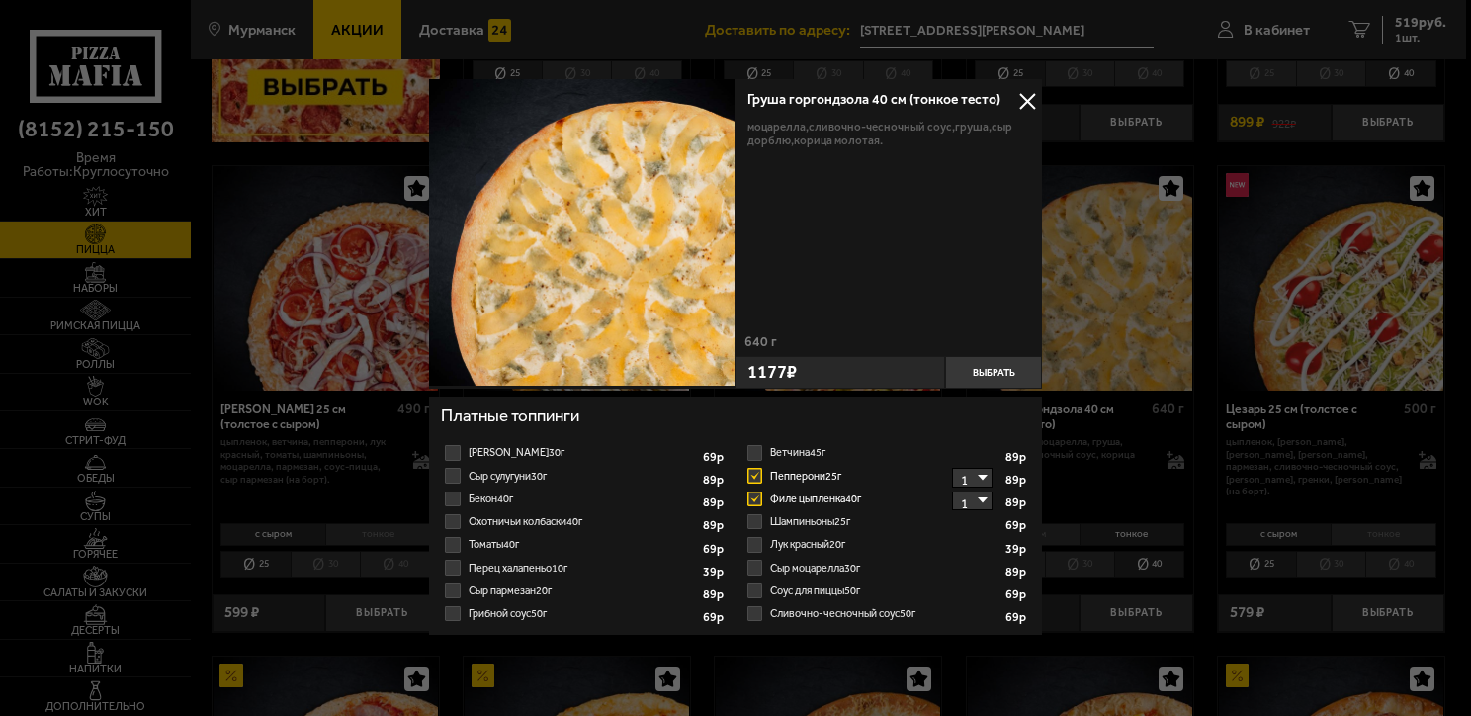
click at [0, 0] on input "Шампиньоны 25г 1" at bounding box center [0, 0] width 0 height 0
click at [753, 549] on label "Лук красный 20г 1" at bounding box center [887, 544] width 287 height 23
click at [0, 0] on input "Лук красный 20г 1" at bounding box center [0, 0] width 0 height 0
click at [753, 573] on label "Сыр моцарелла 30г 1" at bounding box center [887, 568] width 287 height 23
click at [0, 0] on input "Сыр моцарелла 30г 1" at bounding box center [0, 0] width 0 height 0
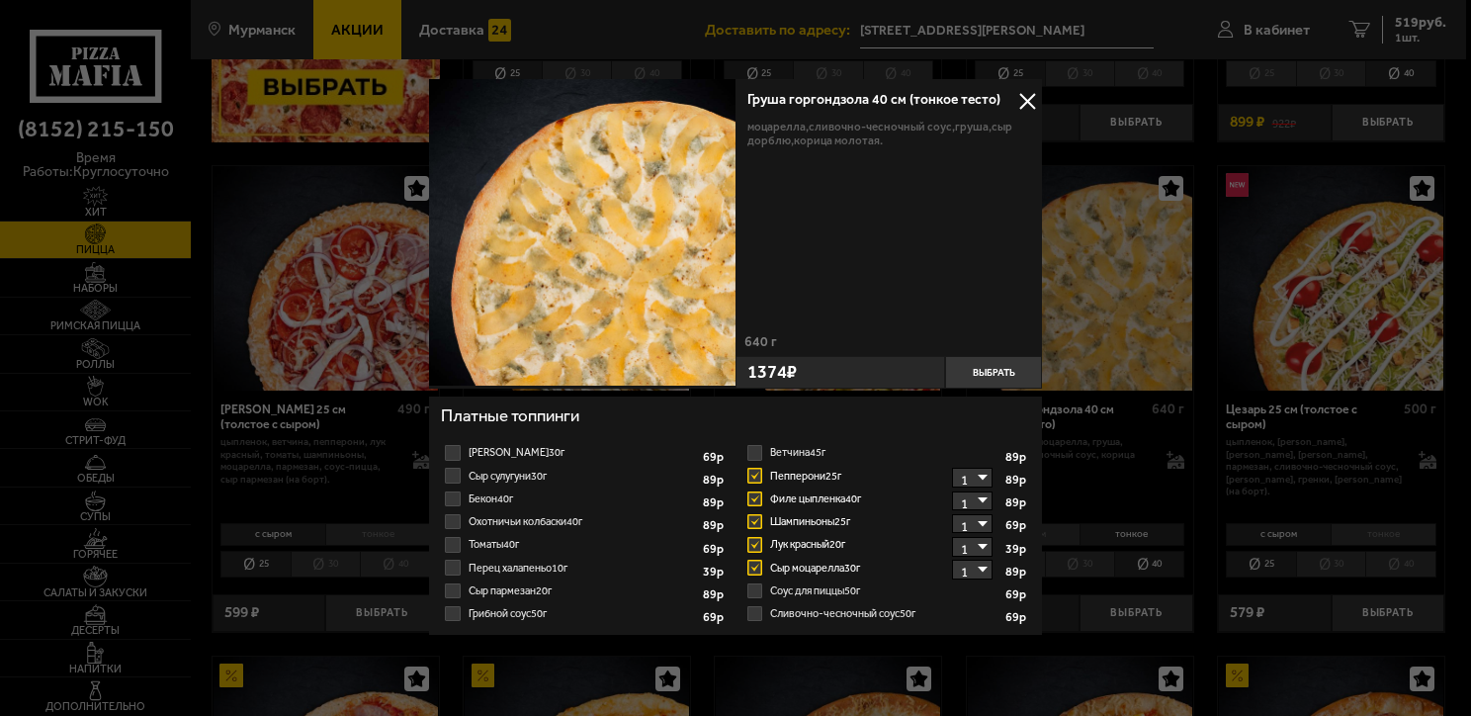
click at [752, 606] on label "Сливочно-чесночный соус 50г 1" at bounding box center [887, 613] width 287 height 23
click at [0, 0] on input "Сливочно-чесночный соус 50г 1" at bounding box center [0, 0] width 0 height 0
click at [757, 597] on label "Соус для пиццы 50г 1" at bounding box center [887, 590] width 287 height 23
click at [0, 0] on input "Соус для пиццы 50г 1" at bounding box center [0, 0] width 0 height 0
click at [758, 609] on label "Сливочно-чесночный соус 50г 1" at bounding box center [887, 613] width 287 height 23
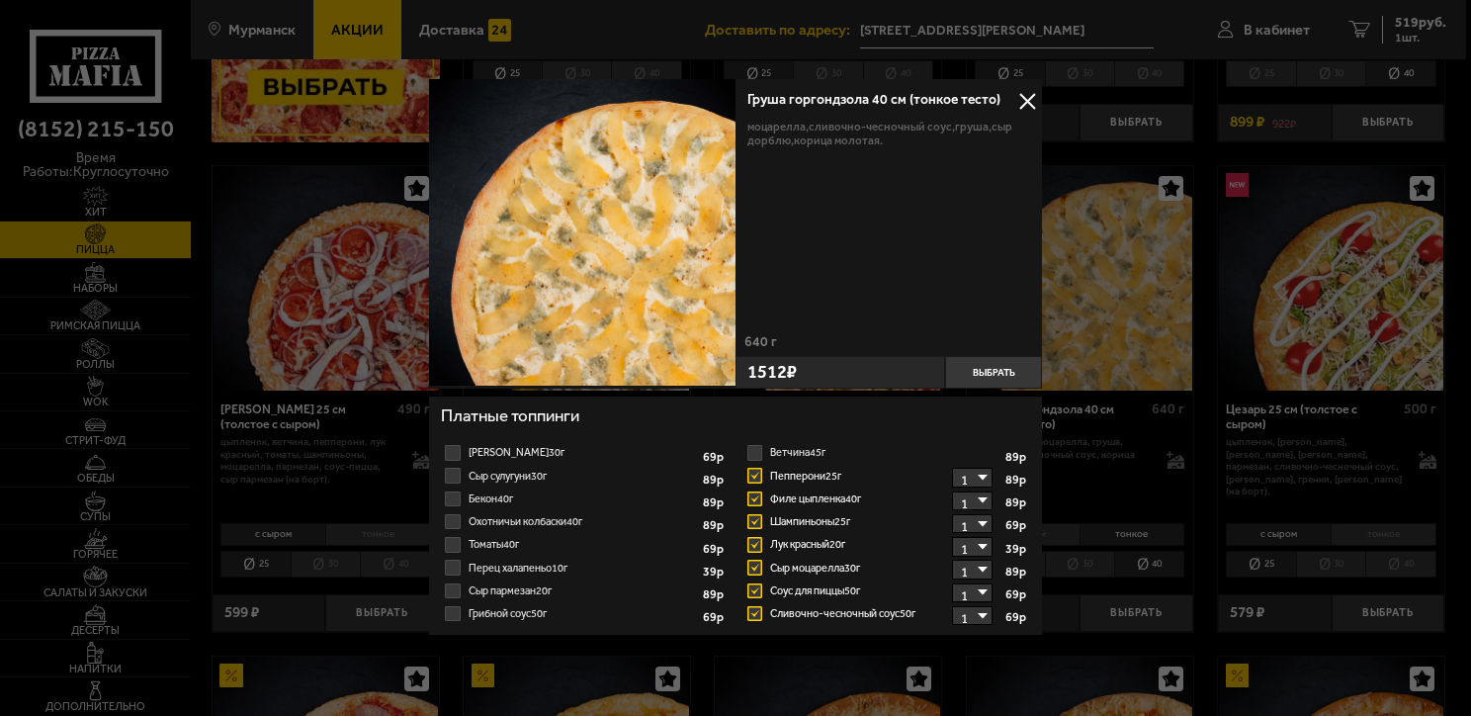
click at [0, 0] on input "Сливочно-чесночный соус 50г 1" at bounding box center [0, 0] width 0 height 0
click at [751, 589] on label "Соус для пиццы 50г 1" at bounding box center [887, 590] width 287 height 23
click at [0, 0] on input "Соус для пиццы 50г 1" at bounding box center [0, 0] width 0 height 0
click at [751, 563] on label "Сыр моцарелла 30г 1" at bounding box center [887, 568] width 287 height 23
click at [0, 0] on input "Сыр моцарелла 30г 1" at bounding box center [0, 0] width 0 height 0
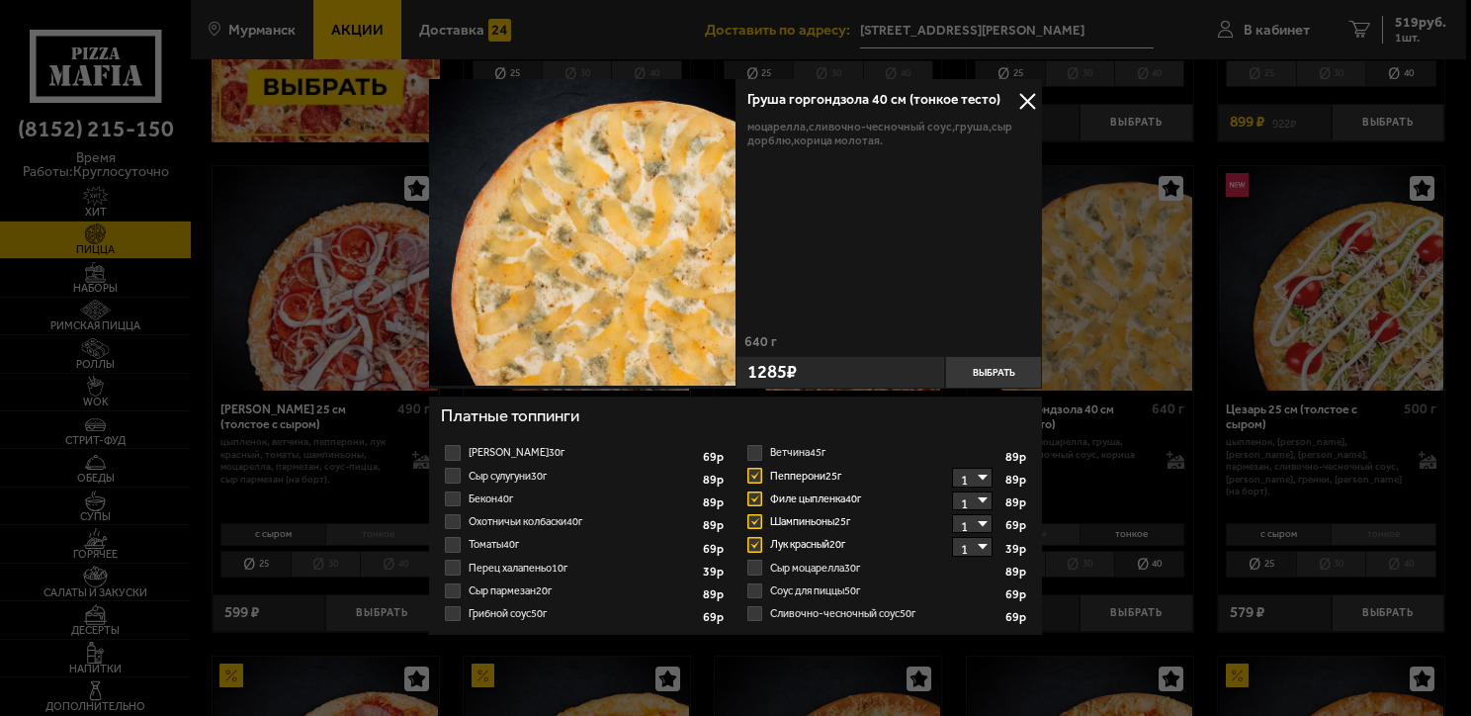
click at [751, 547] on label "Лук красный 20г 1" at bounding box center [887, 544] width 287 height 23
click at [0, 0] on input "Лук красный 20г 1" at bounding box center [0, 0] width 0 height 0
click at [751, 518] on label "Шампиньоны 25г 1" at bounding box center [887, 521] width 287 height 23
click at [0, 0] on input "Шампиньоны 25г 1" at bounding box center [0, 0] width 0 height 0
click at [751, 495] on label "Филе цыпленка 40г 1" at bounding box center [887, 498] width 287 height 23
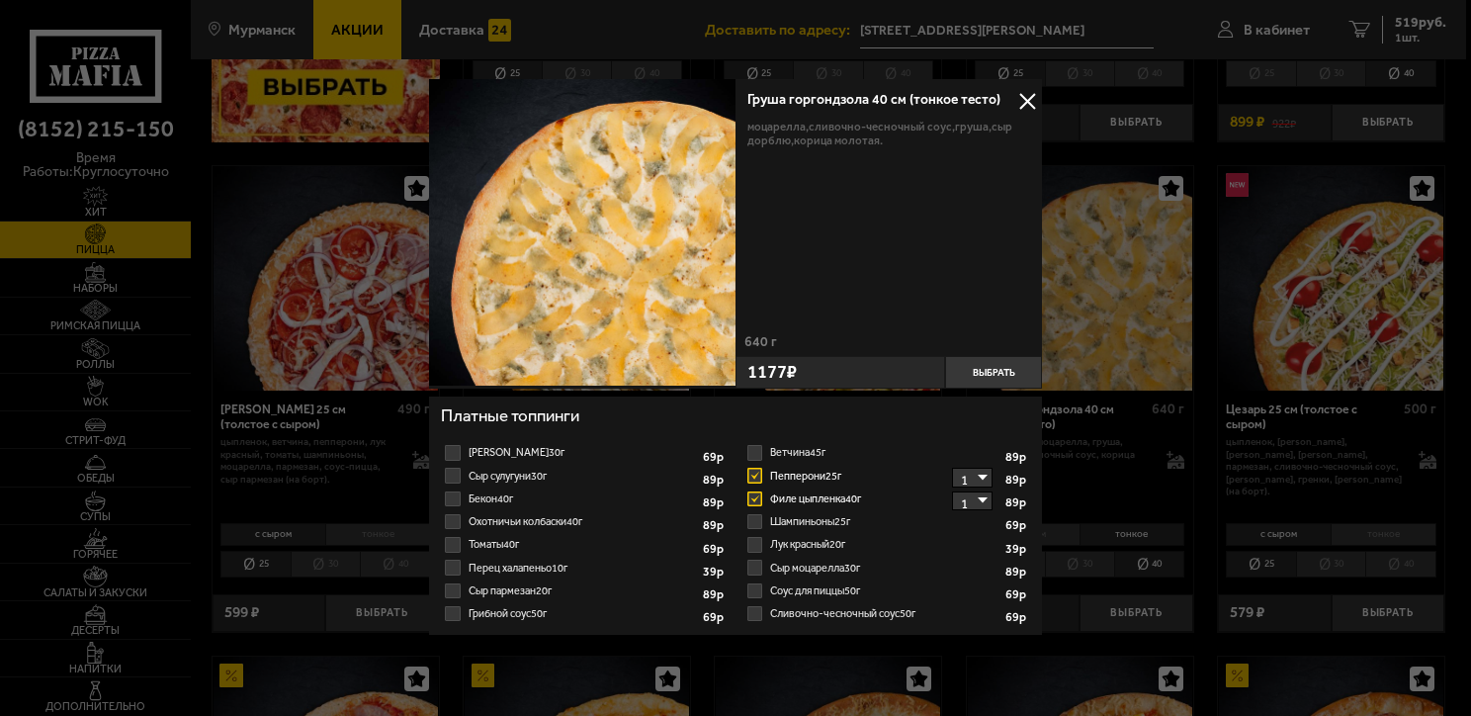
click at [0, 0] on input "Филе цыпленка 40г 1" at bounding box center [0, 0] width 0 height 0
click at [751, 477] on label "Пепперони 25г 1" at bounding box center [887, 476] width 287 height 23
click at [0, 0] on input "Пепперони 25г 1" at bounding box center [0, 0] width 0 height 0
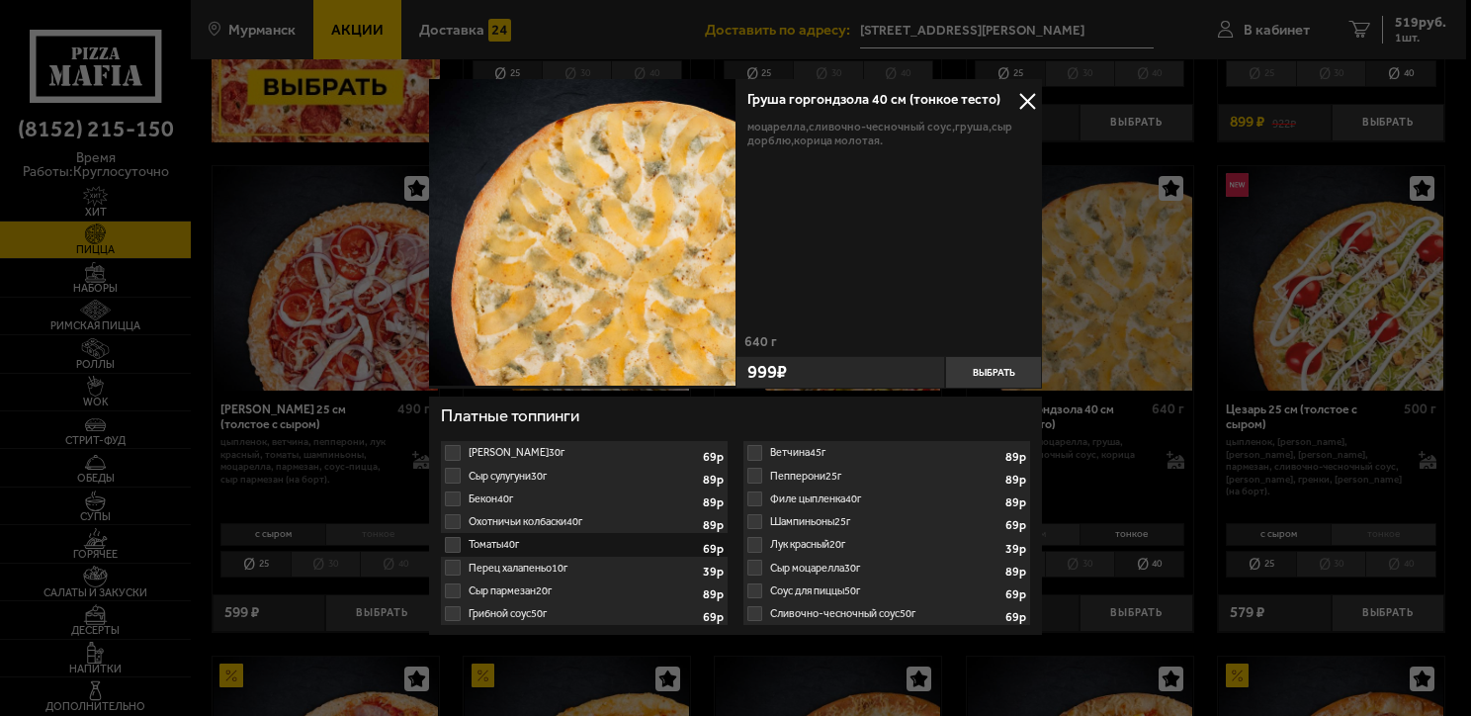
click at [755, 473] on label "Пепперони 25г 1" at bounding box center [887, 476] width 287 height 23
click at [1028, 116] on div "Груша горгондзола 40 см (тонкое тесто) моцарелла, сливочно-чесночный соус, груш…" at bounding box center [889, 207] width 307 height 256
click at [1028, 103] on button at bounding box center [1028, 101] width 30 height 30
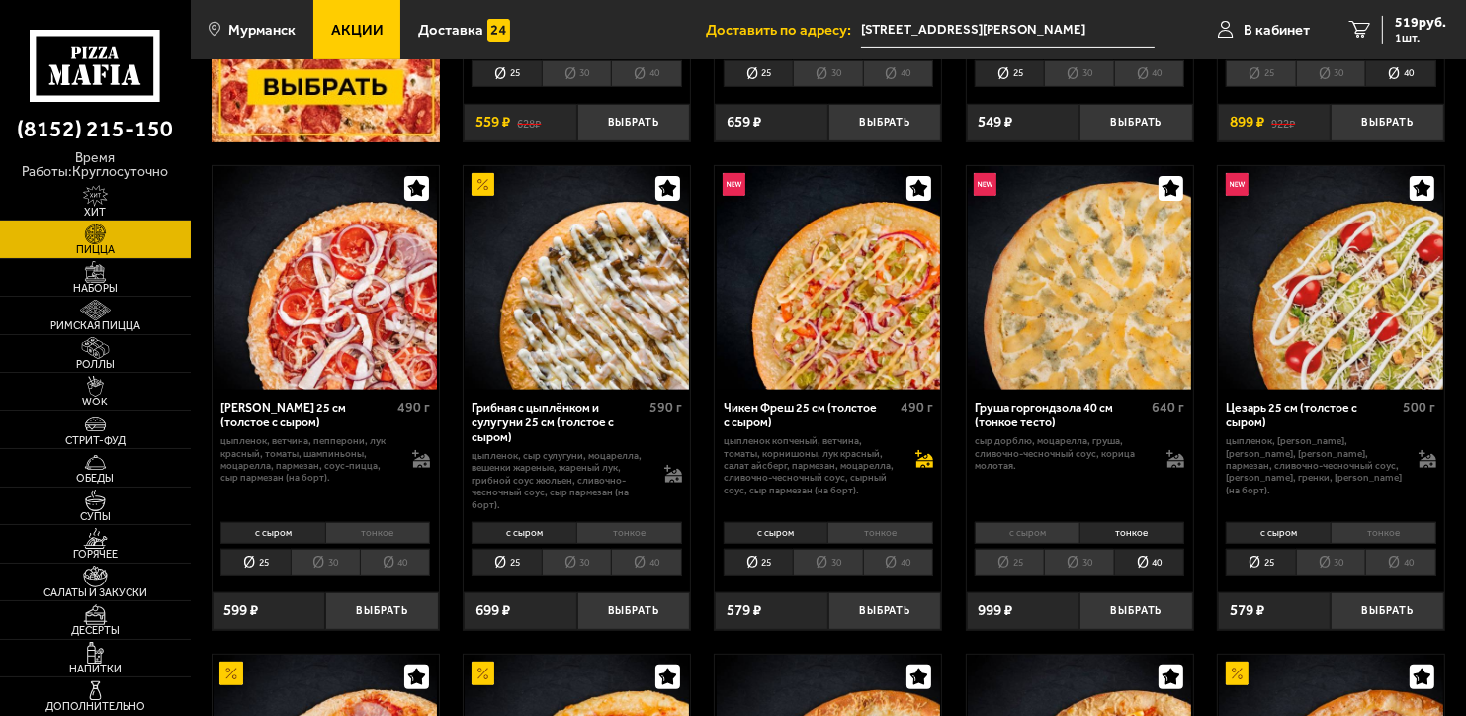
click at [922, 457] on icon at bounding box center [925, 459] width 18 height 18
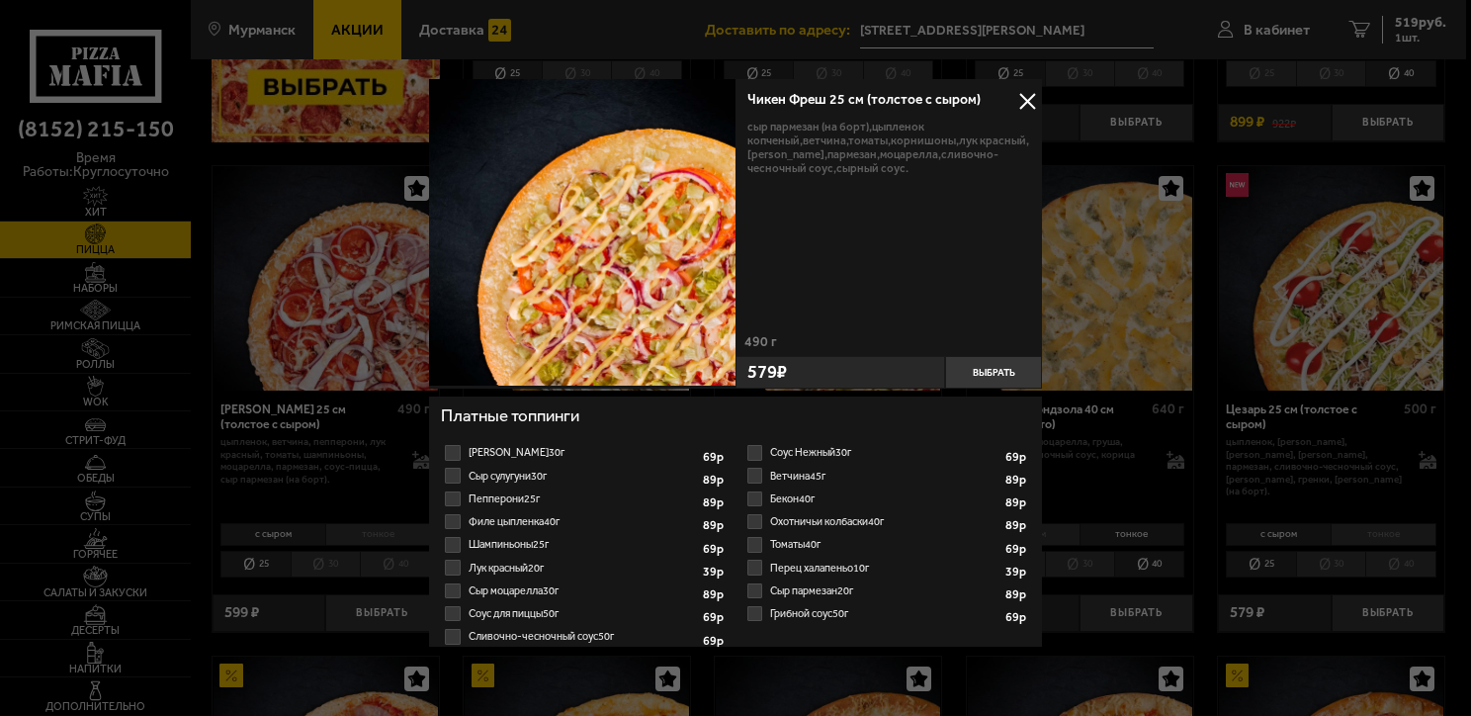
click at [757, 449] on label "Соус Нежный 30г 1 2 3 4 5 6 7 8" at bounding box center [887, 452] width 287 height 23
click at [0, 0] on input "Соус Нежный 30г 1 2 3 4 5 6 7 8" at bounding box center [0, 0] width 0 height 0
click at [750, 477] on label "Ветчина 45г 1 2 3 4 5 6 7" at bounding box center [887, 476] width 287 height 23
click at [0, 0] on input "Ветчина 45г 1 2 3 4 5 6 7" at bounding box center [0, 0] width 0 height 0
click at [749, 467] on label "Ветчина 45г 1 2 3 4 5 6 7" at bounding box center [887, 476] width 287 height 23
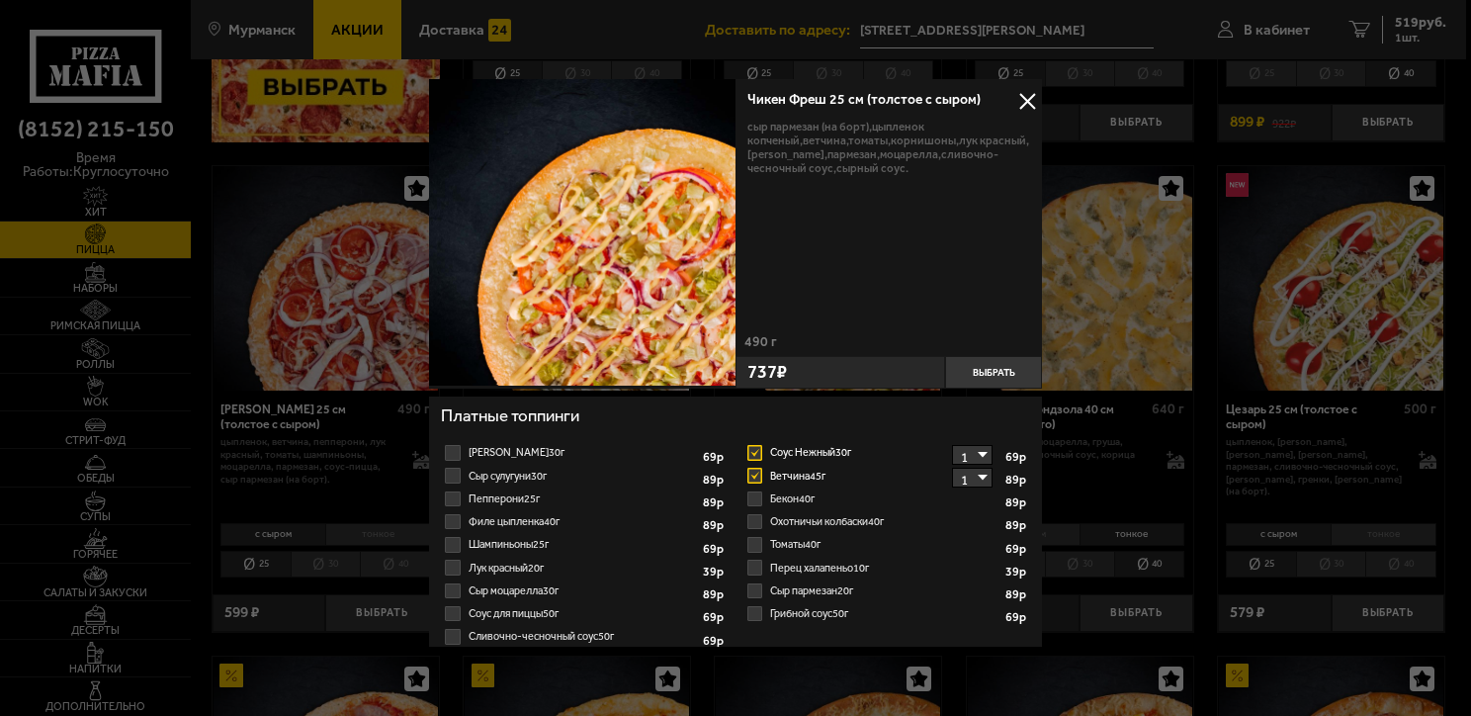
click at [0, 0] on input "Ветчина 45г 1 2 3 4 5 6 7" at bounding box center [0, 0] width 0 height 0
click at [749, 453] on label "Соус Нежный 30г 1 2 3 4 5 6 7 8" at bounding box center [887, 452] width 287 height 23
click at [0, 0] on input "Соус Нежный 30г 1 2 3 4 5 6 7 8" at bounding box center [0, 0] width 0 height 0
click at [750, 535] on label "Томаты 40г 1" at bounding box center [887, 544] width 287 height 23
click at [0, 0] on input "Томаты 40г 1" at bounding box center [0, 0] width 0 height 0
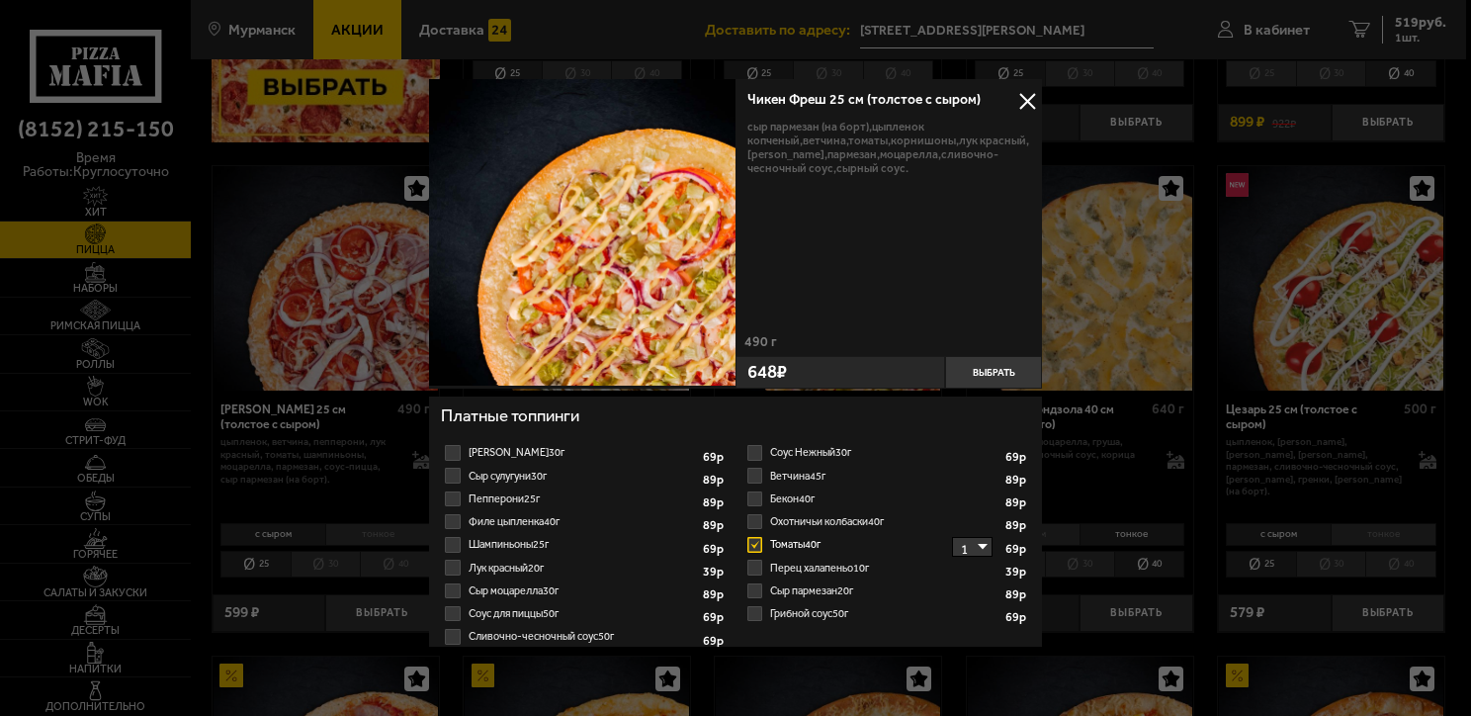
click at [750, 571] on label "Перец халапеньо 10г 1 2 3 4 5 6 7 8" at bounding box center [887, 568] width 287 height 23
click at [0, 0] on input "Перец халапеньо 10г 1 2 3 4 5 6 7 8" at bounding box center [0, 0] width 0 height 0
click at [749, 573] on label "Перец халапеньо 10г 1 2 3 4 5 6 7 8" at bounding box center [887, 568] width 287 height 23
click at [0, 0] on input "Перец халапеньо 10г 1 2 3 4 5 6 7 8" at bounding box center [0, 0] width 0 height 0
click at [750, 541] on label "Томаты 40г 1" at bounding box center [887, 544] width 287 height 23
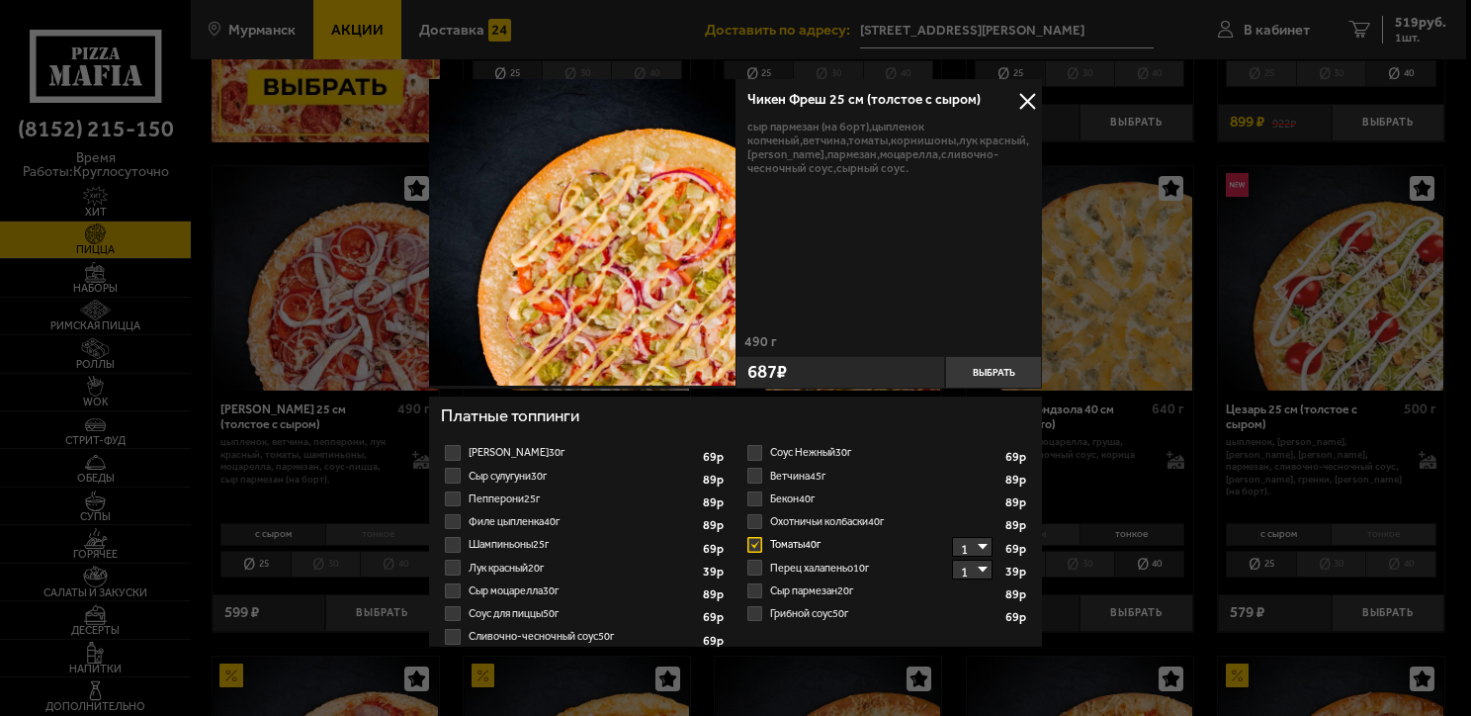
click at [0, 0] on input "Томаты 40г 1" at bounding box center [0, 0] width 0 height 0
click at [1034, 103] on button at bounding box center [1028, 101] width 30 height 30
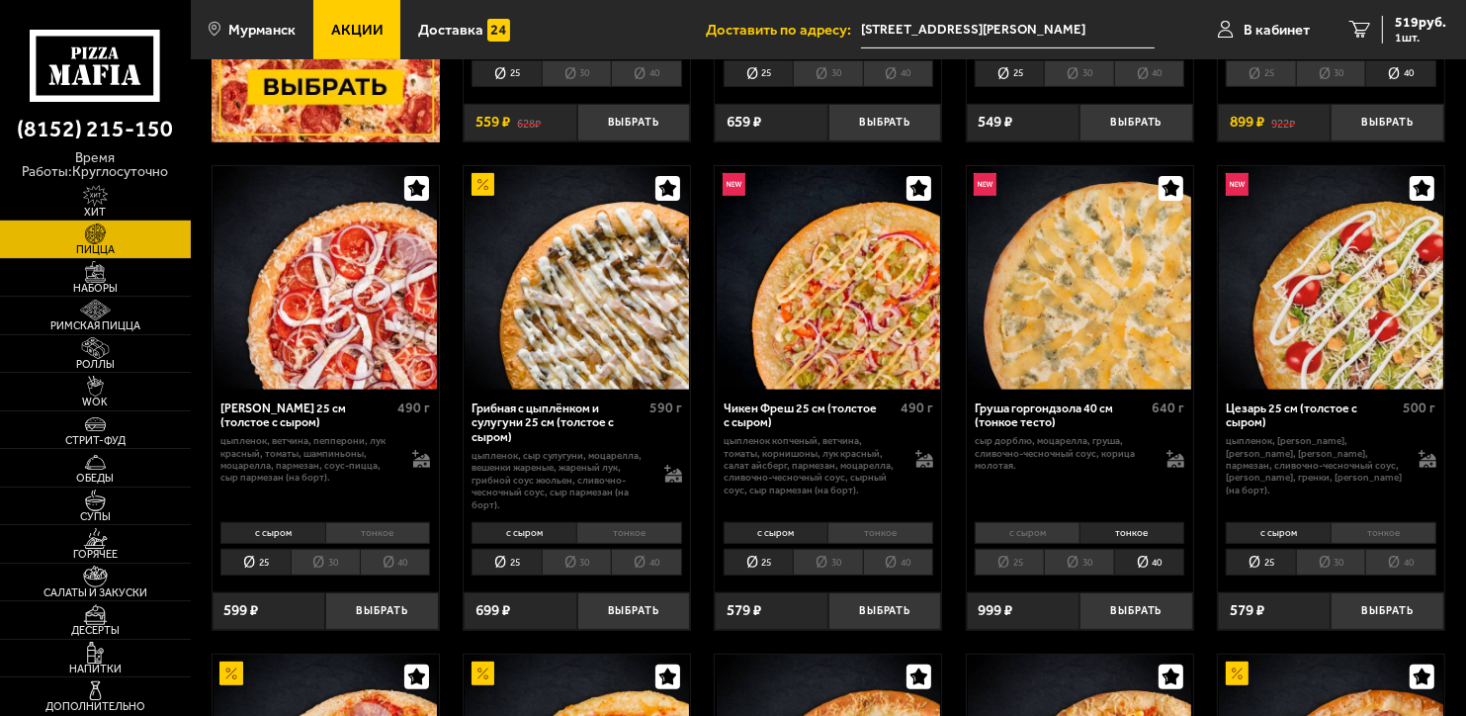
click at [1143, 568] on li "40" at bounding box center [1149, 562] width 70 height 27
click at [1149, 534] on li "тонкое" at bounding box center [1133, 533] width 106 height 22
click at [1077, 562] on li "30" at bounding box center [1078, 562] width 69 height 27
click at [1163, 559] on li "40" at bounding box center [1149, 562] width 70 height 27
click at [1084, 554] on li "30" at bounding box center [1078, 562] width 69 height 27
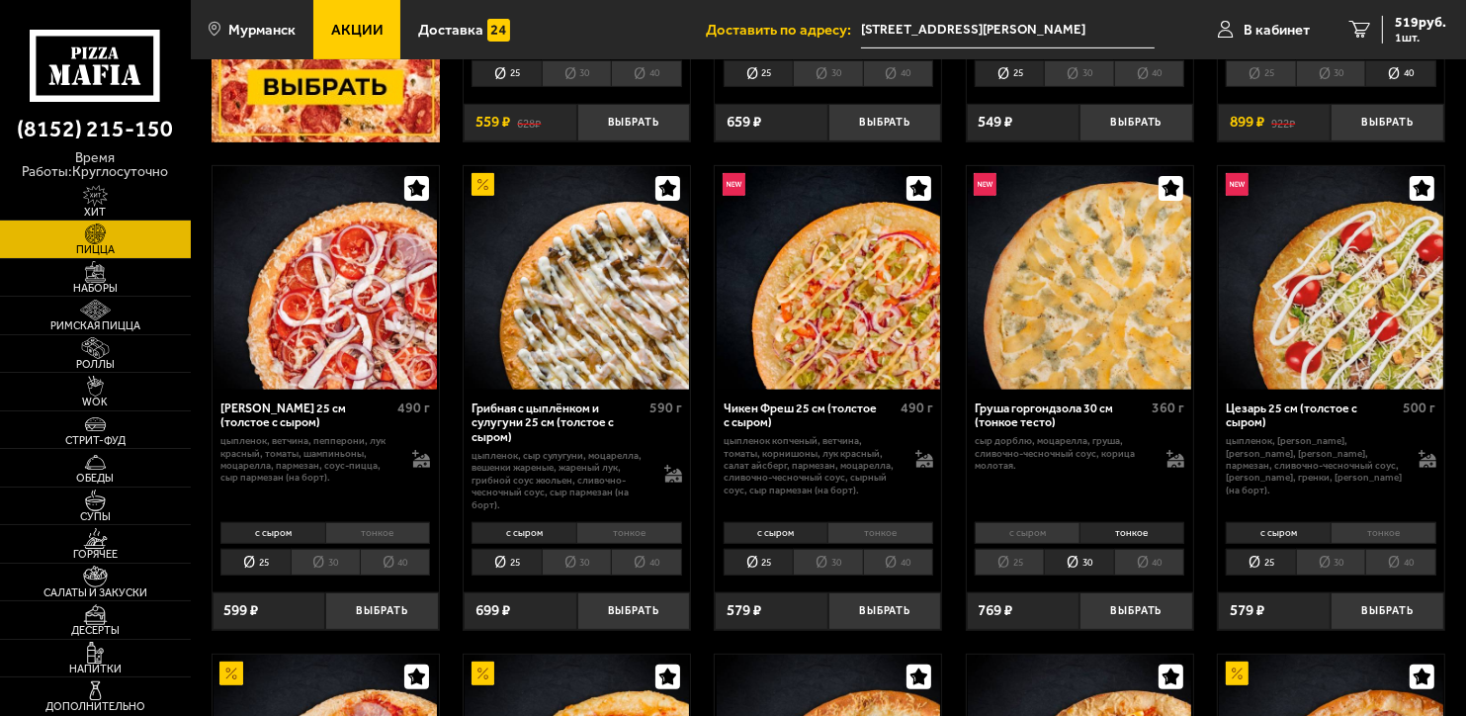
click at [1013, 561] on li "25" at bounding box center [1009, 562] width 69 height 27
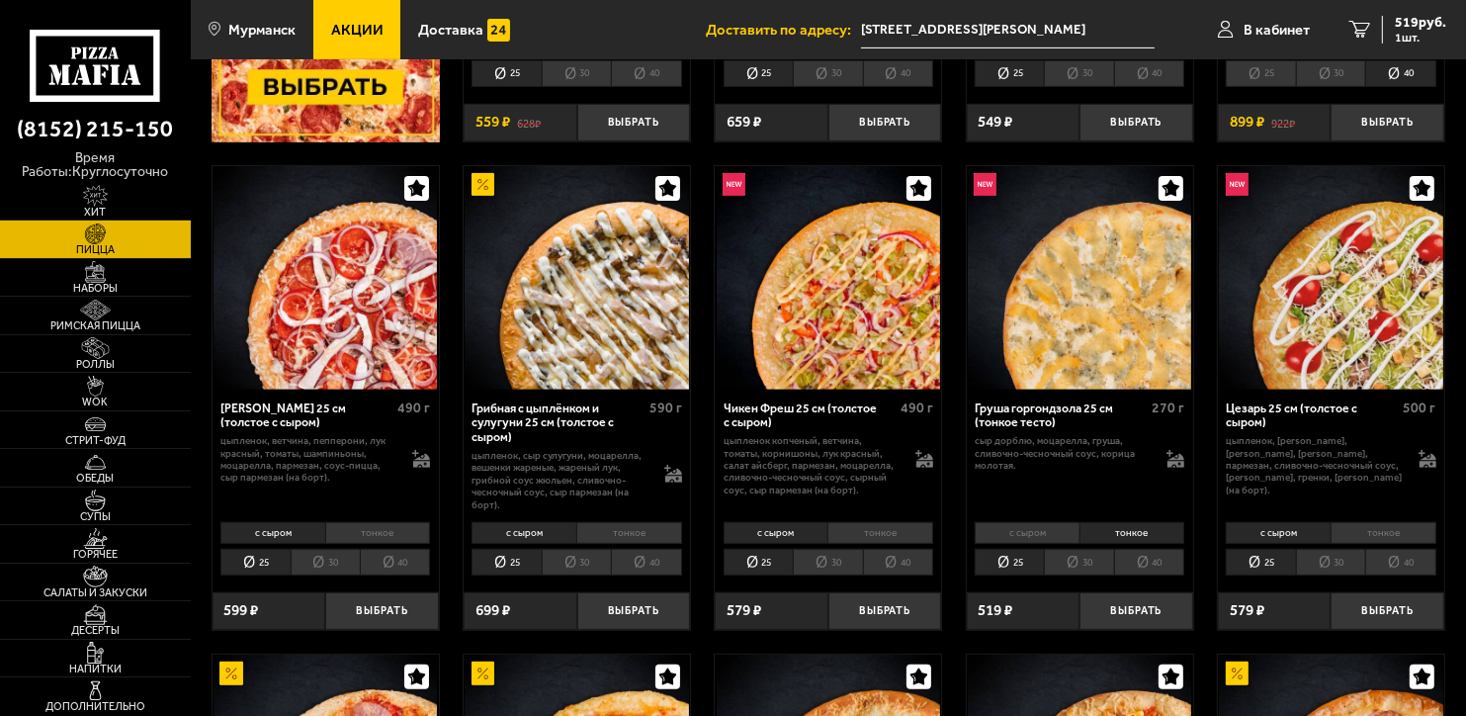
click at [1163, 563] on li "40" at bounding box center [1149, 562] width 70 height 27
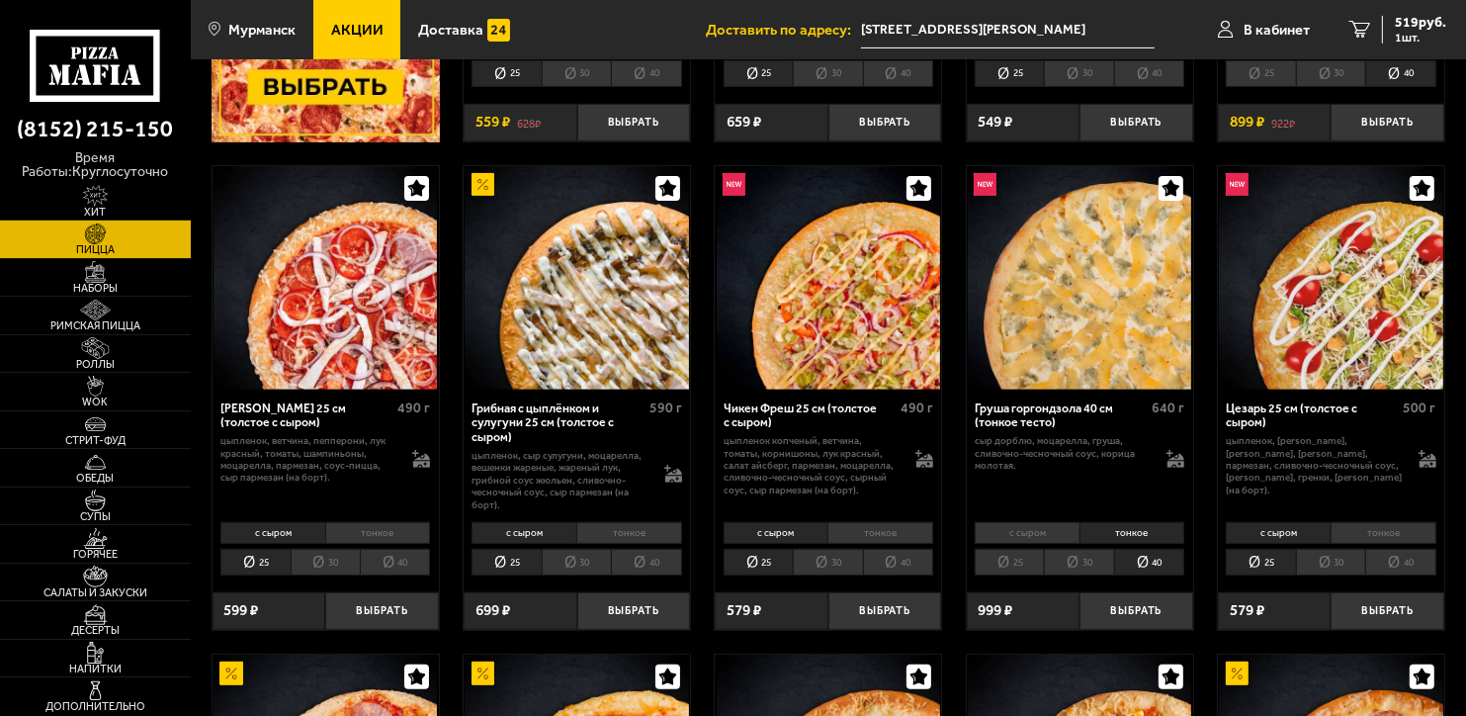
click at [1074, 574] on li "30" at bounding box center [1078, 562] width 69 height 27
click at [1146, 570] on li "40" at bounding box center [1149, 562] width 70 height 27
click at [1143, 612] on button "Выбрать" at bounding box center [1137, 611] width 114 height 38
click at [1421, 31] on div "1368 руб. 2 шт." at bounding box center [1410, 30] width 72 height 28
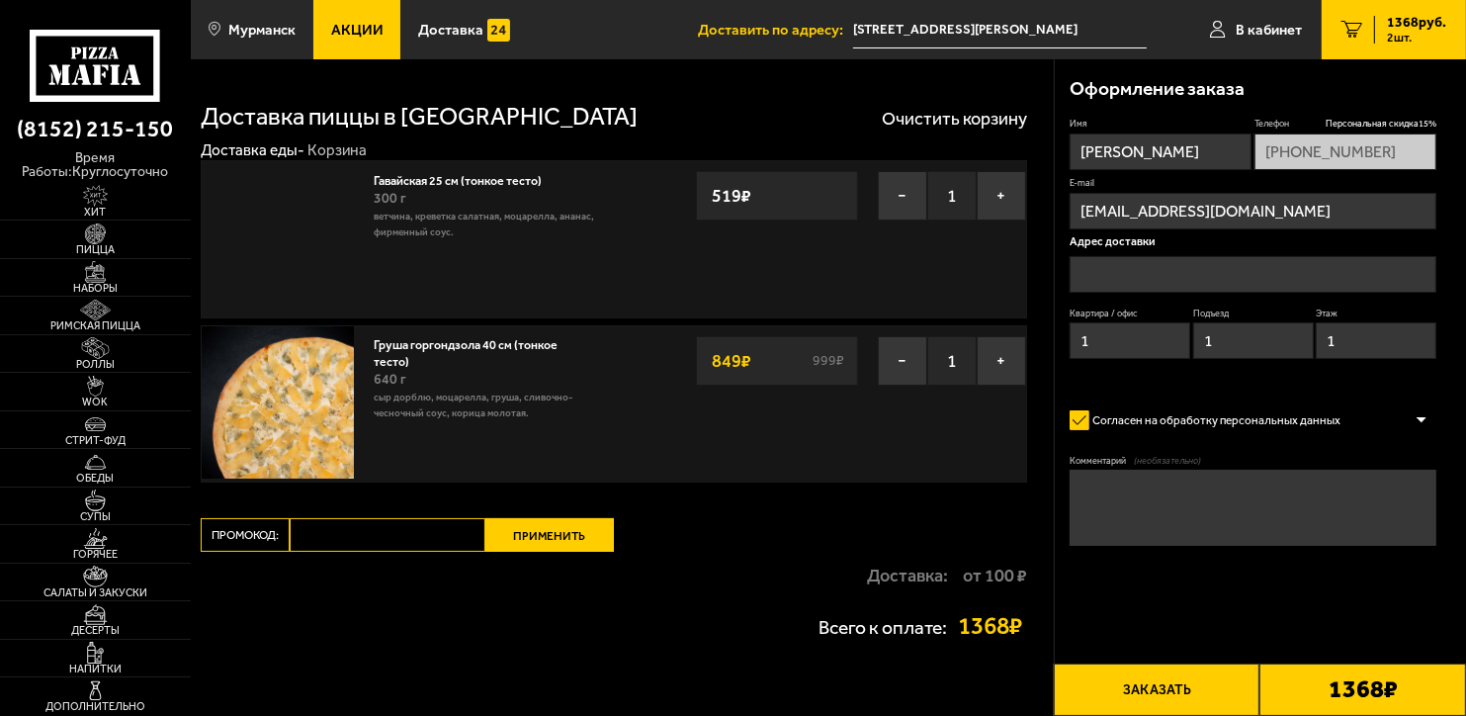
type input "[STREET_ADDRESS][PERSON_NAME]"
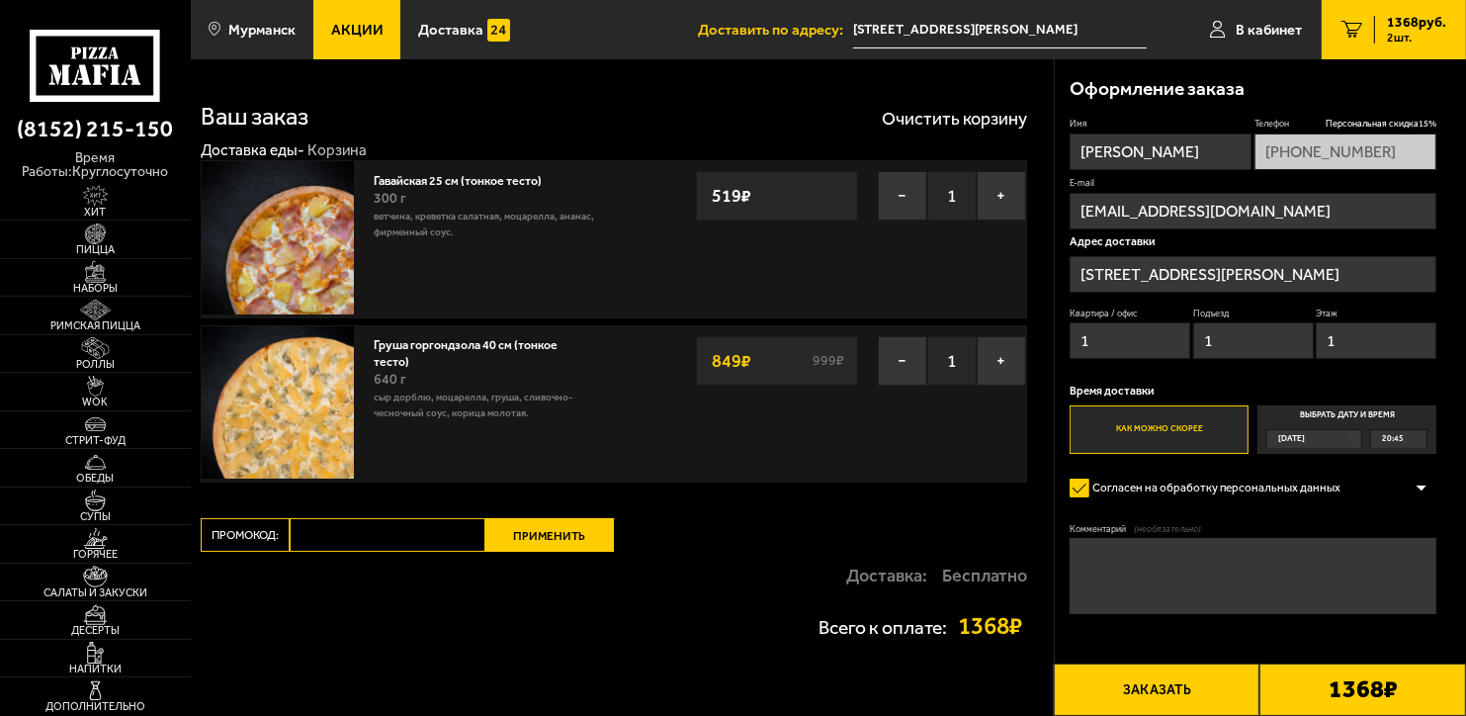
click at [1341, 442] on div "Сегодня" at bounding box center [1308, 439] width 80 height 18
click at [0, 0] on input "Выбрать дату и время Сегодня 20:45" at bounding box center [0, 0] width 0 height 0
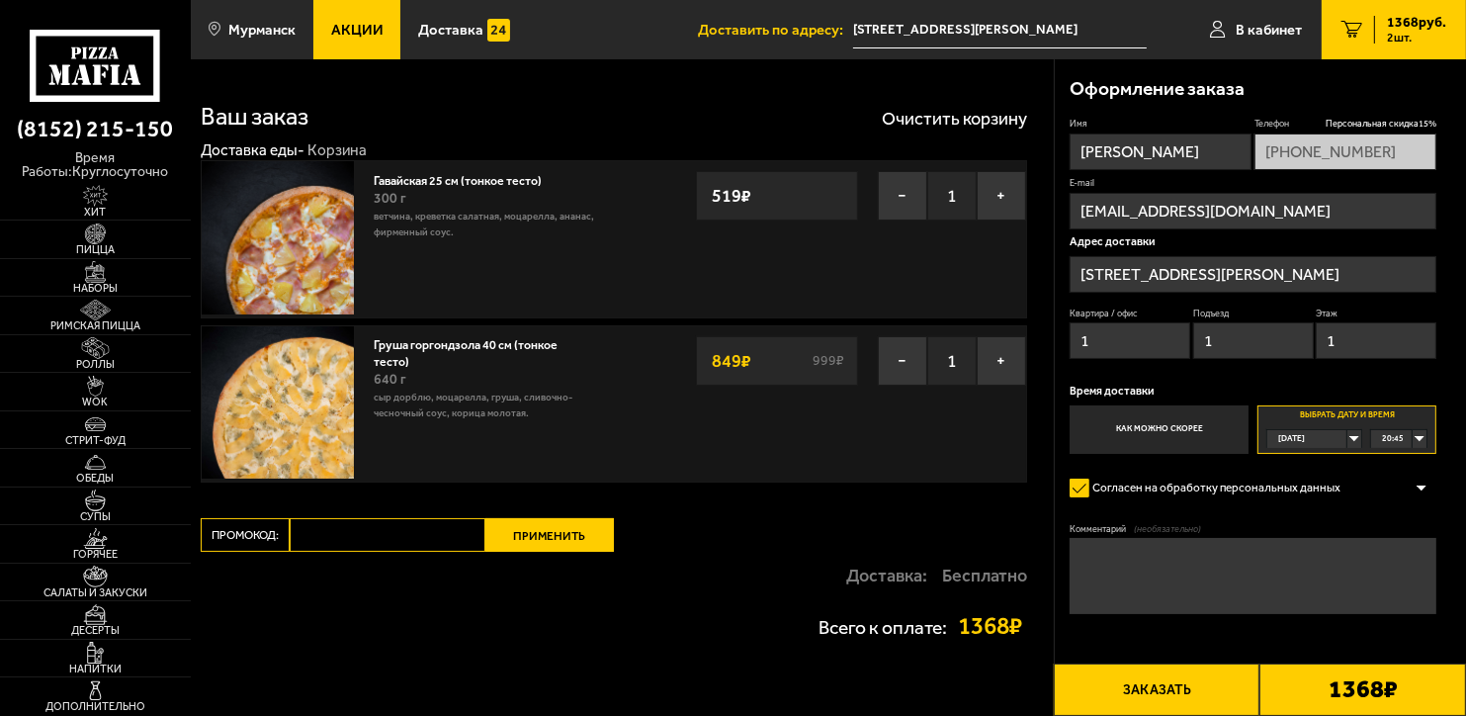
click at [1387, 435] on span "20:45" at bounding box center [1393, 439] width 22 height 18
click at [1412, 509] on li "21:30" at bounding box center [1398, 514] width 53 height 19
click at [1297, 561] on textarea "Комментарий (необязательно)" at bounding box center [1253, 576] width 367 height 76
type textarea "Домофон работает, привезти не раньше указанного времени"
click at [1368, 119] on span "Персональная скидка 15 %" at bounding box center [1381, 124] width 111 height 13
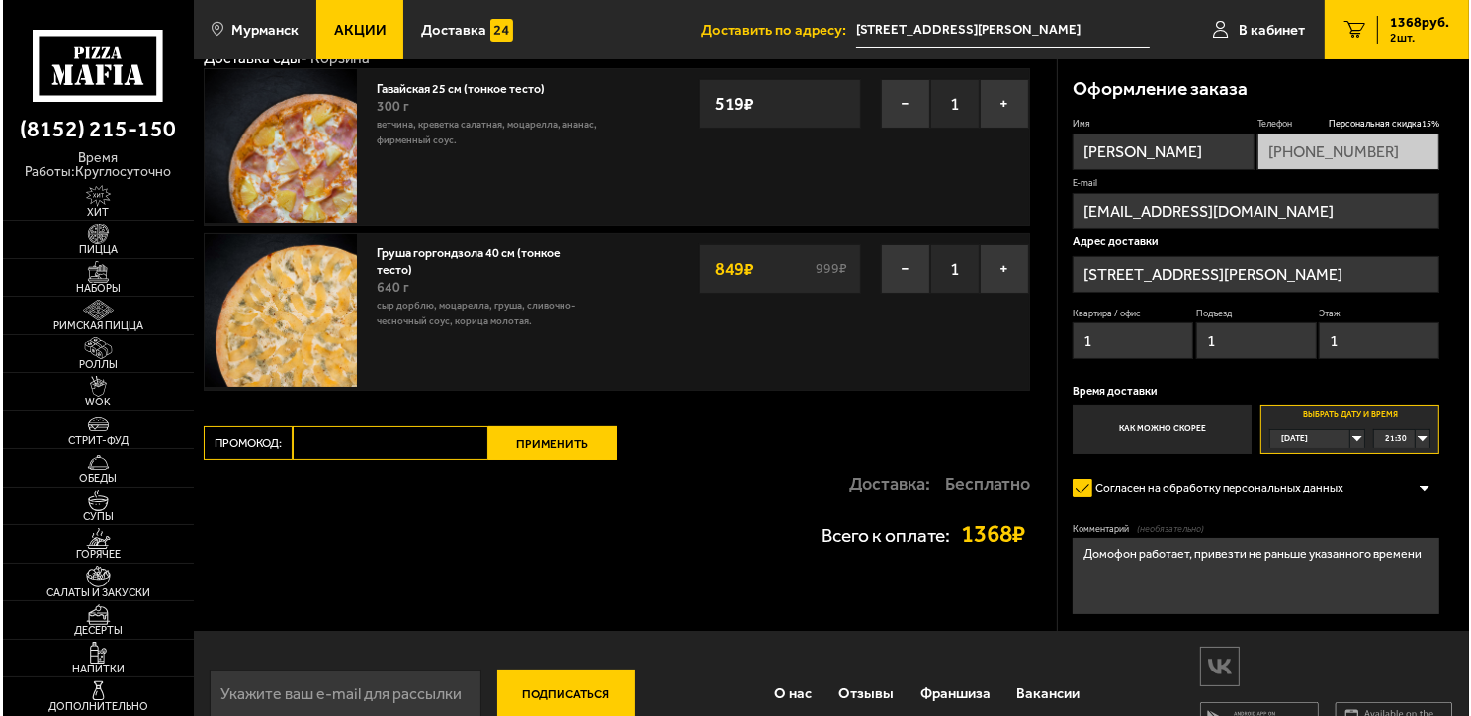
scroll to position [99, 0]
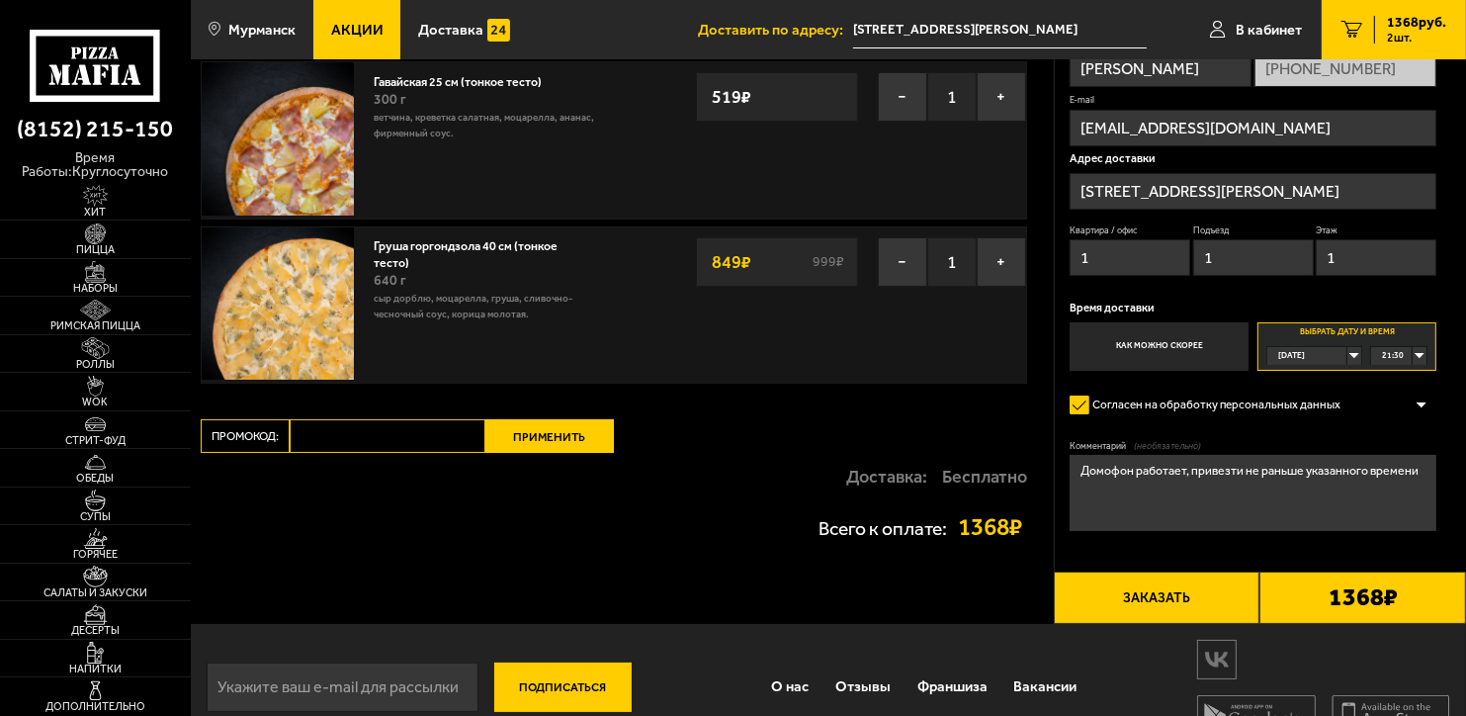
click at [1184, 591] on button "Заказать" at bounding box center [1157, 598] width 207 height 52
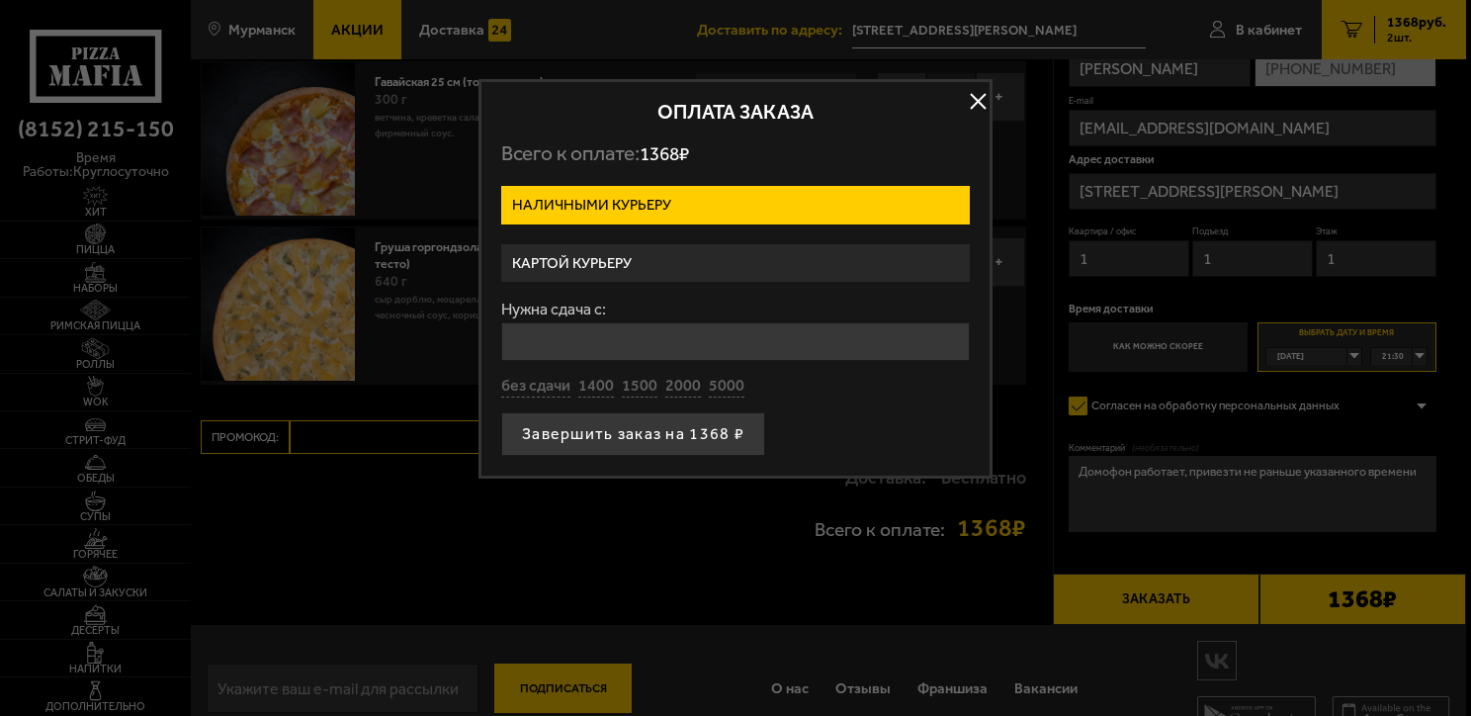
click at [680, 249] on label "Картой курьеру" at bounding box center [735, 263] width 469 height 39
click at [0, 0] on input "Картой курьеру" at bounding box center [0, 0] width 0 height 0
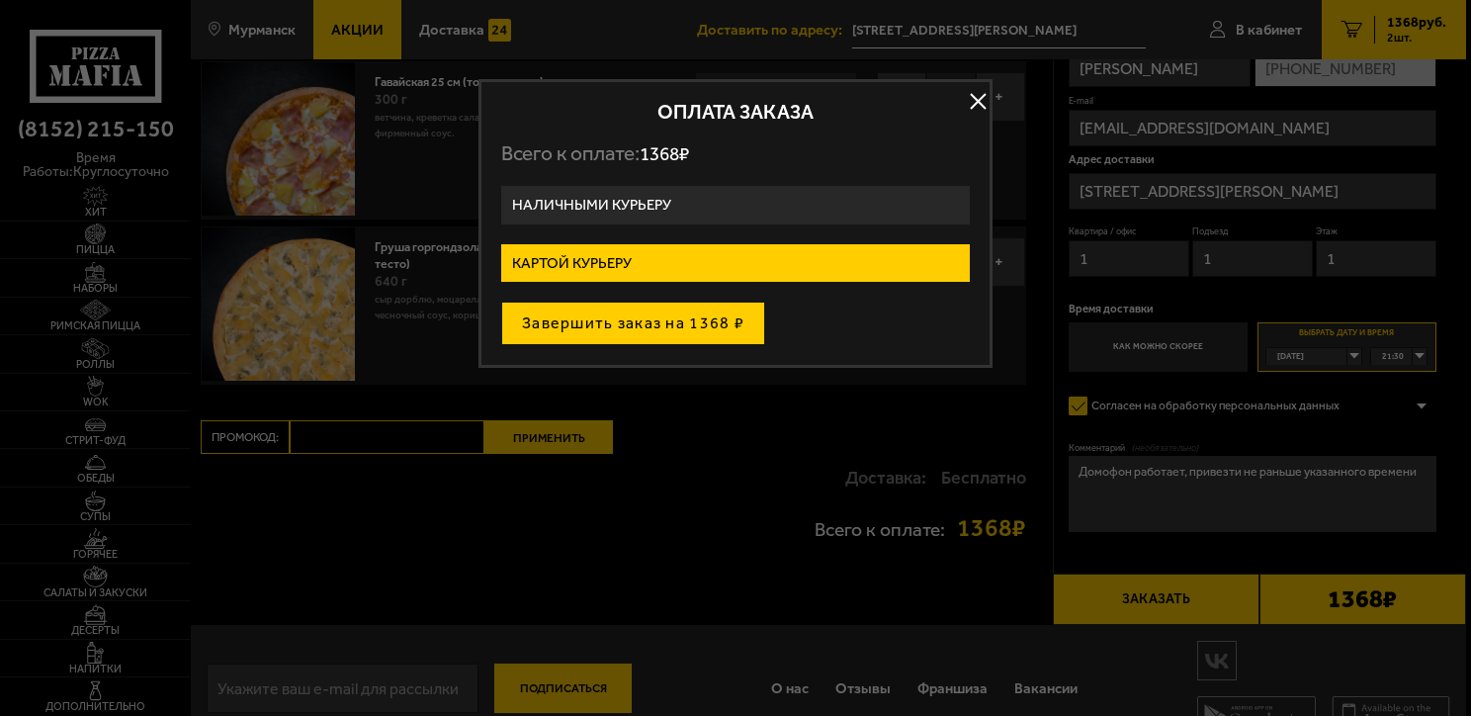
click at [680, 332] on button "Завершить заказ на 1368 ₽" at bounding box center [633, 324] width 264 height 44
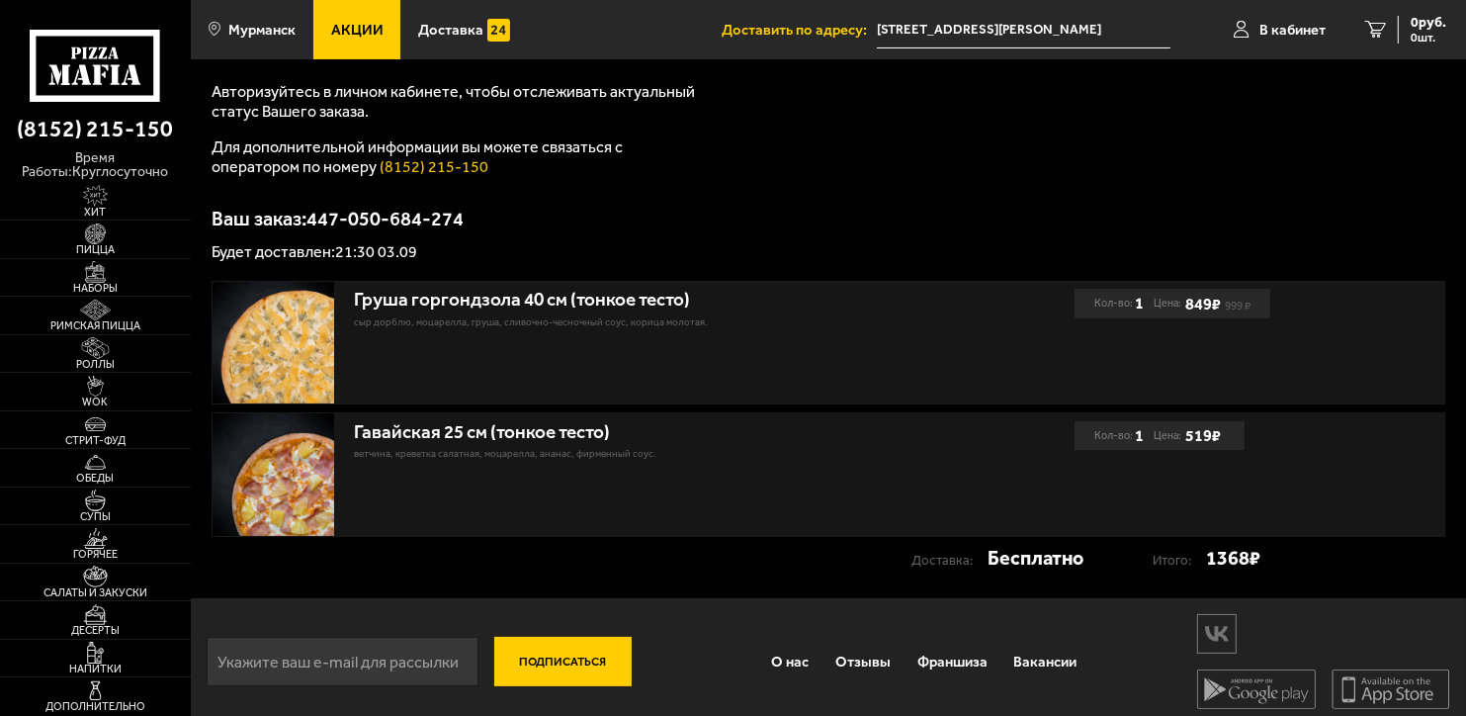
scroll to position [237, 0]
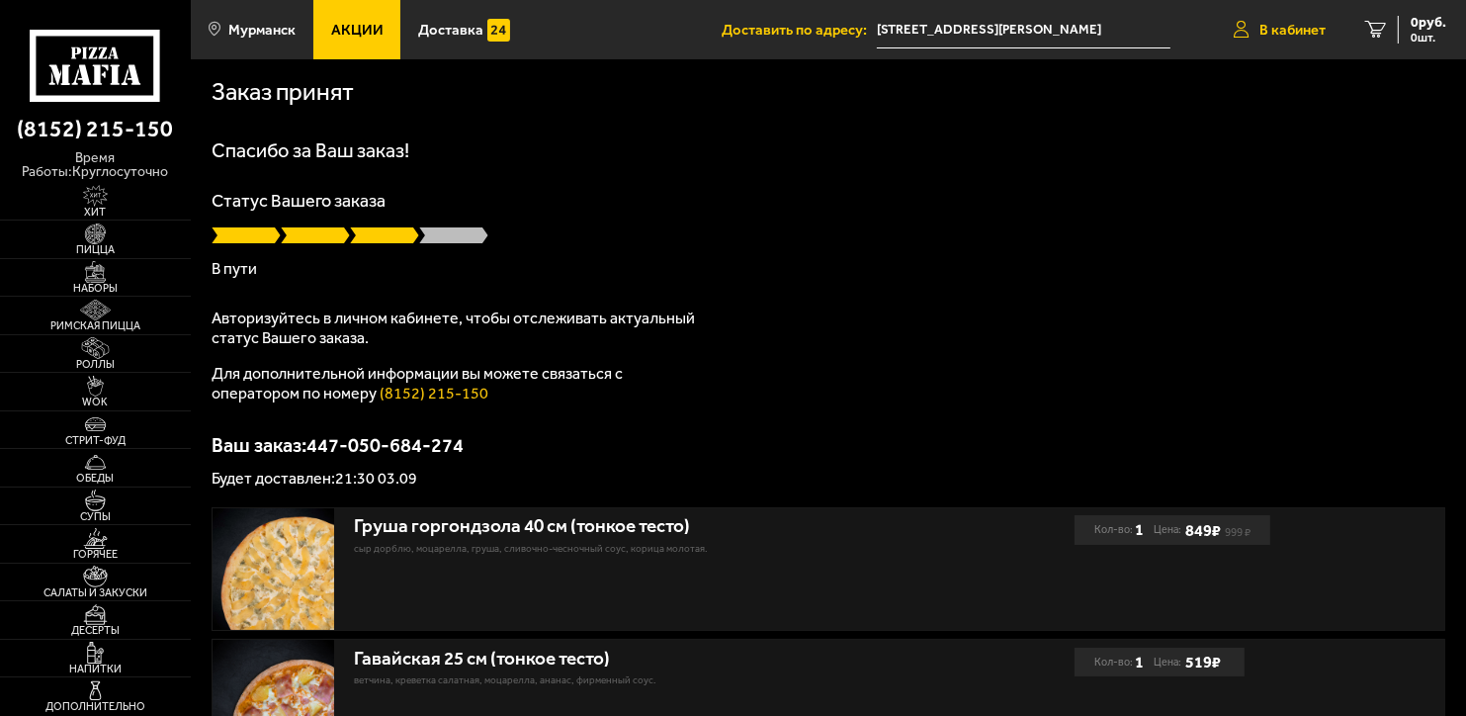
click at [1277, 33] on span "В кабинет" at bounding box center [1293, 30] width 66 height 15
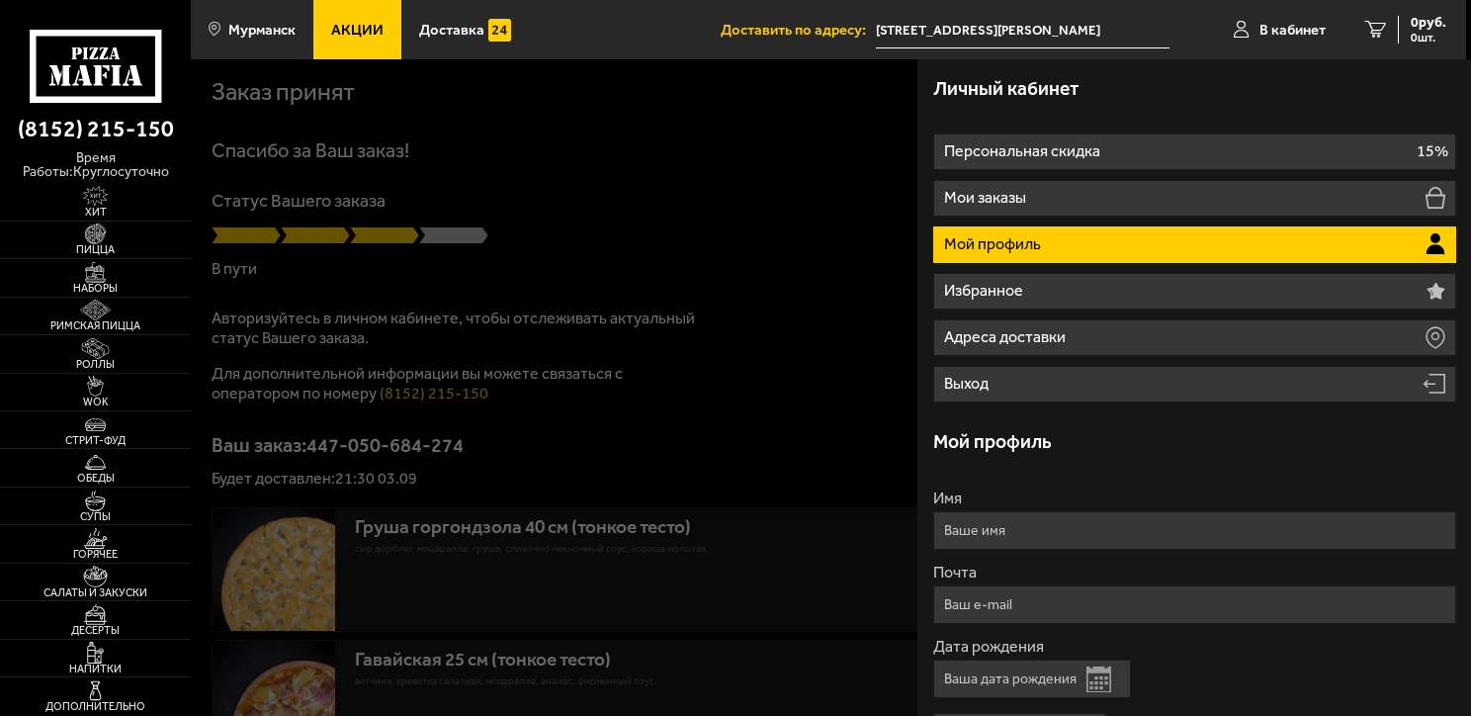
click at [1097, 251] on li "Мой профиль" at bounding box center [1194, 244] width 523 height 37
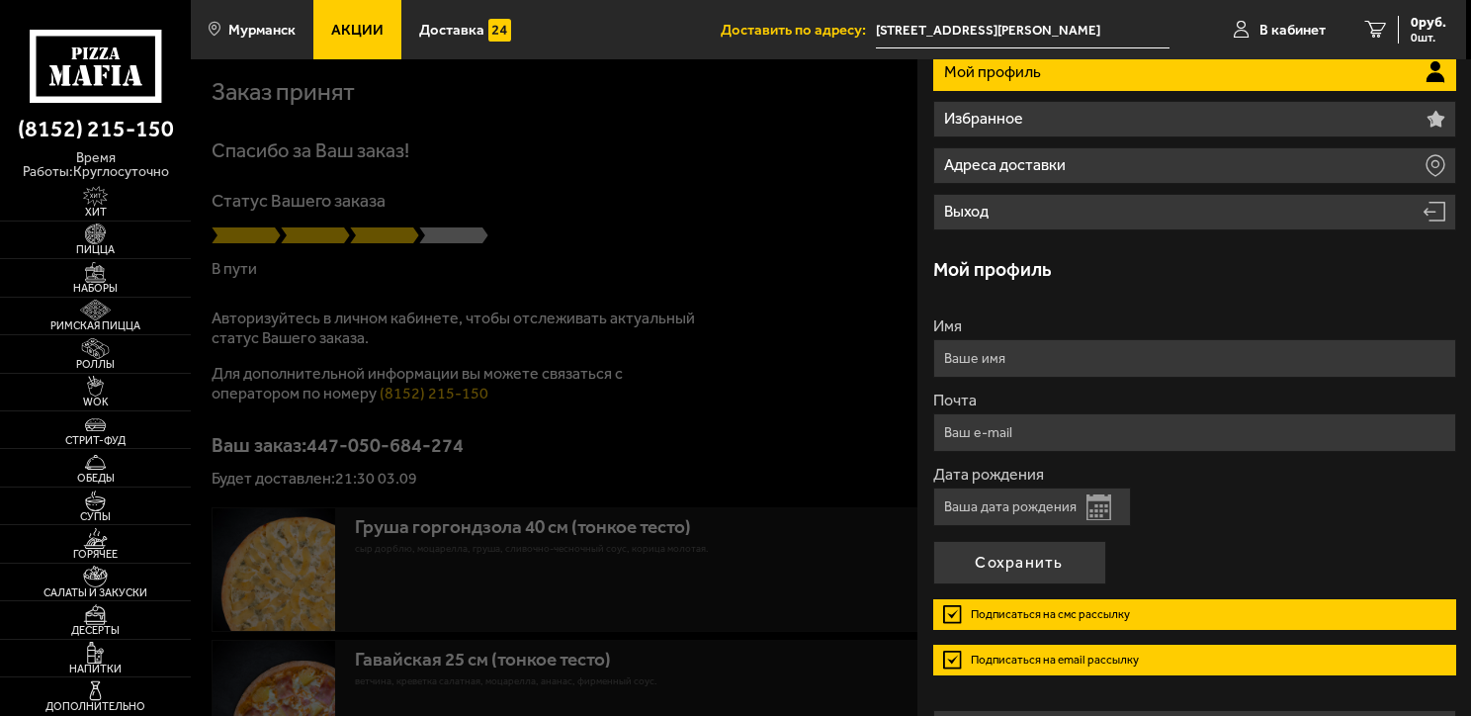
scroll to position [198, 0]
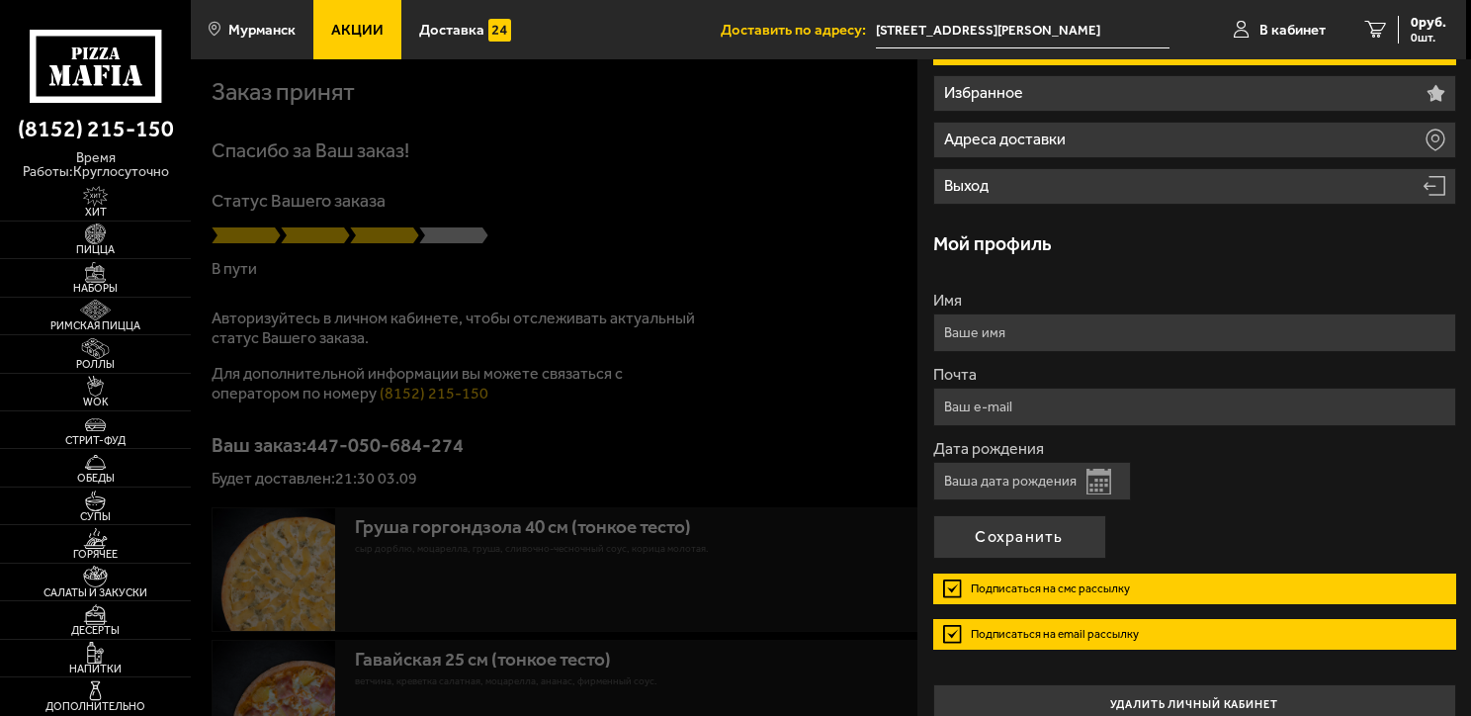
click at [1013, 475] on input "Дата рождения" at bounding box center [1032, 481] width 198 height 39
type input "02.12.1997"
click at [997, 399] on input "Почта" at bounding box center [1194, 407] width 523 height 39
type input "ivan.goncharov.97@inbox.ru"
type input "Гончаров Иван Александрович"
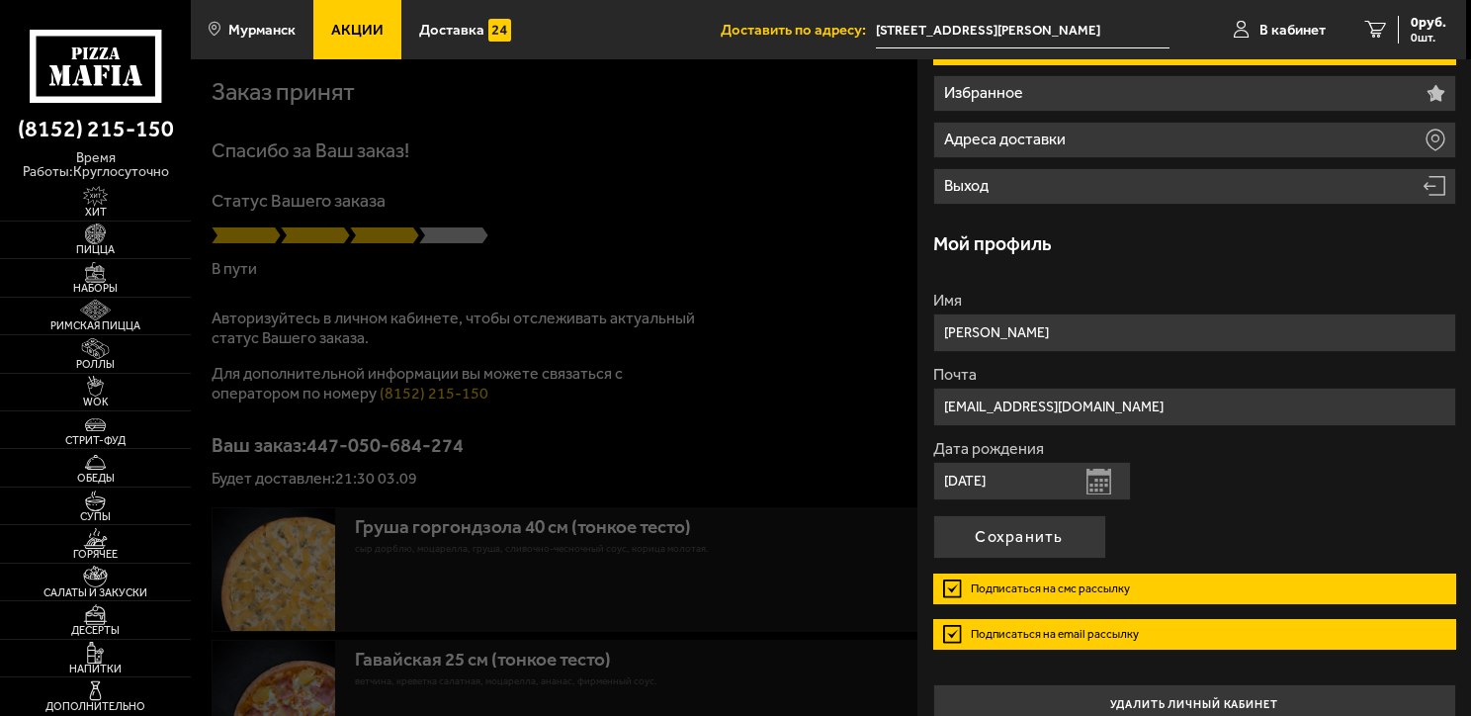
click at [1159, 585] on label "Подписаться на смс рассылку" at bounding box center [1194, 588] width 523 height 31
click at [0, 0] on input "Подписаться на смс рассылку" at bounding box center [0, 0] width 0 height 0
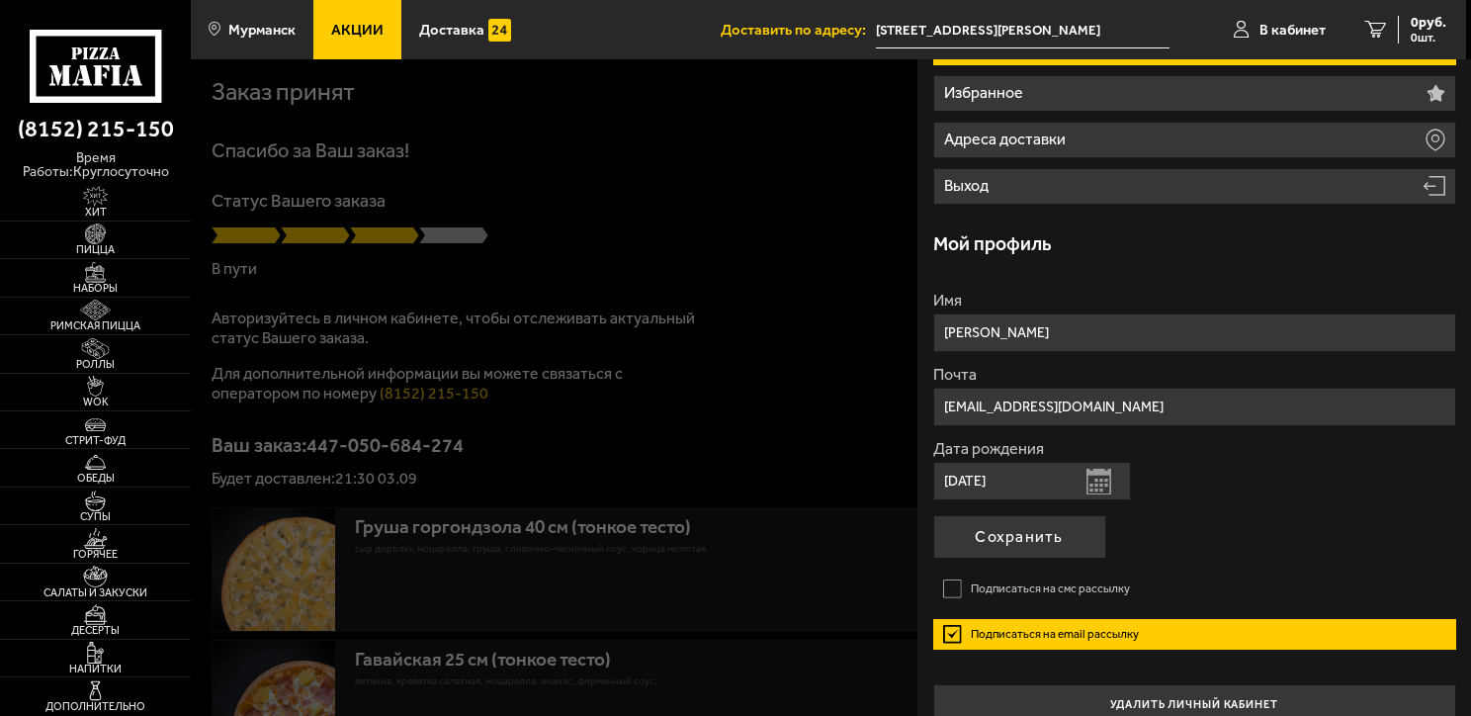
click at [1133, 632] on label "Подписаться на email рассылку" at bounding box center [1194, 634] width 523 height 31
click at [0, 0] on input "Подписаться на email рассылку" at bounding box center [0, 0] width 0 height 0
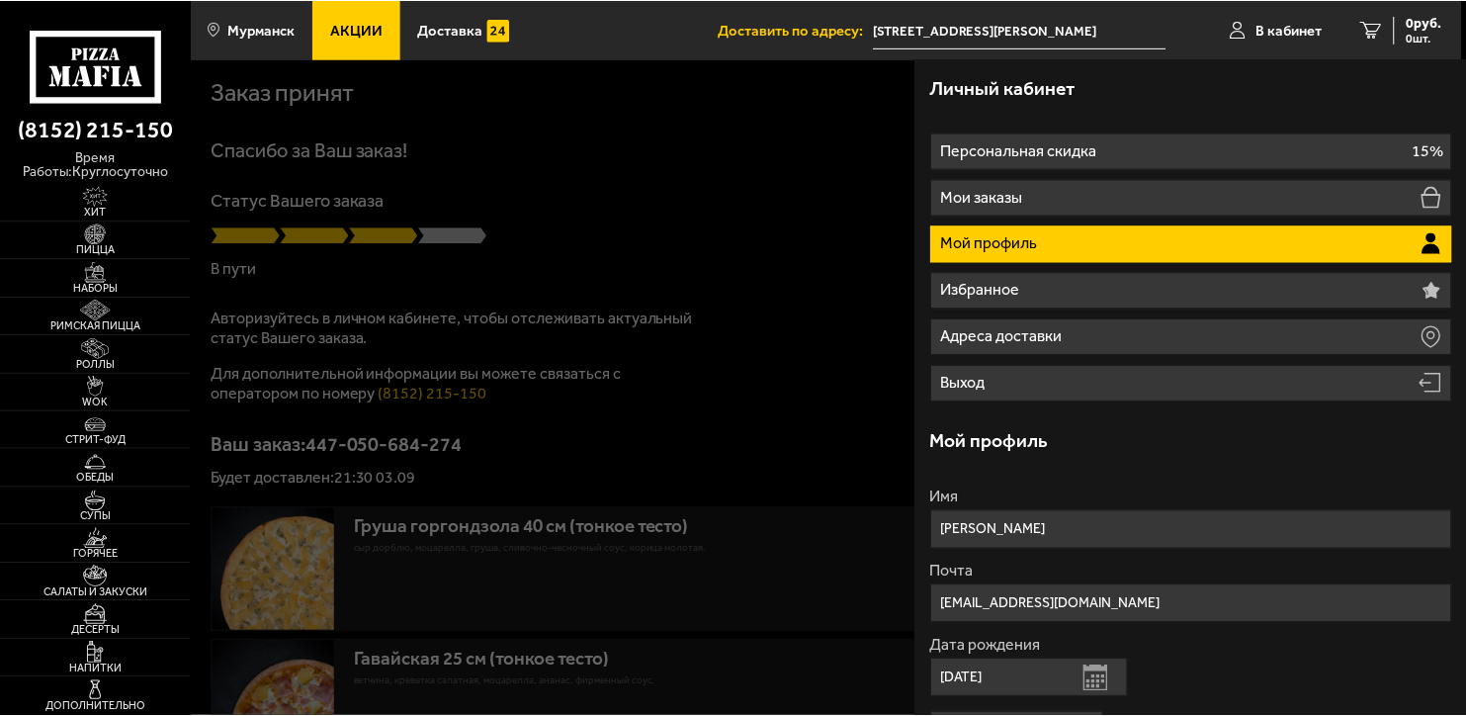
scroll to position [0, 0]
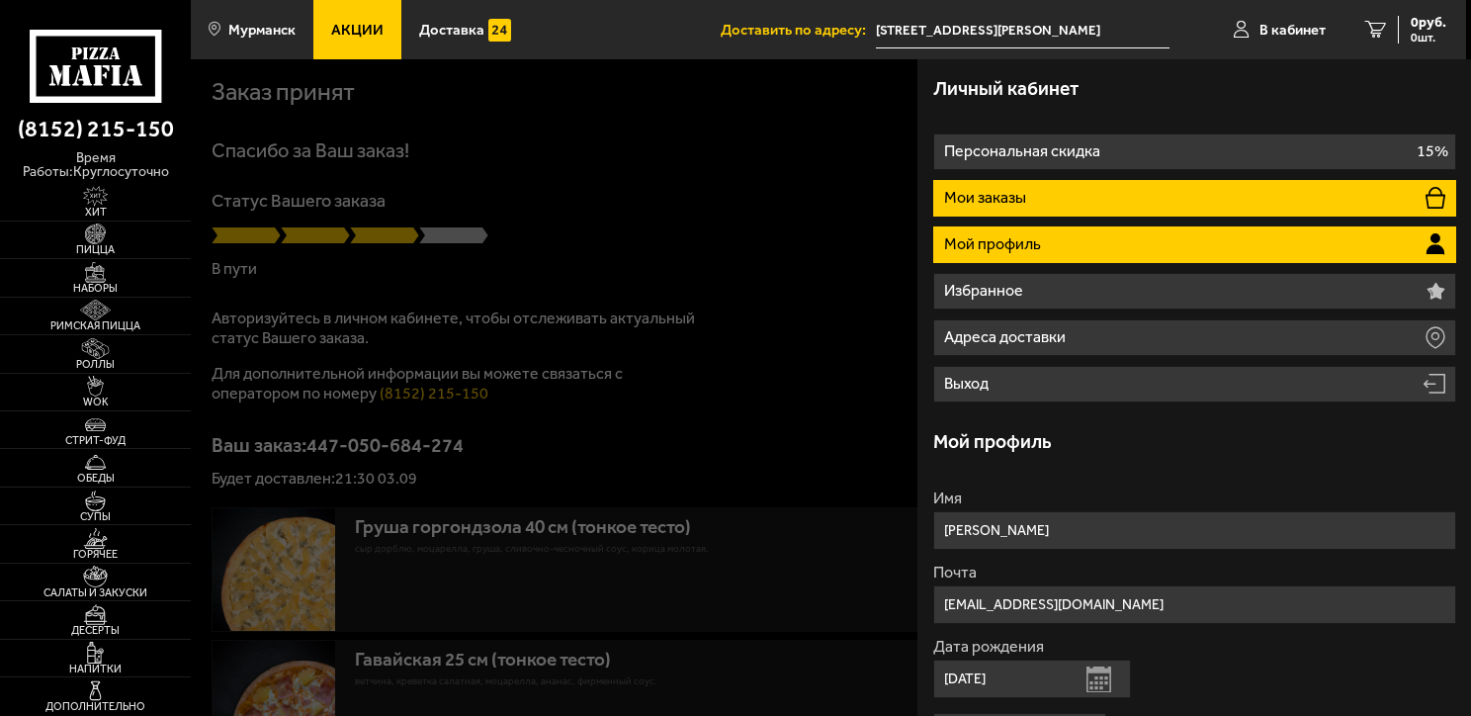
click at [1020, 190] on p "Мои заказы" at bounding box center [987, 198] width 86 height 16
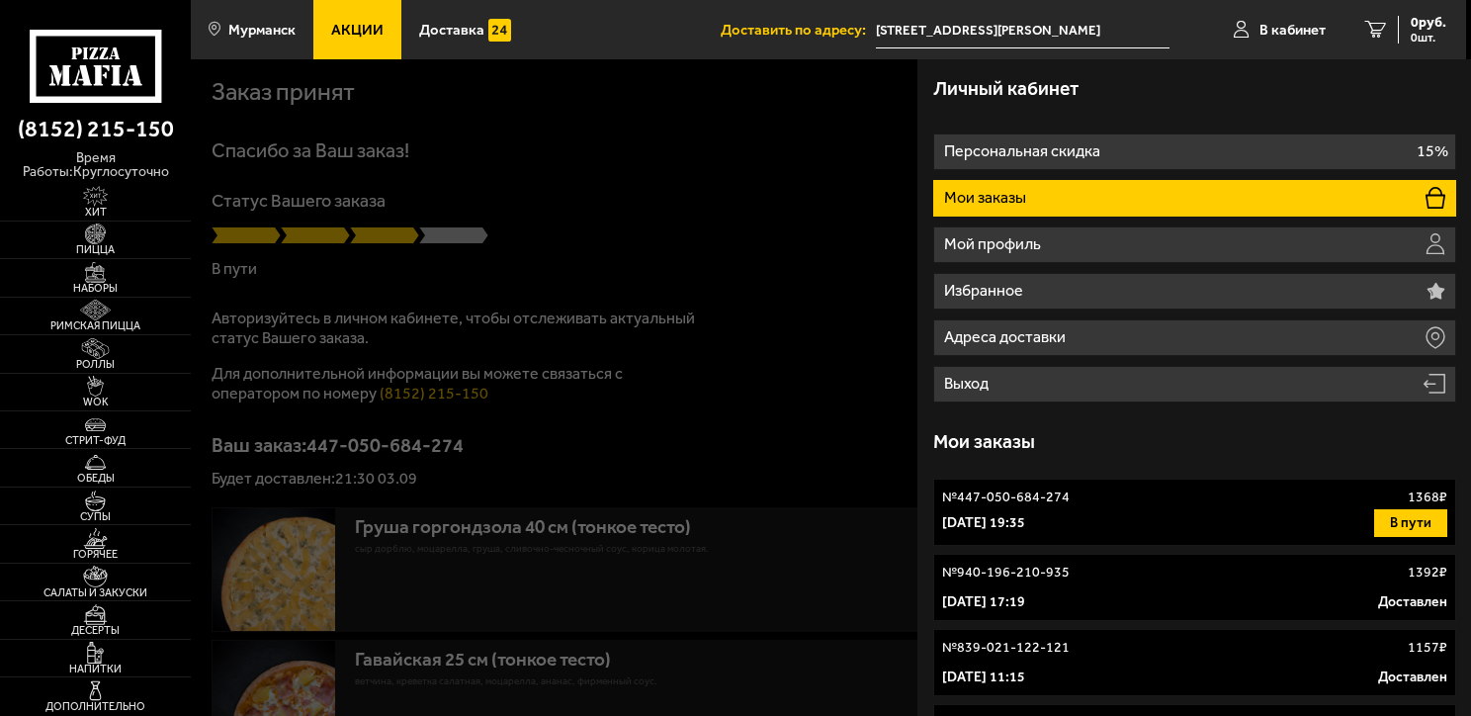
click at [1290, 506] on div "№ 447-050-684-274 1368 ₽" at bounding box center [1194, 497] width 505 height 20
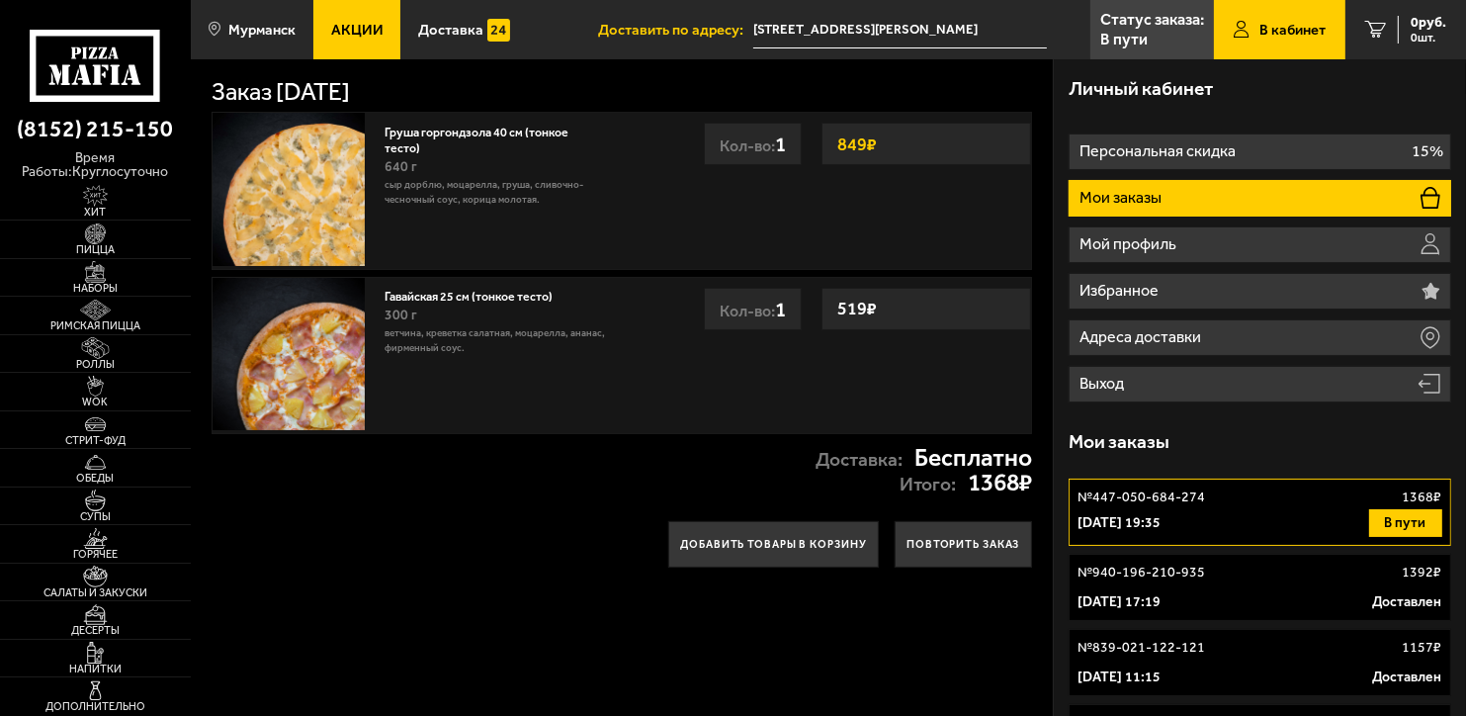
click at [1295, 515] on div "3 сентября 2025 г. 19:35 В пути" at bounding box center [1260, 523] width 364 height 28
click at [1404, 518] on button "В пути" at bounding box center [1405, 523] width 73 height 28
click at [1143, 511] on div "3 сентября 2025 г. 19:35 В пути" at bounding box center [1260, 523] width 364 height 28
click at [1166, 206] on li "Мои заказы" at bounding box center [1260, 198] width 382 height 37
click at [1203, 581] on div "№ 940-196-210-935 1392 ₽" at bounding box center [1260, 573] width 364 height 20
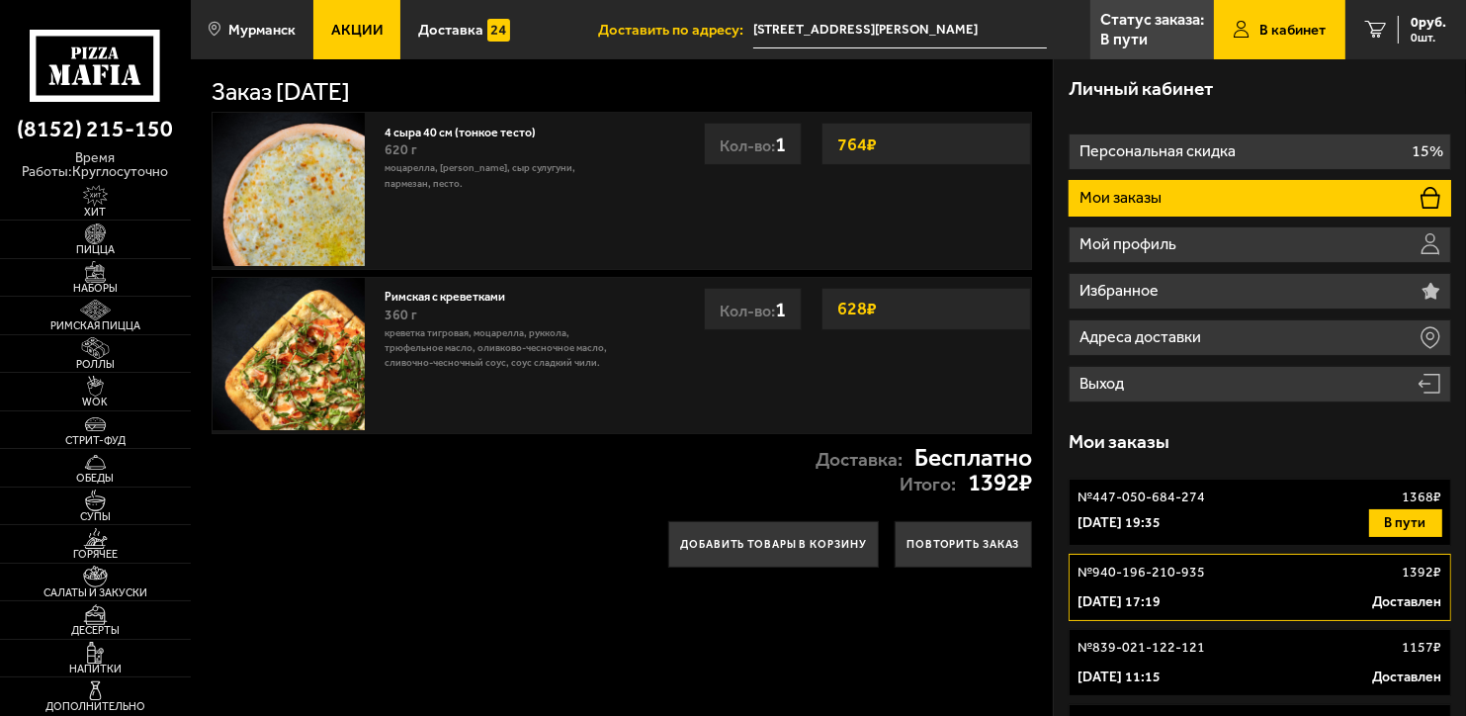
click at [1187, 501] on p "№ 447-050-684-274" at bounding box center [1142, 497] width 128 height 20
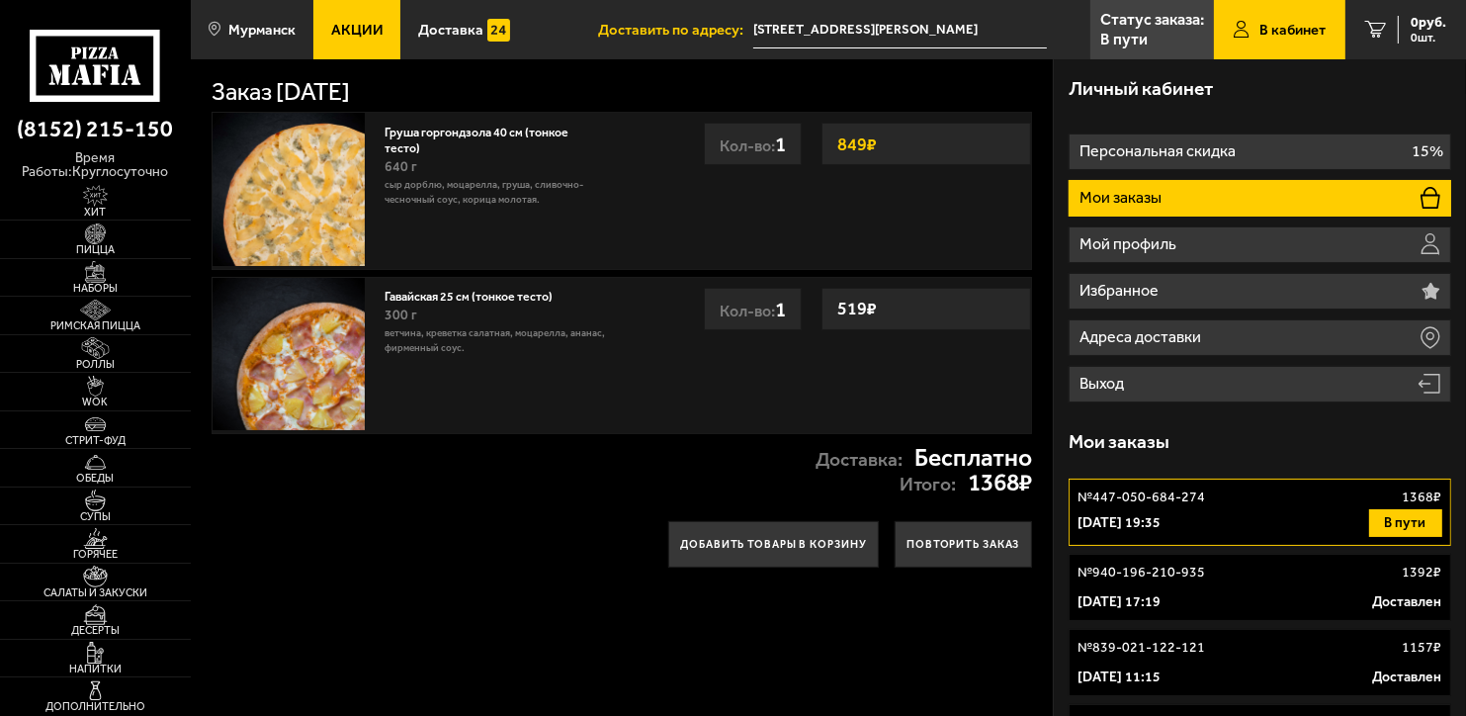
click at [1183, 554] on link "№ 940-196-210-935 1392 ₽ 27 августа 2025 г. 17:19 Доставлен" at bounding box center [1260, 587] width 382 height 67
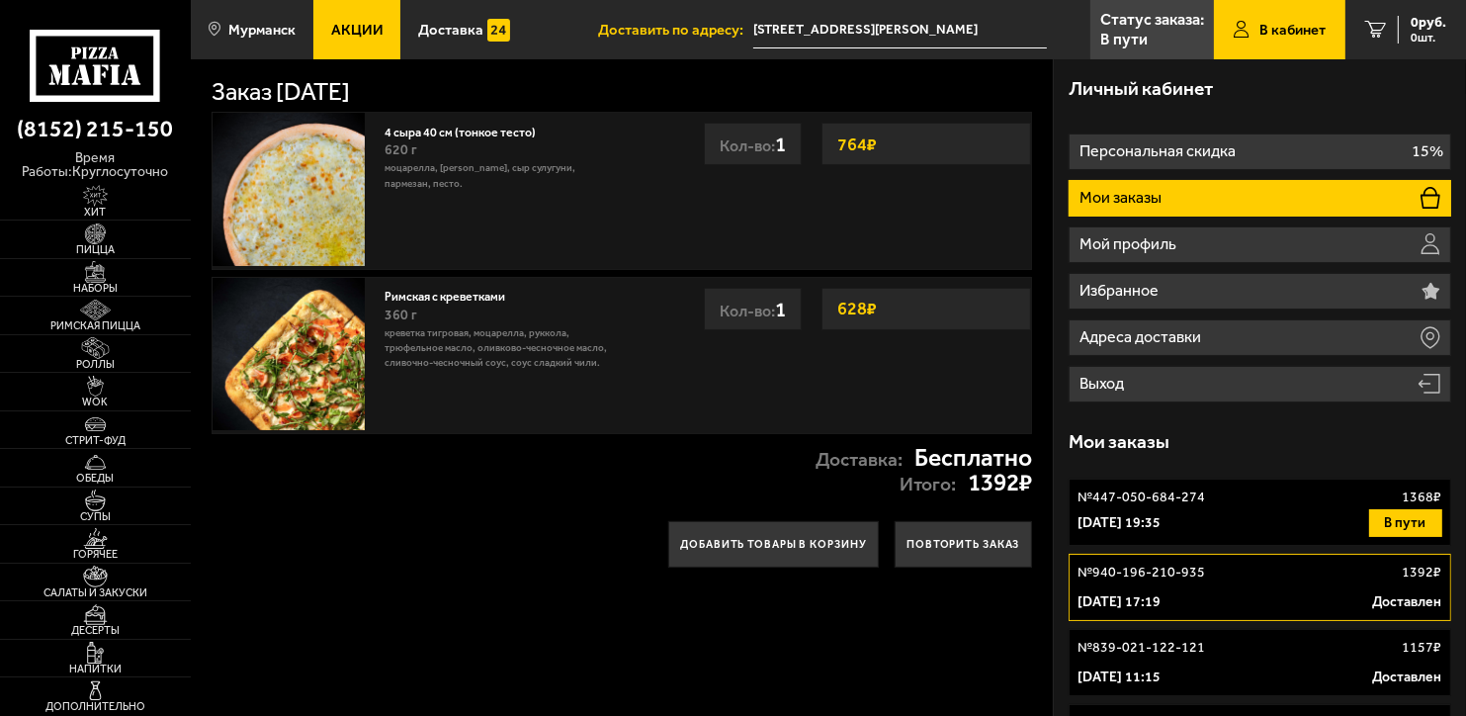
click at [1177, 485] on link "№ 447-050-684-274 1368 ₽ 3 сентября 2025 г. 19:35 В пути" at bounding box center [1260, 512] width 382 height 67
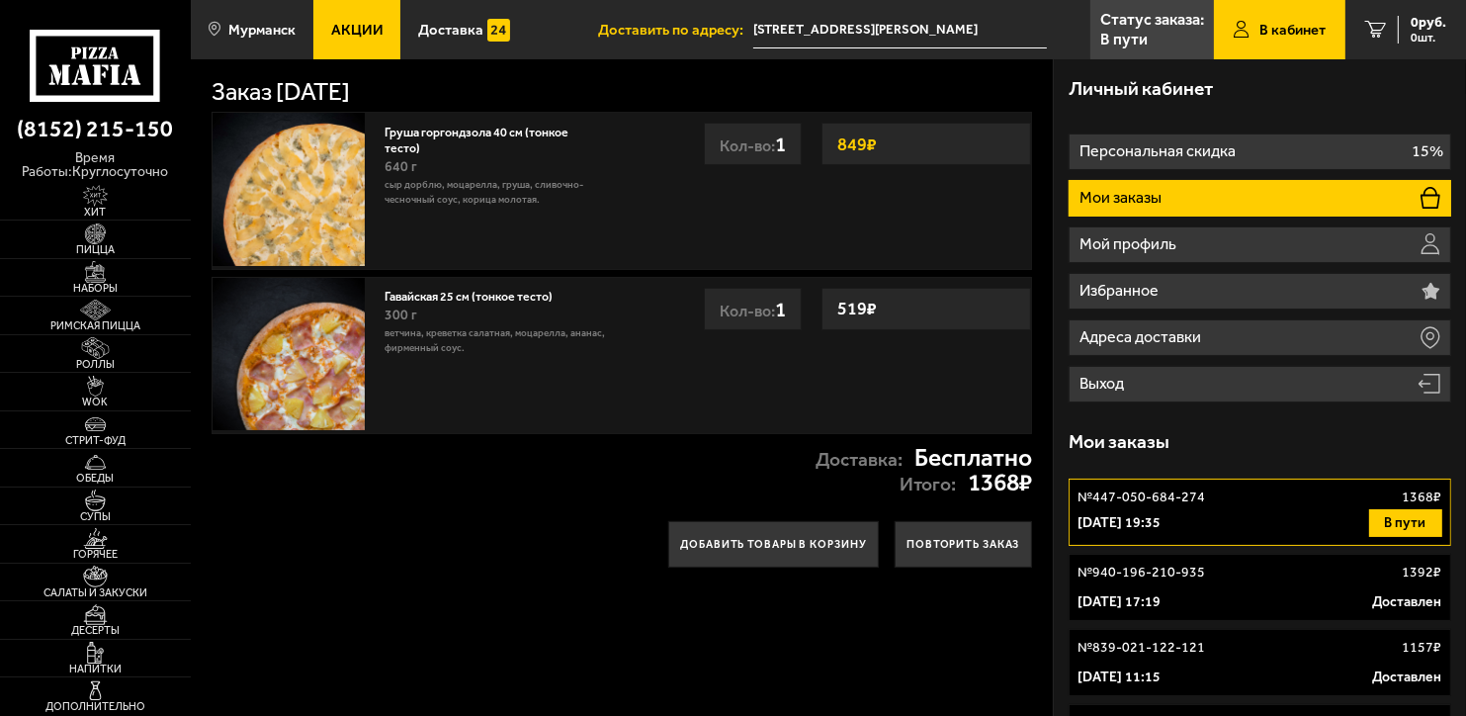
click at [1397, 529] on button "В пути" at bounding box center [1405, 523] width 73 height 28
click at [1320, 518] on div "3 сентября 2025 г. 19:35 В пути" at bounding box center [1260, 523] width 364 height 28
click at [1178, 510] on div "3 сентября 2025 г. 19:35 В пути" at bounding box center [1260, 523] width 364 height 28
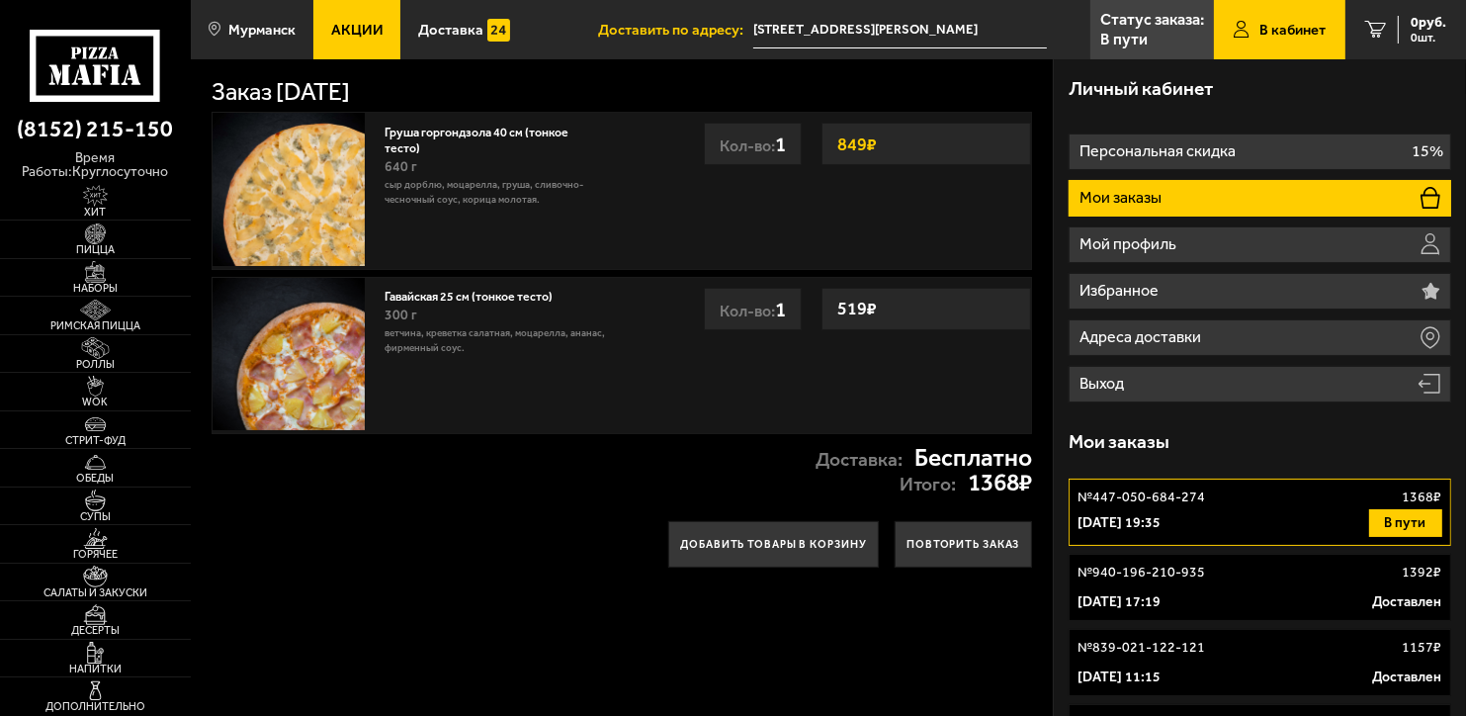
click at [1178, 510] on div "3 сентября 2025 г. 19:35 В пути" at bounding box center [1260, 523] width 364 height 28
click at [1305, 44] on link "В кабинет" at bounding box center [1280, 29] width 132 height 59
click at [1277, 30] on span "В кабинет" at bounding box center [1293, 30] width 66 height 15
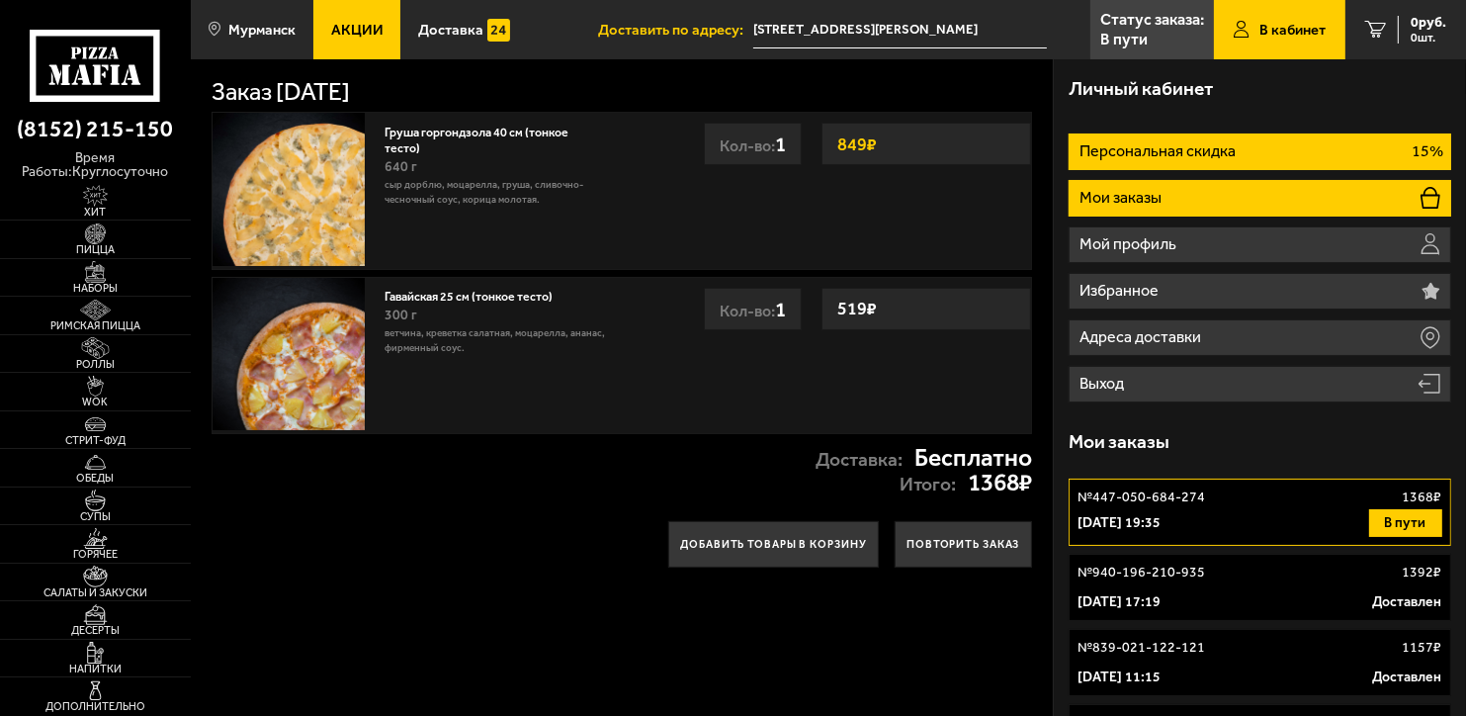
click at [1162, 159] on p "Персональная скидка" at bounding box center [1160, 151] width 160 height 16
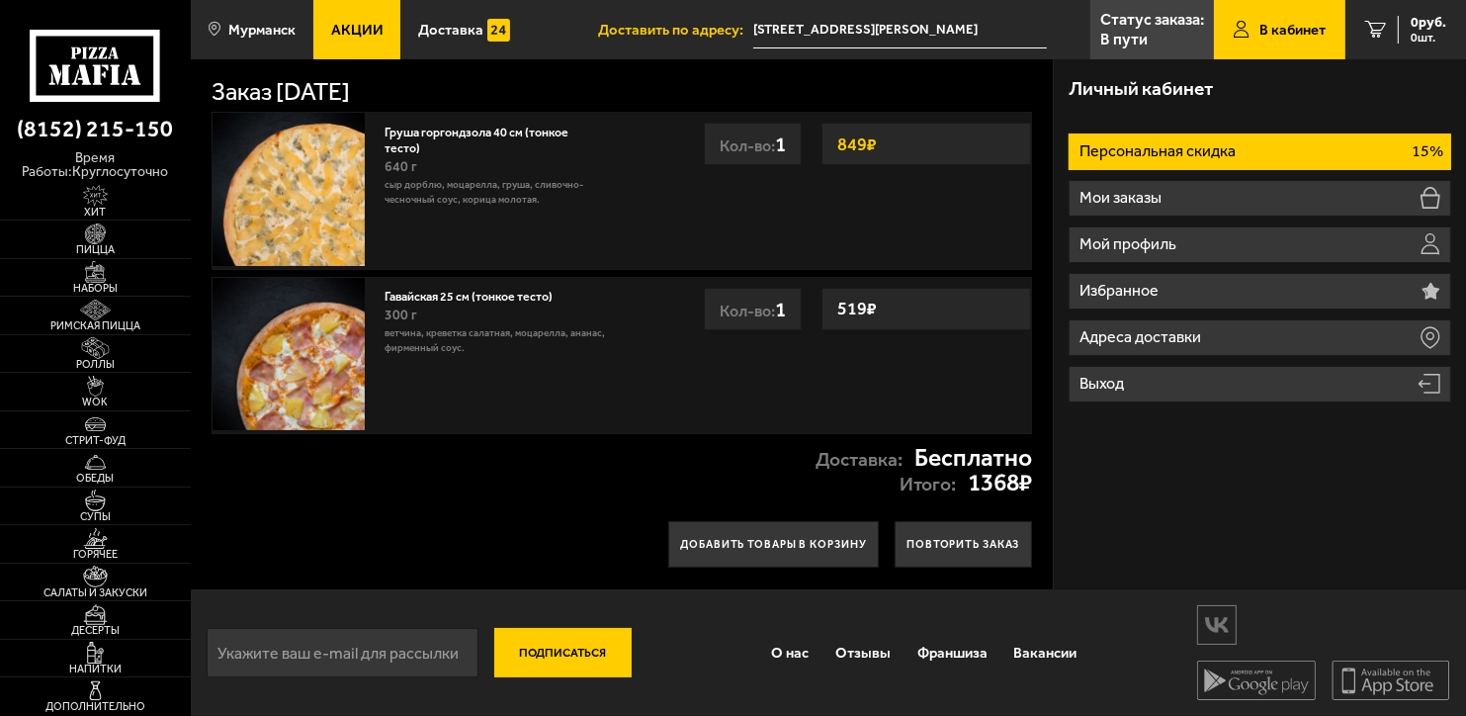
click at [1136, 159] on p "Персональная скидка" at bounding box center [1160, 151] width 160 height 16
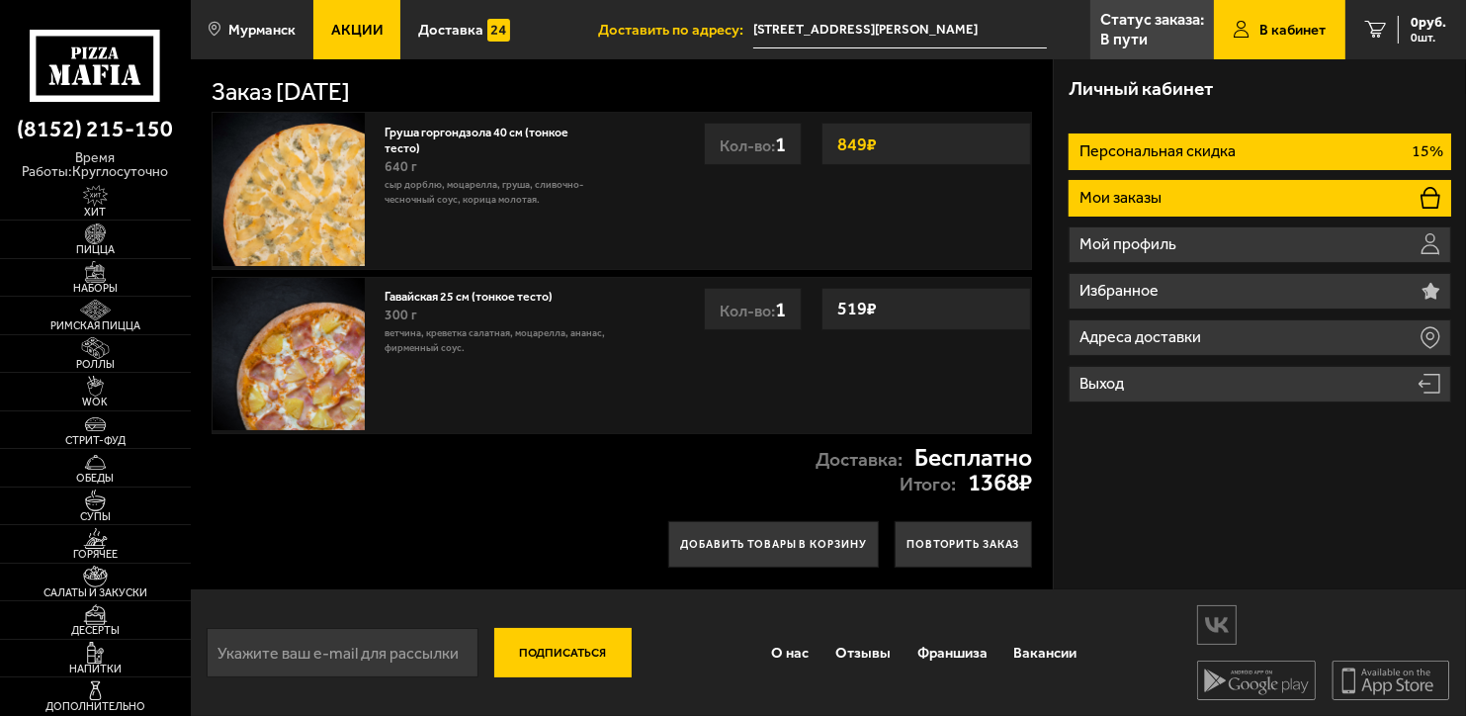
click at [1144, 190] on p "Мои заказы" at bounding box center [1123, 198] width 86 height 16
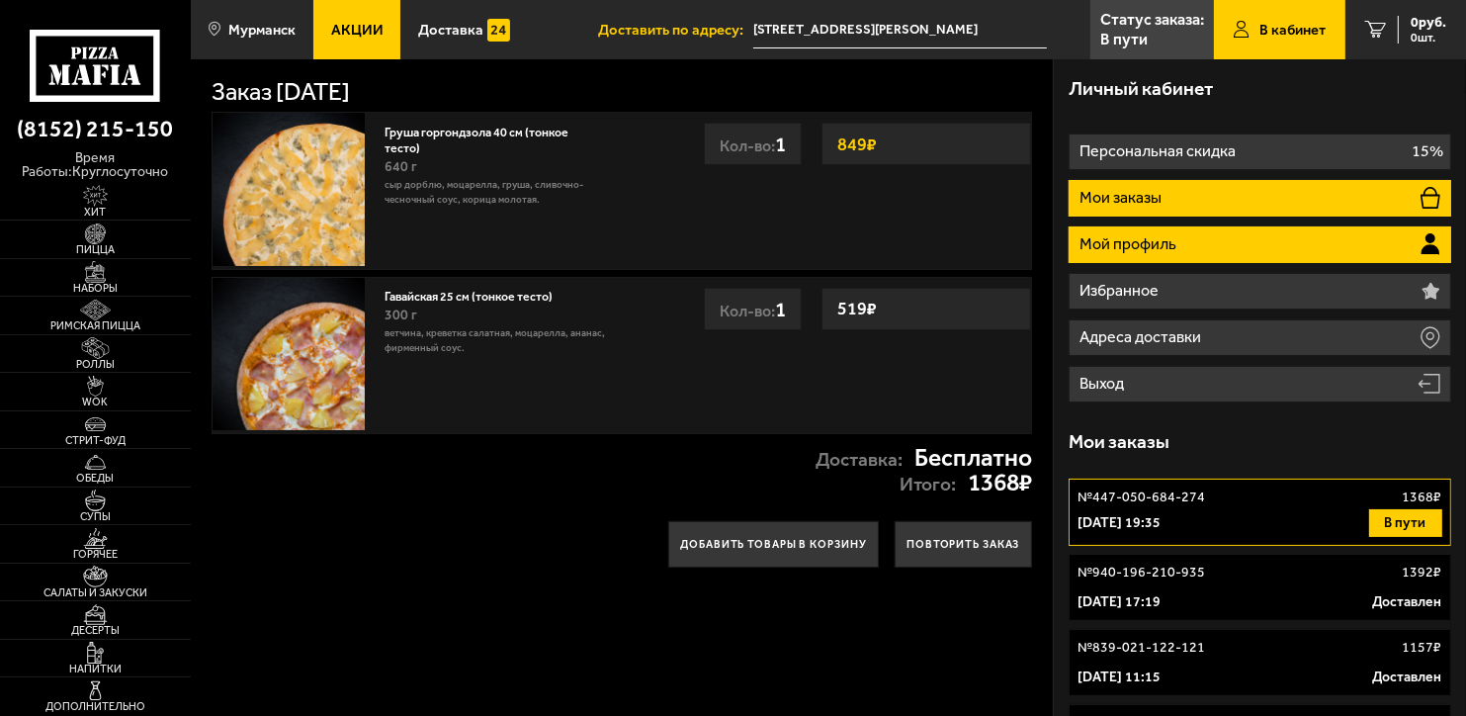
click at [1158, 248] on p "Мой профиль" at bounding box center [1130, 244] width 101 height 16
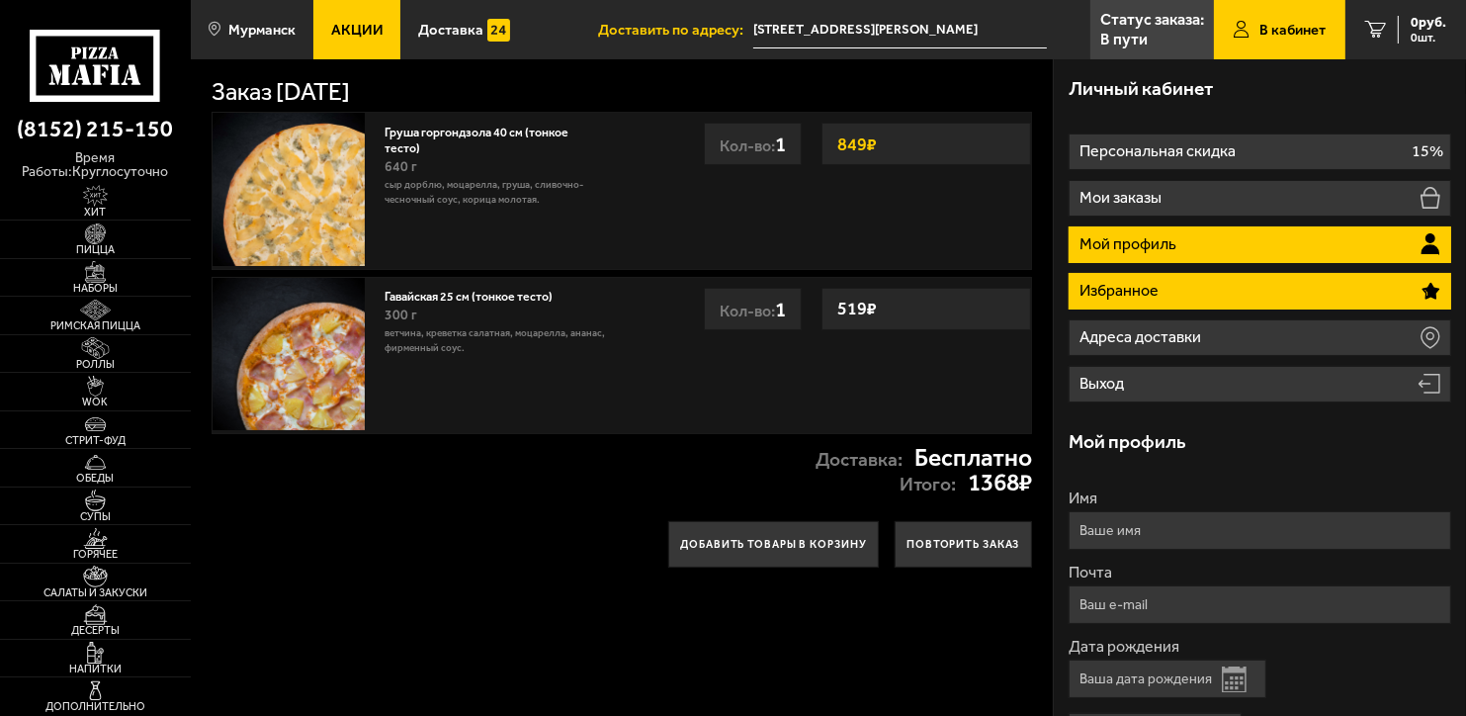
click at [1168, 304] on li "Избранное" at bounding box center [1260, 291] width 382 height 37
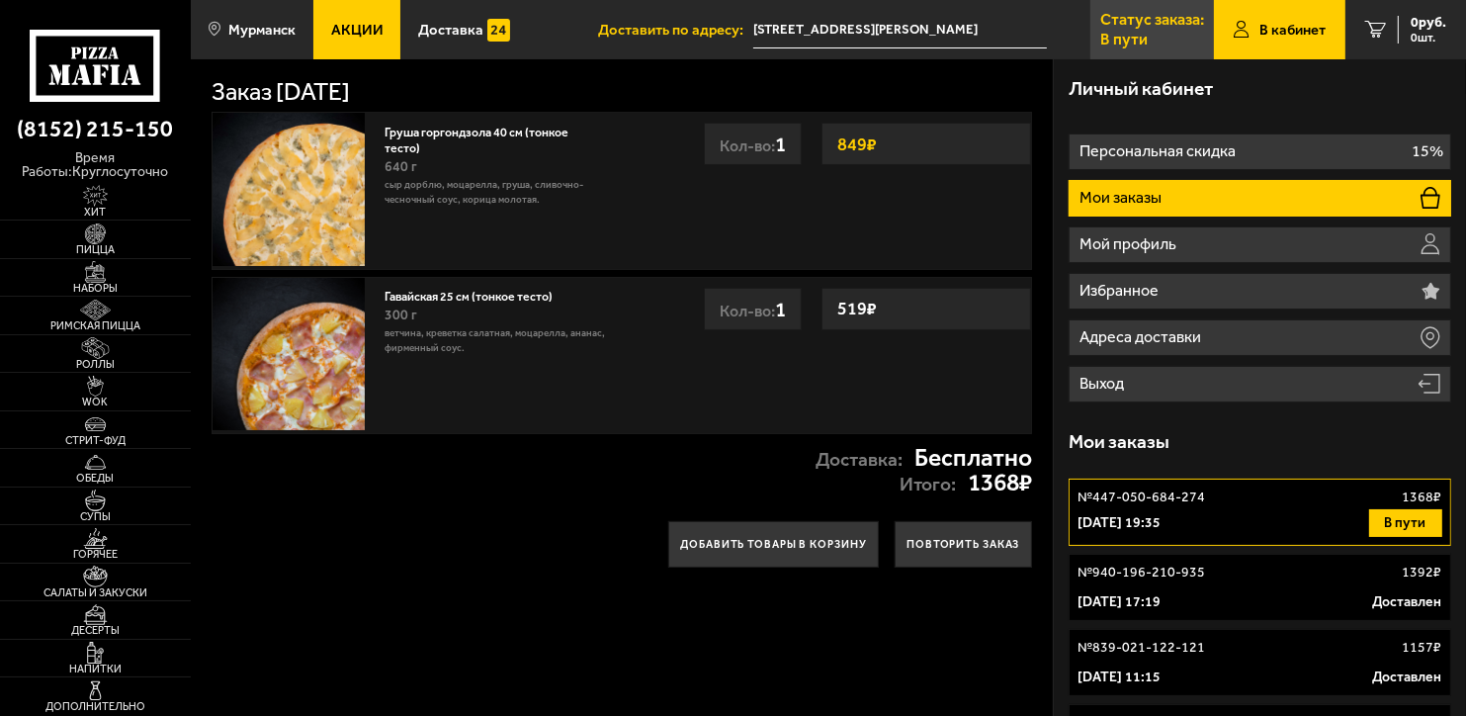
click at [1141, 40] on p "В пути" at bounding box center [1124, 40] width 47 height 16
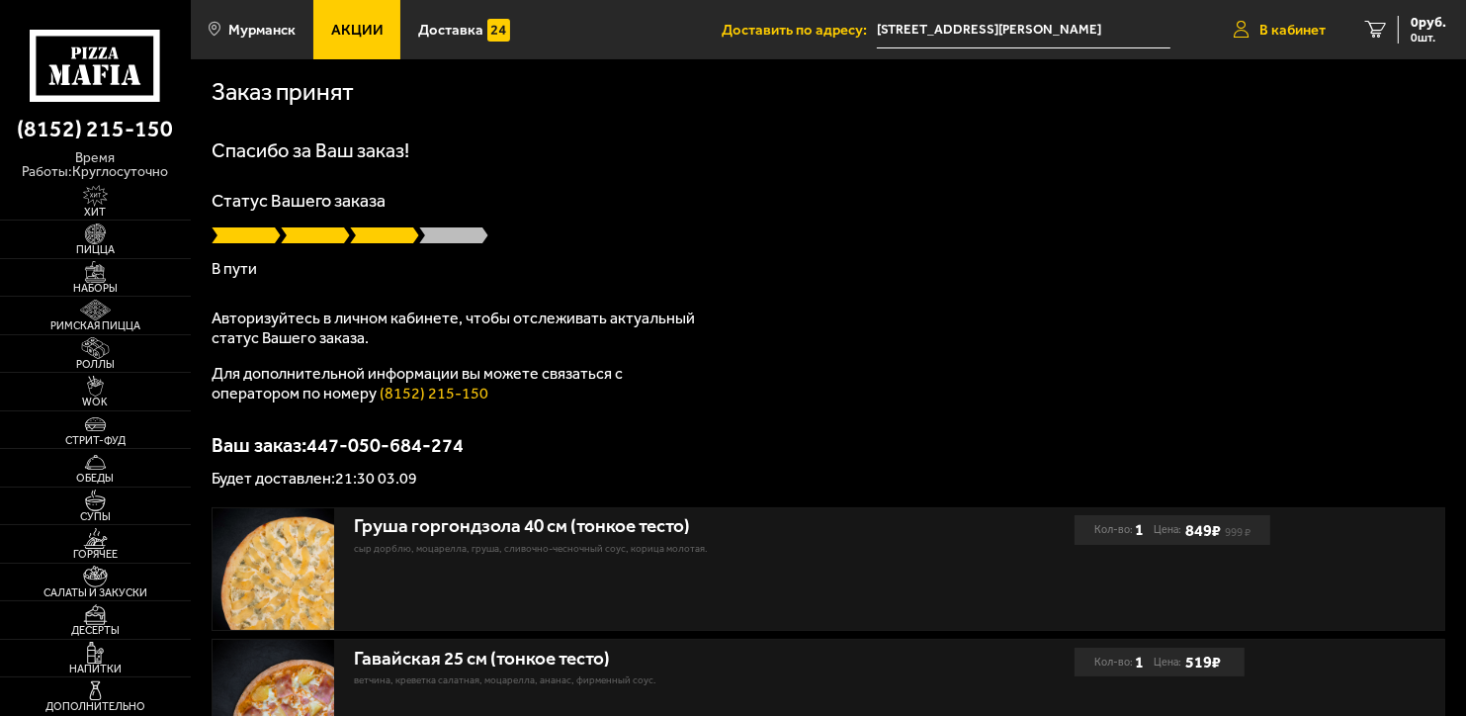
click at [1313, 23] on span "В кабинет" at bounding box center [1293, 30] width 66 height 15
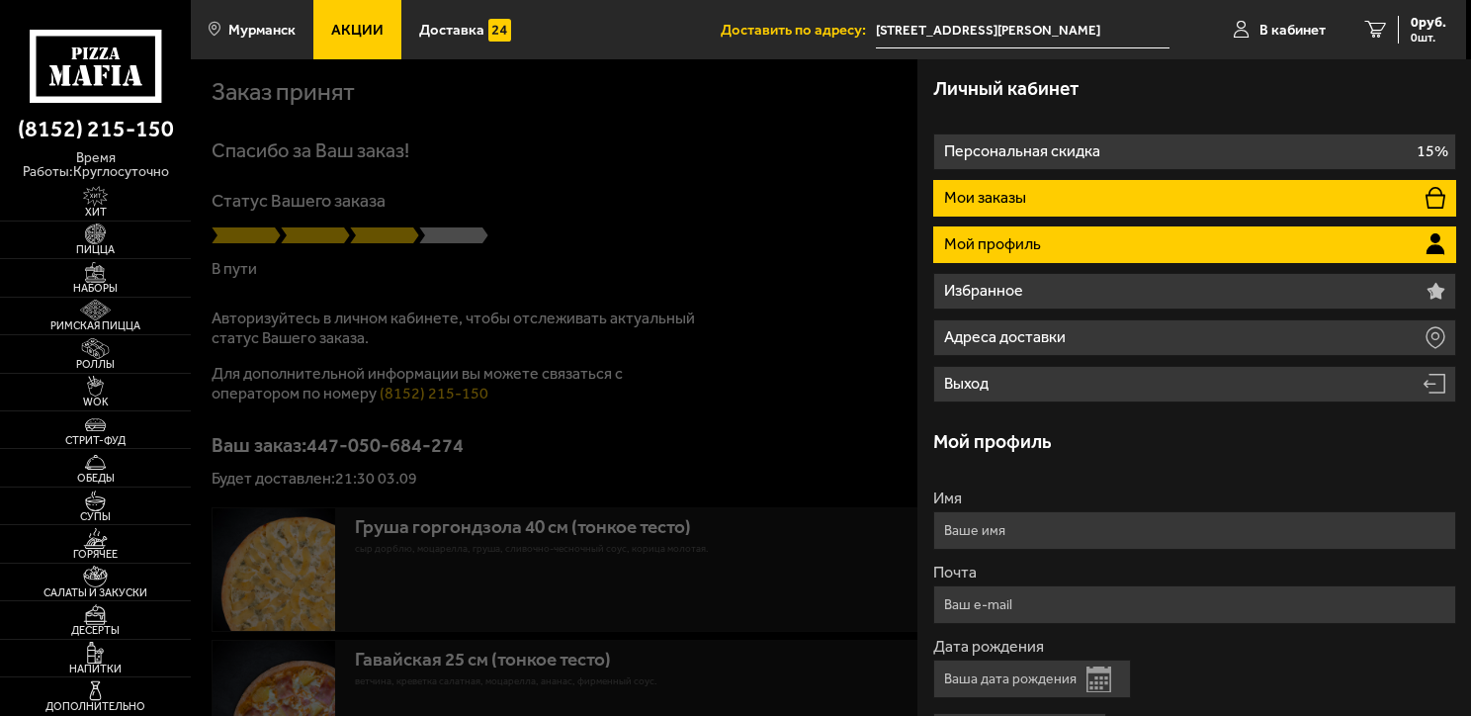
click at [1045, 195] on li "Мои заказы" at bounding box center [1194, 198] width 523 height 37
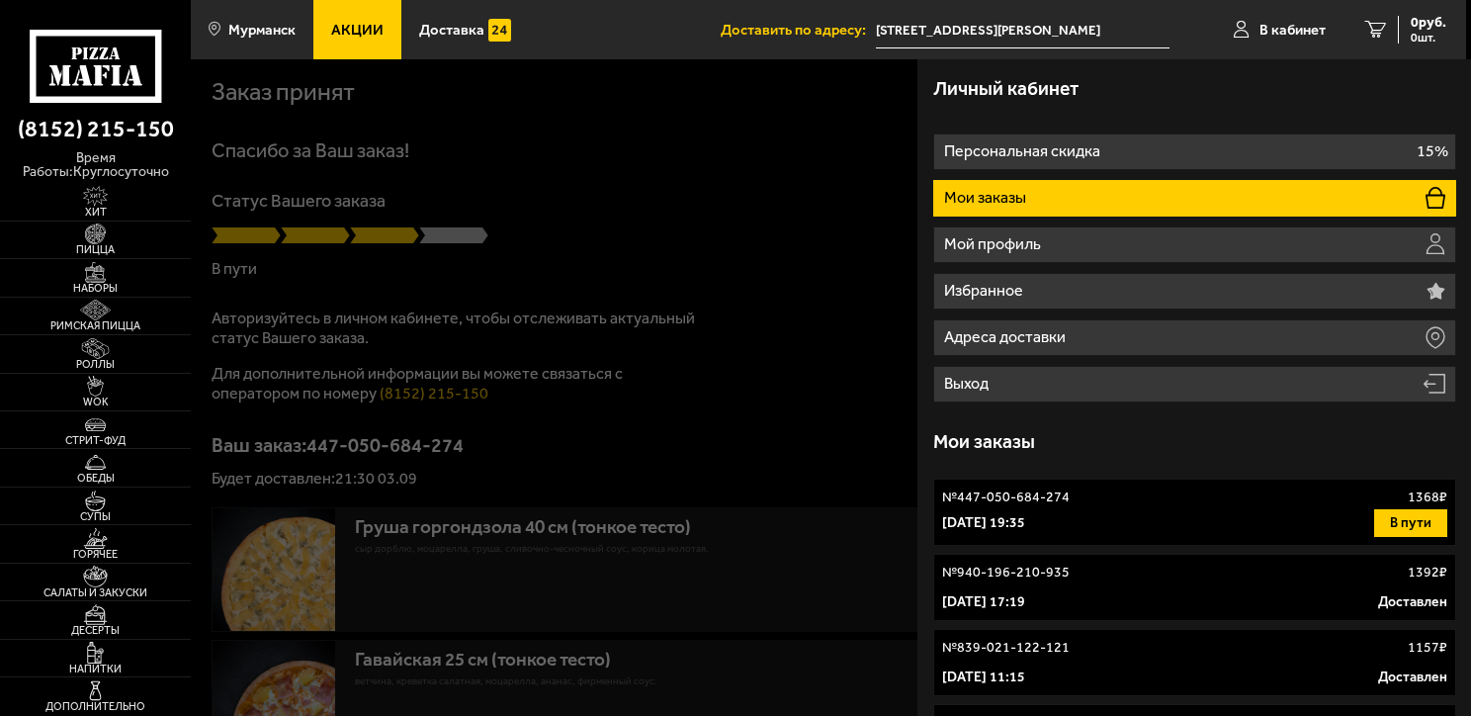
click at [1025, 514] on p "3 сентября 2025 г. 19:35" at bounding box center [983, 523] width 83 height 20
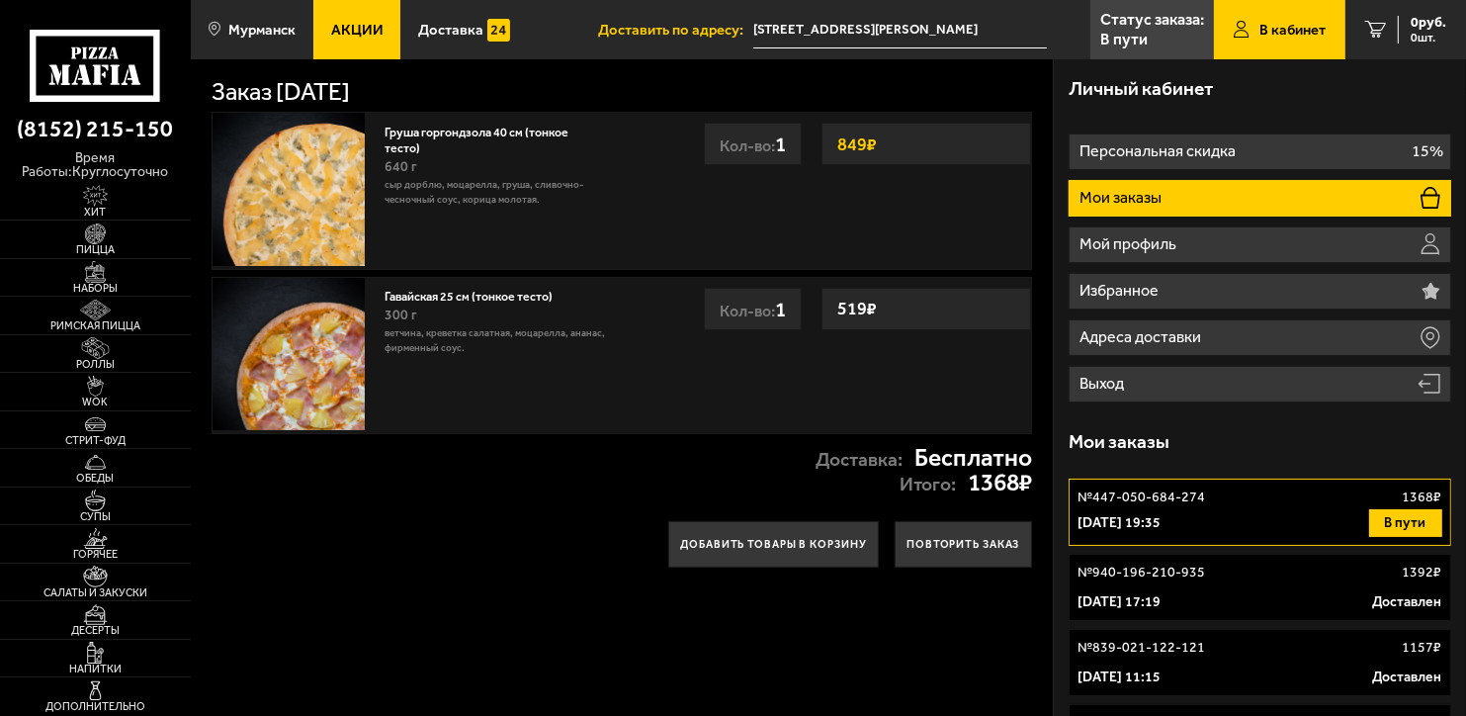
click at [1128, 23] on p "Статус заказа:" at bounding box center [1153, 20] width 104 height 16
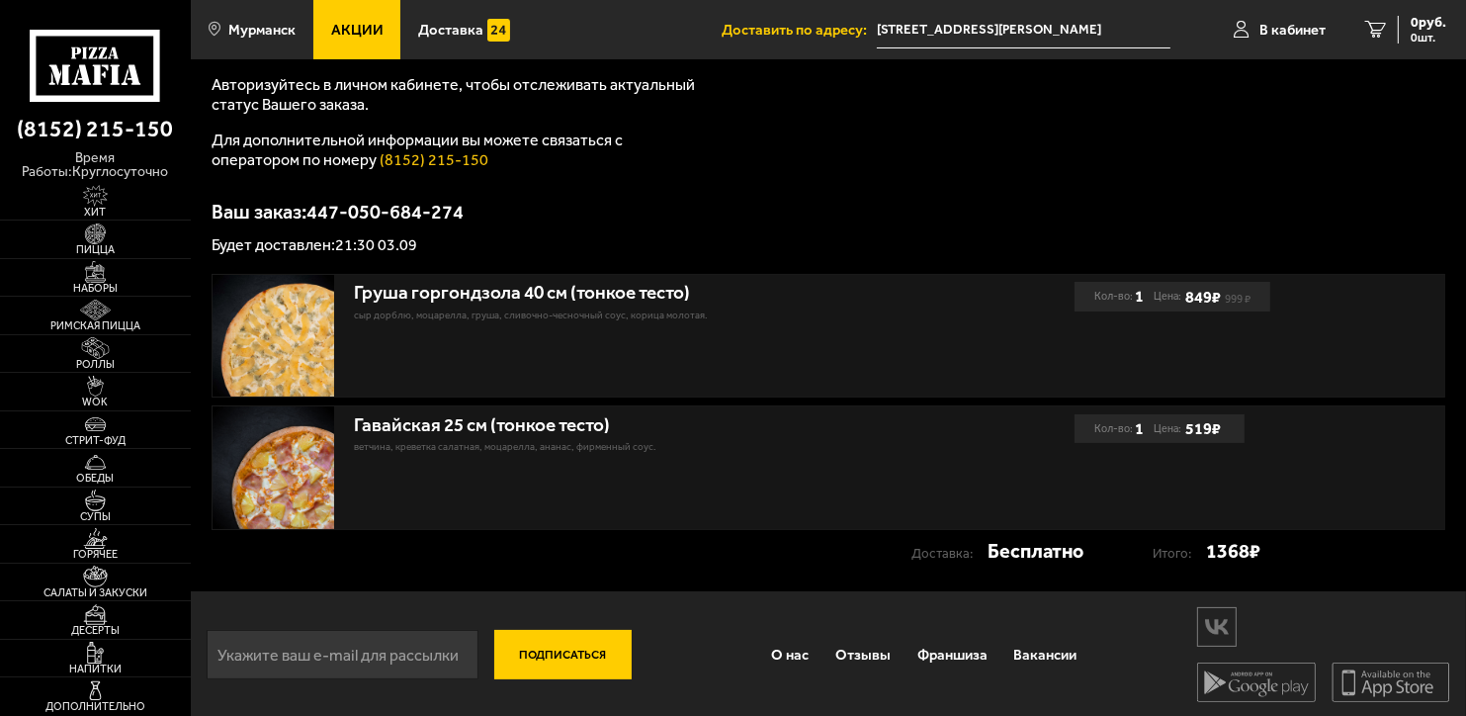
scroll to position [237, 0]
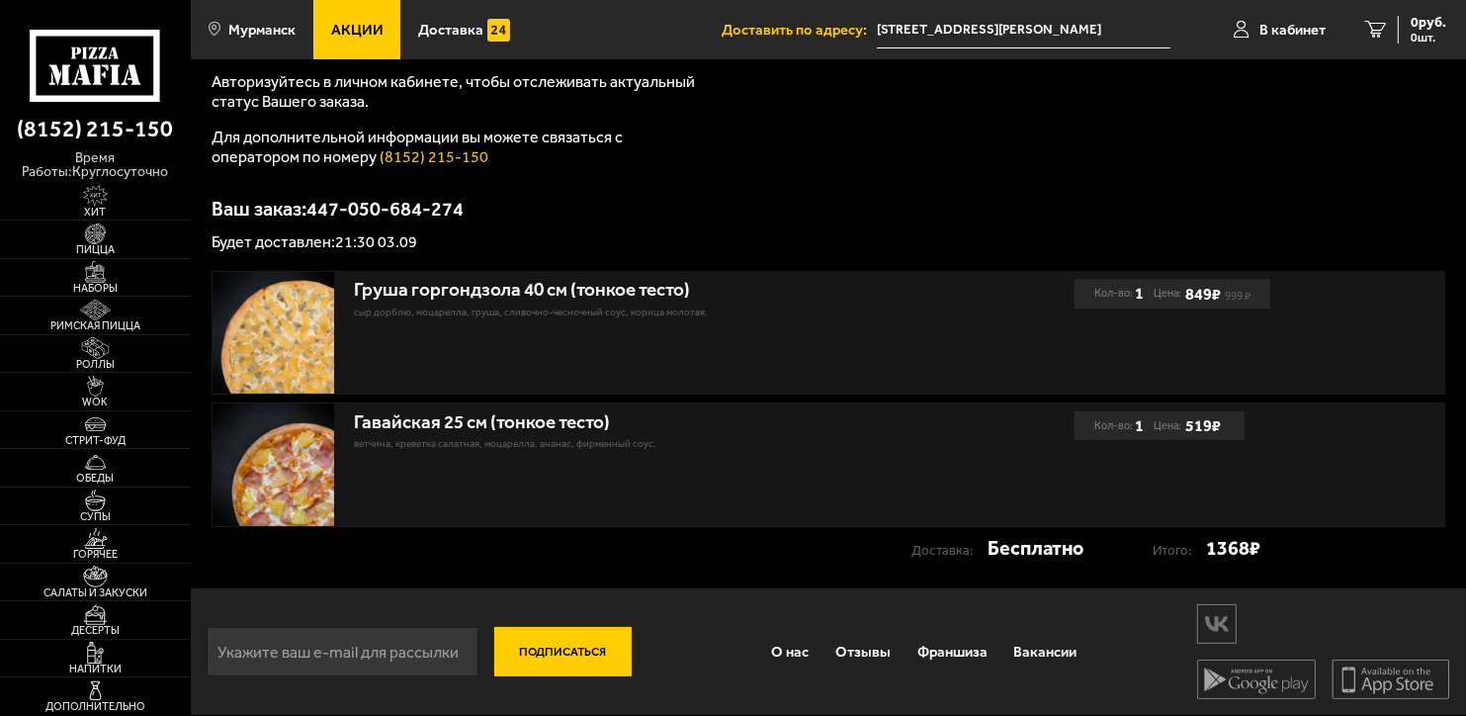
drag, startPoint x: 1074, startPoint y: 99, endPoint x: 1073, endPoint y: 316, distance: 217.5
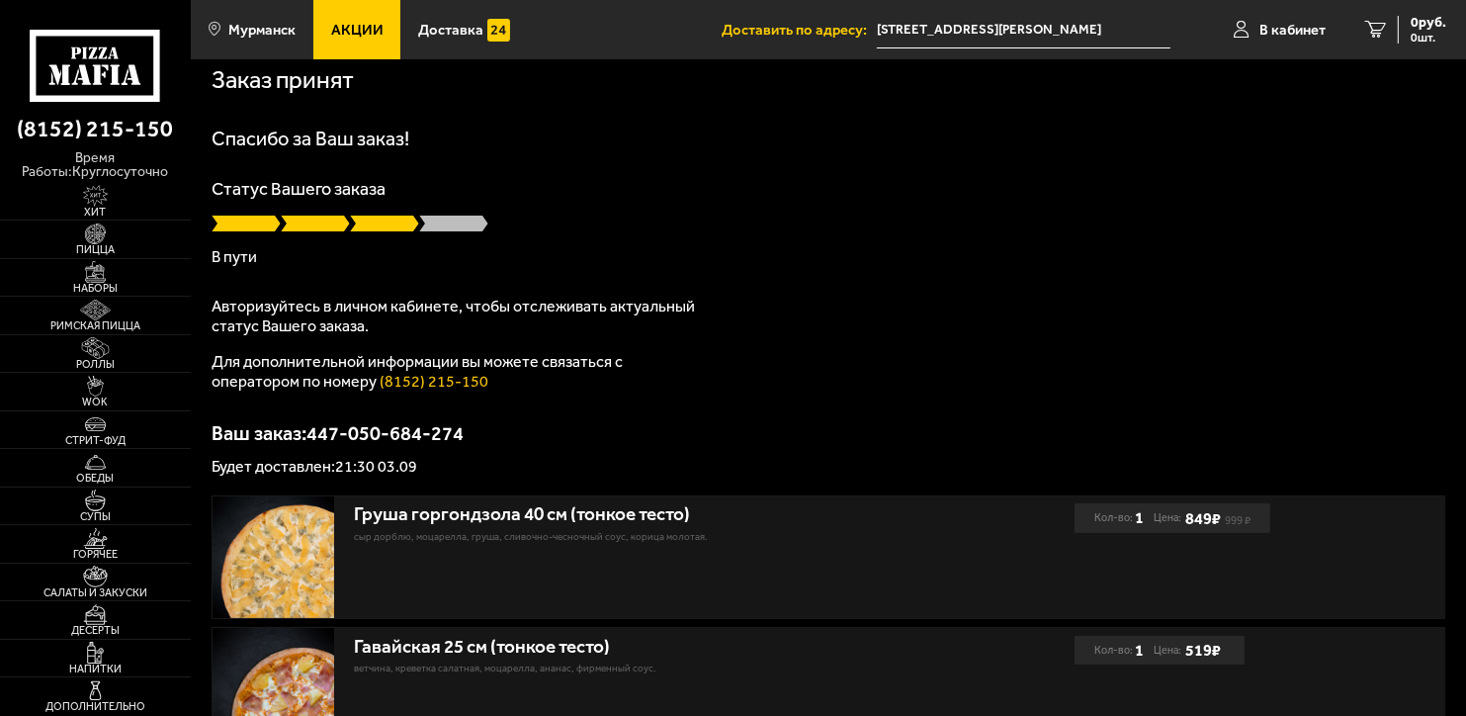
scroll to position [0, 0]
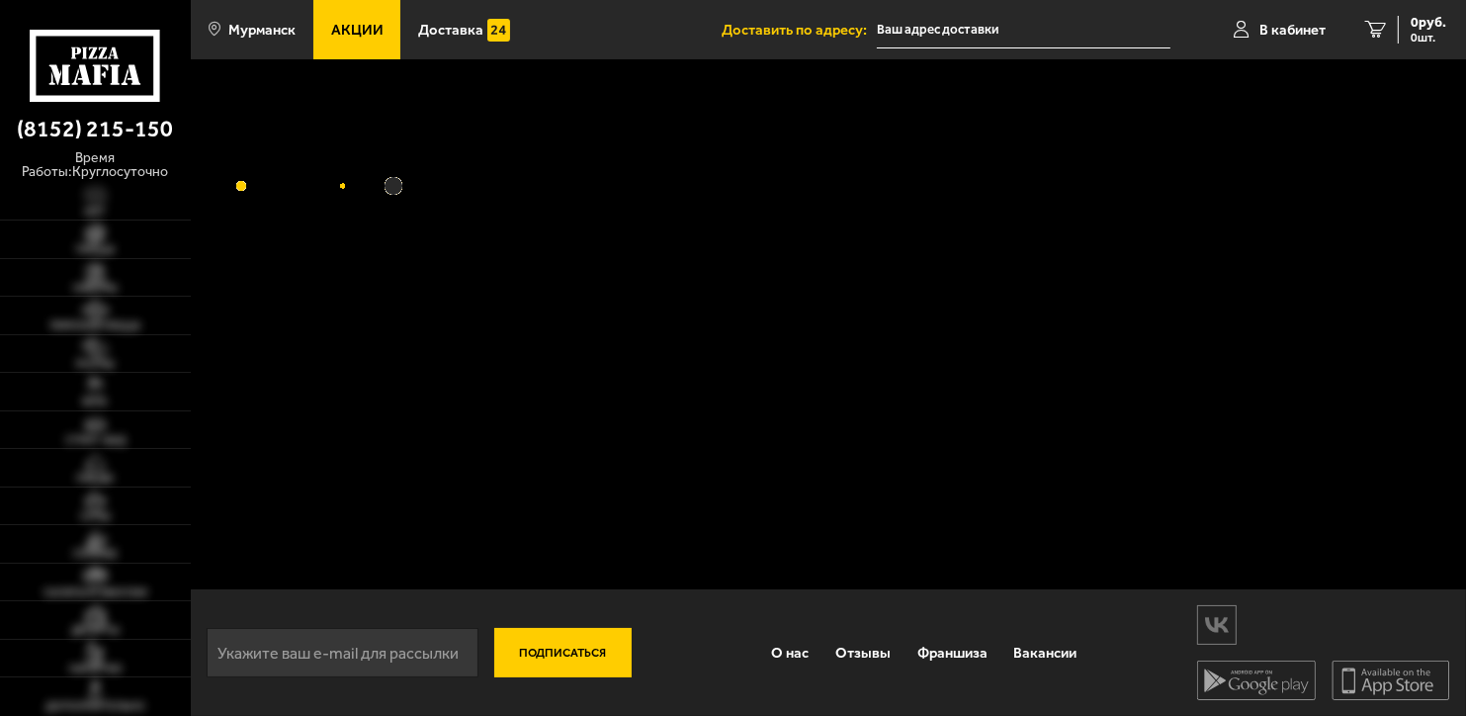
type input "[STREET_ADDRESS][PERSON_NAME]"
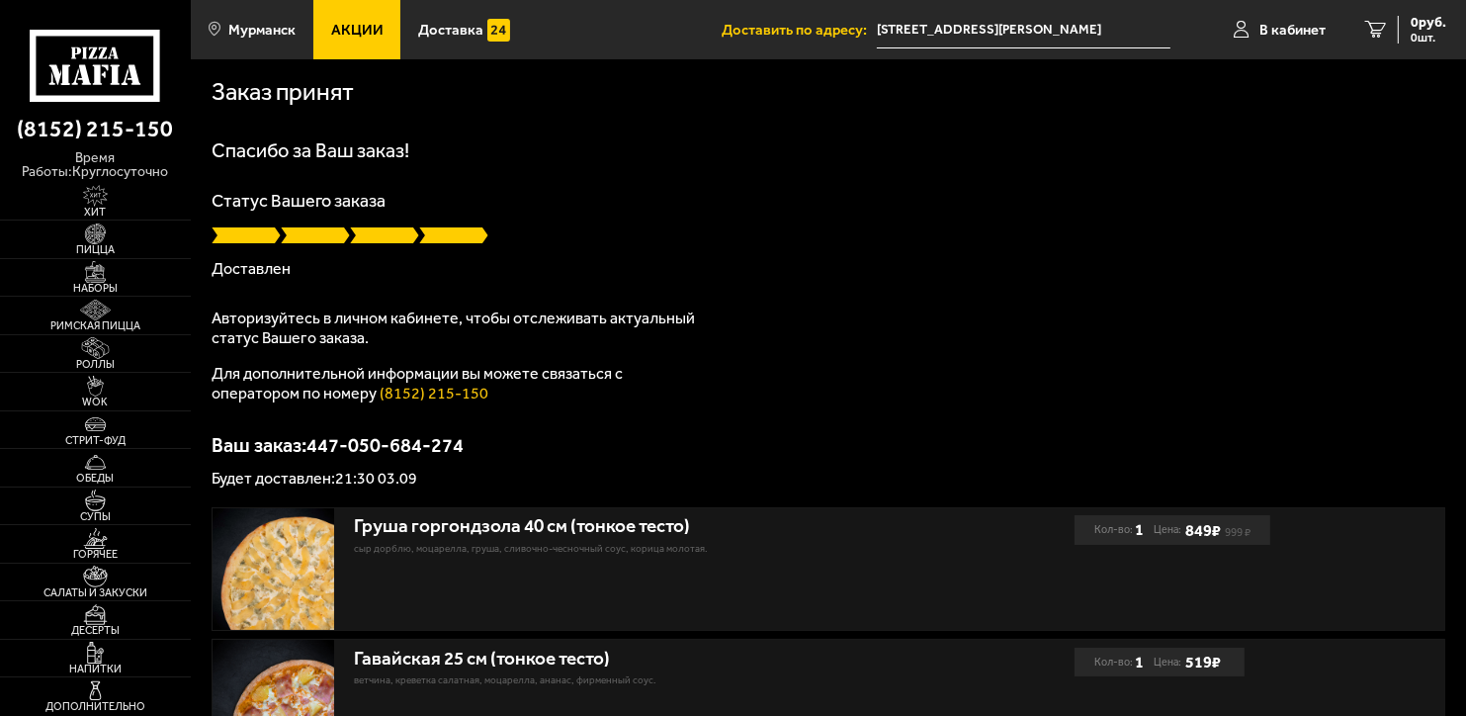
click at [465, 383] on p "Для дополнительной информации вы можете связаться с оператором по номеру (8152)…" at bounding box center [459, 384] width 494 height 40
click at [459, 397] on link "(8152) 215-150" at bounding box center [434, 393] width 109 height 19
